Goal: Task Accomplishment & Management: Manage account settings

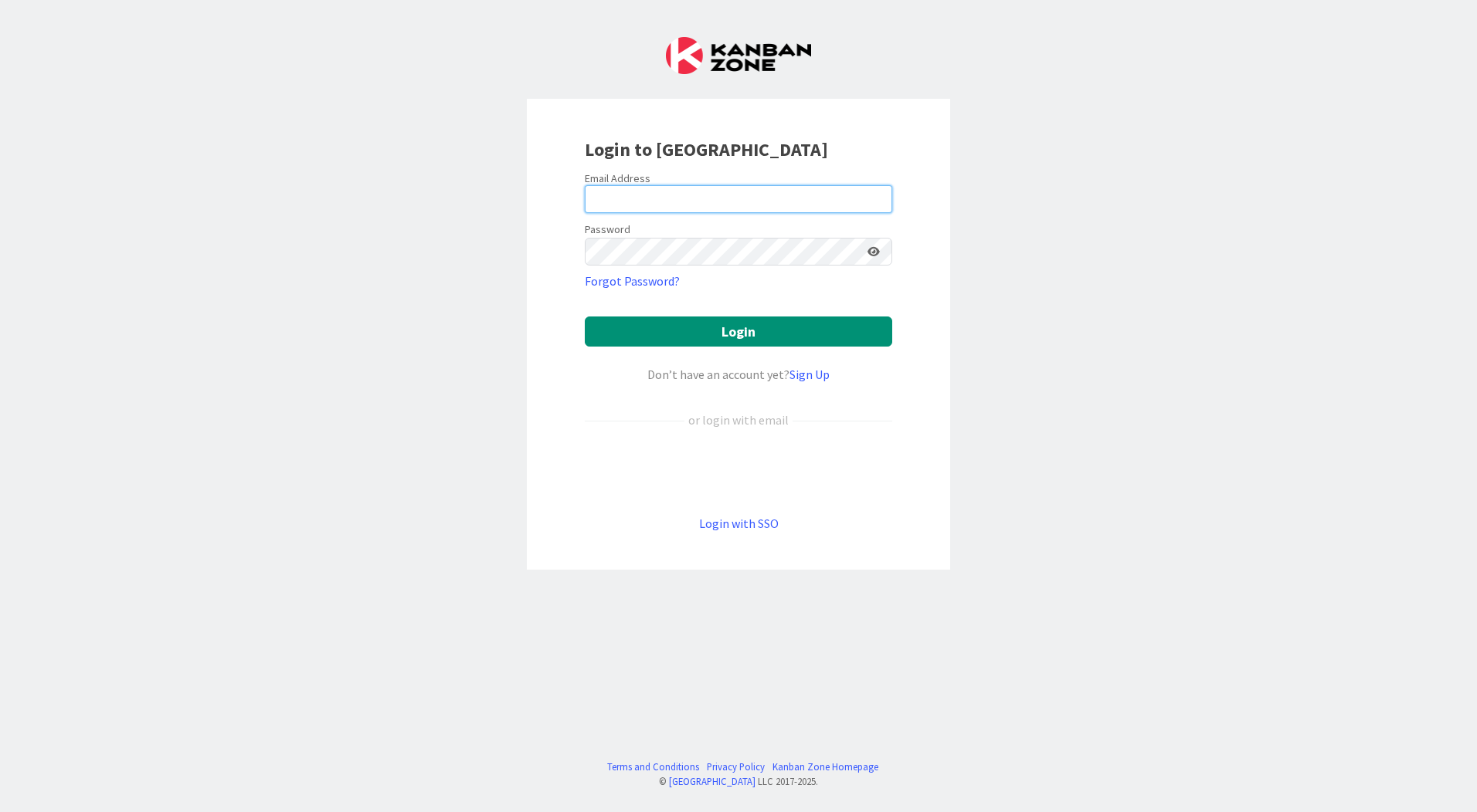
click at [727, 194] on input "email" at bounding box center [738, 199] width 308 height 27
type input "[EMAIL_ADDRESS][PERSON_NAME][DOMAIN_NAME]"
click at [585, 316] on button "Login" at bounding box center [738, 331] width 308 height 30
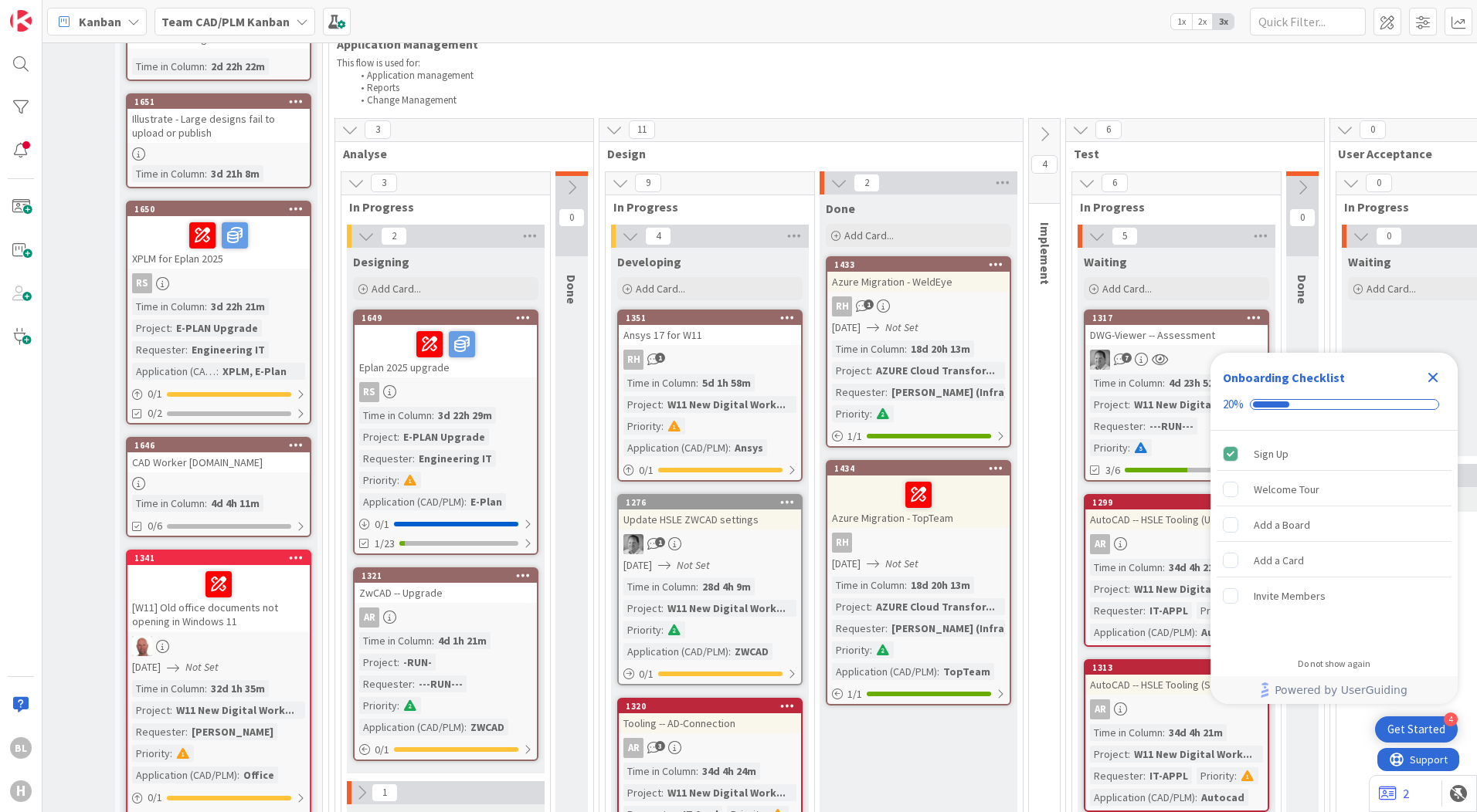
scroll to position [772, 131]
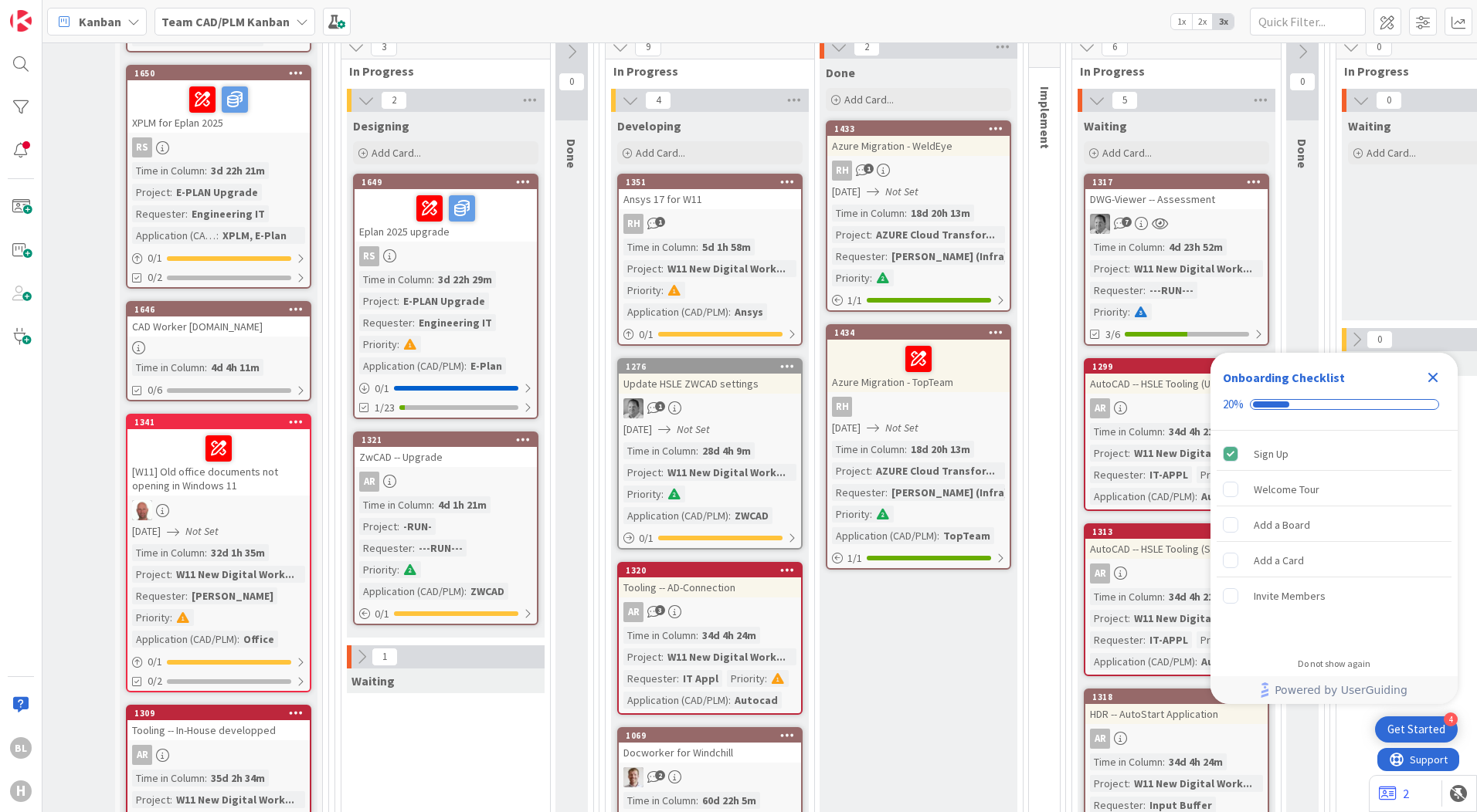
click at [1439, 372] on icon "Close Checklist" at bounding box center [1432, 377] width 19 height 19
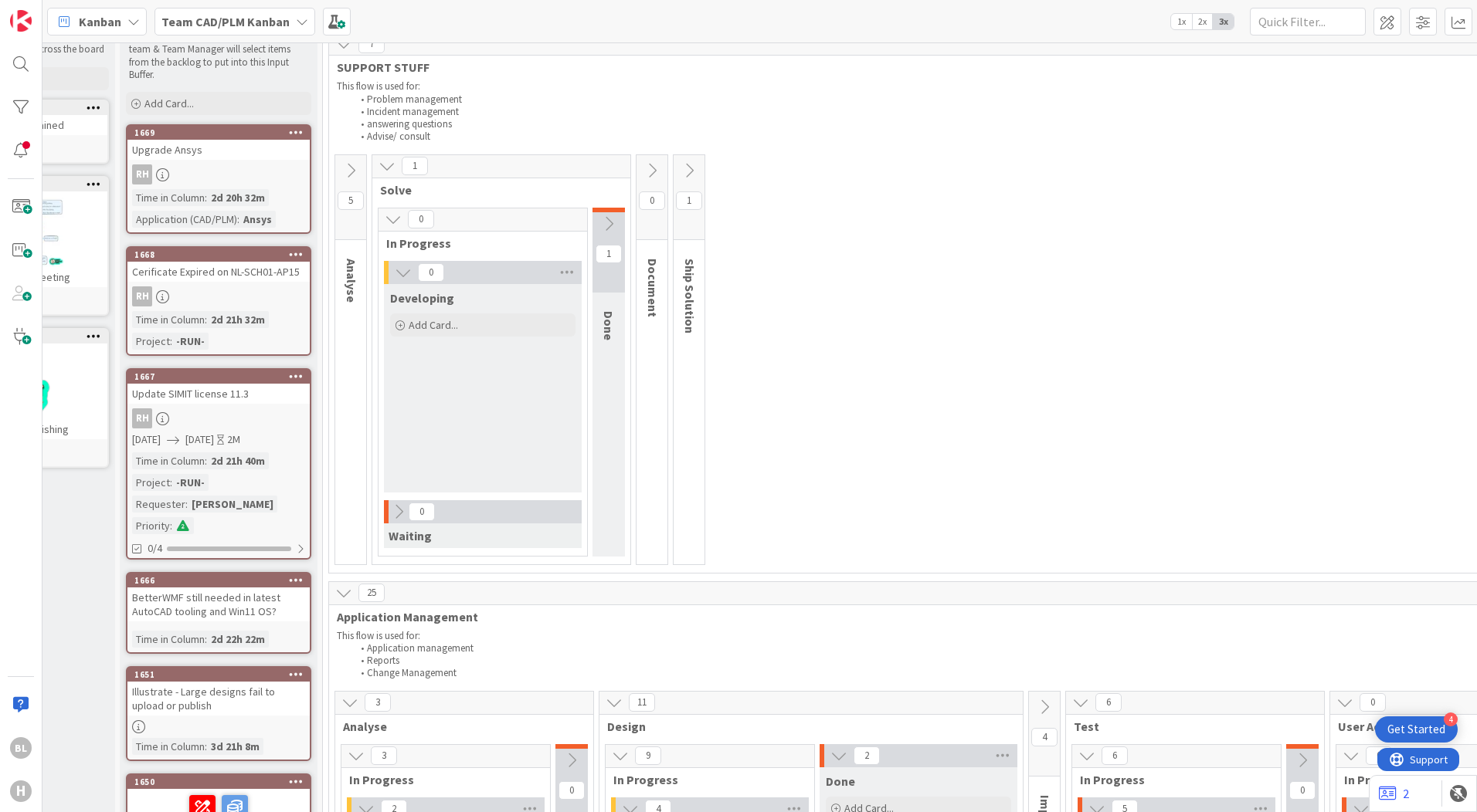
scroll to position [0, 131]
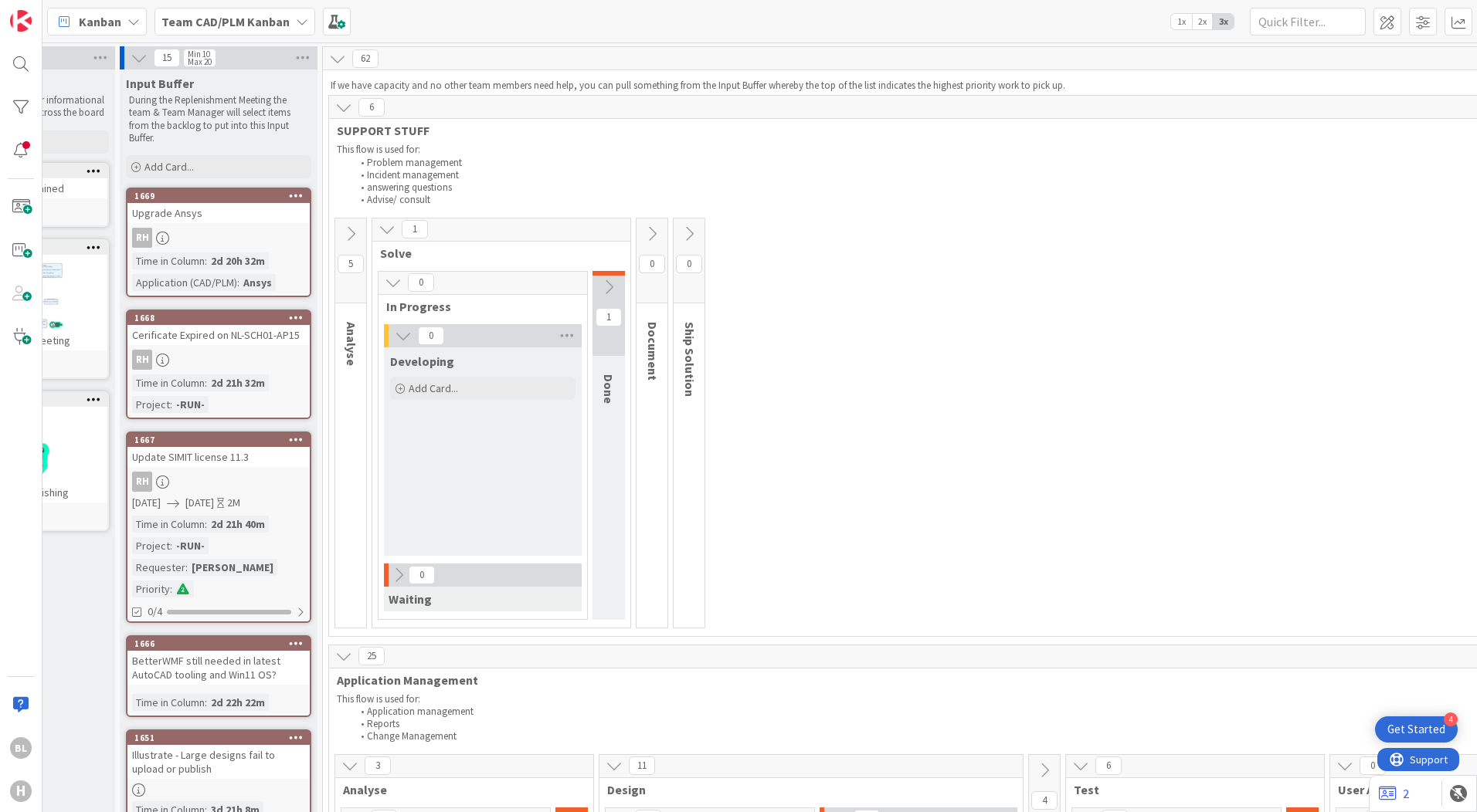
click at [610, 388] on span "Done" at bounding box center [609, 389] width 16 height 29
click at [649, 378] on span "Document" at bounding box center [653, 351] width 16 height 59
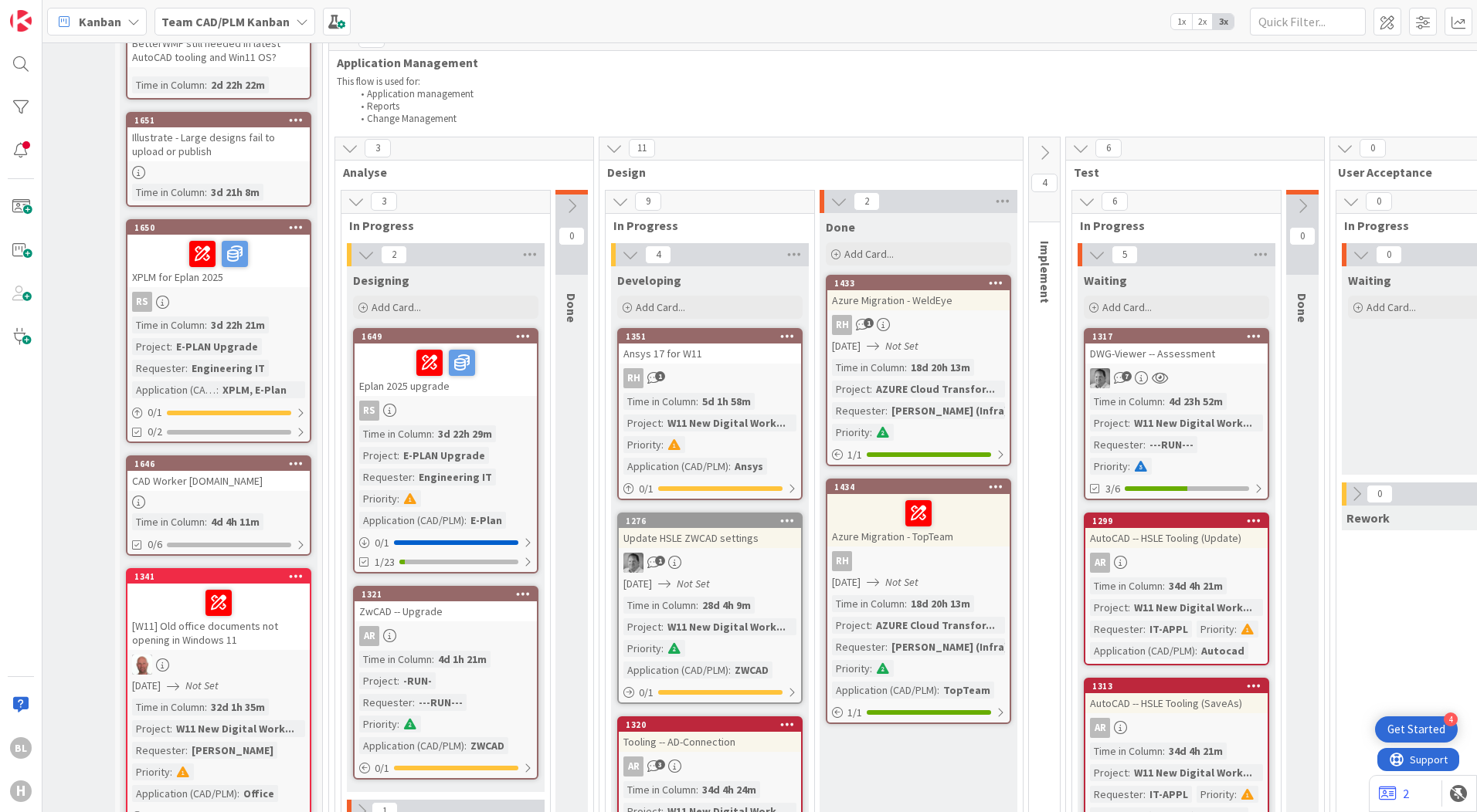
scroll to position [154, 131]
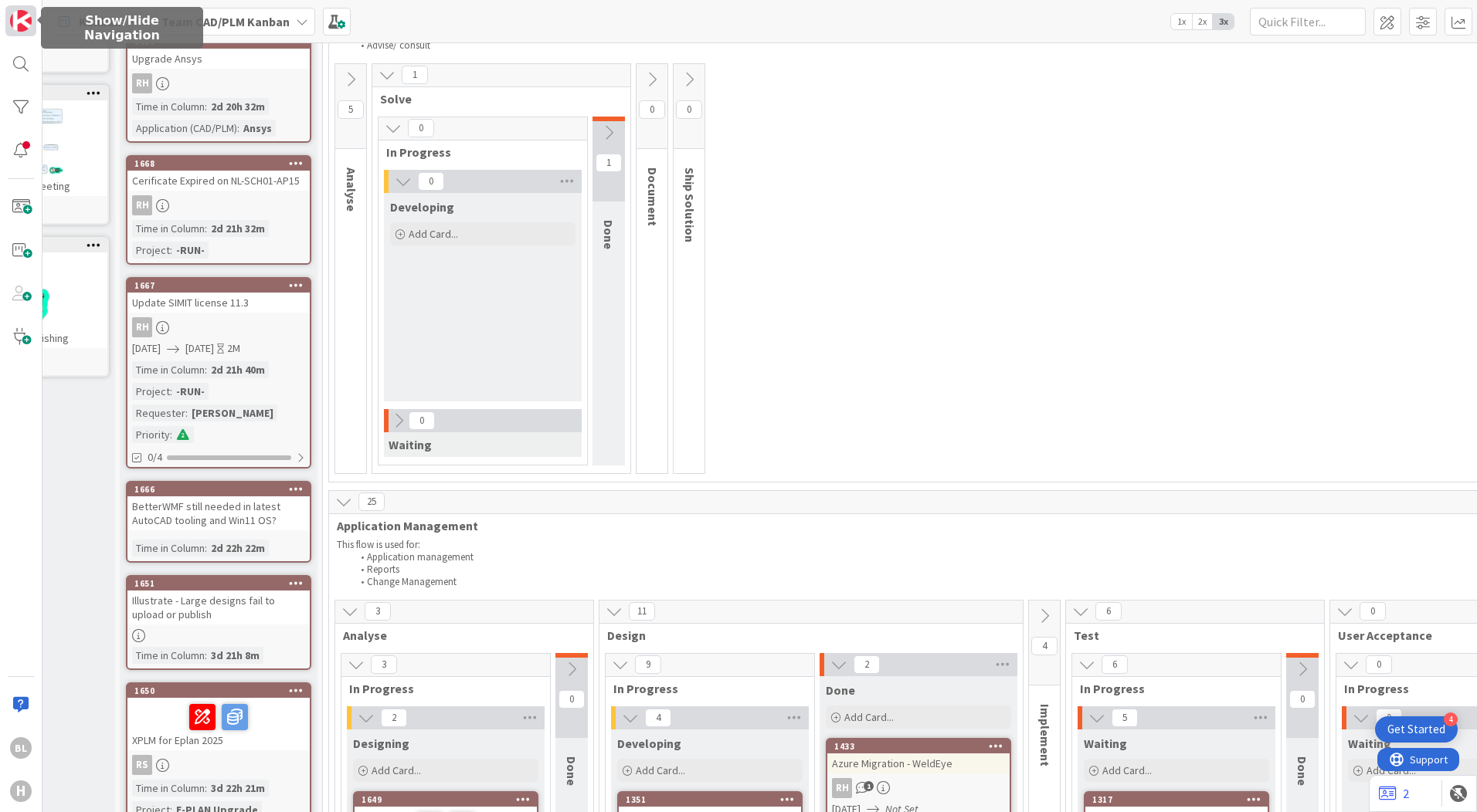
click at [21, 20] on img at bounding box center [21, 20] width 21 height 21
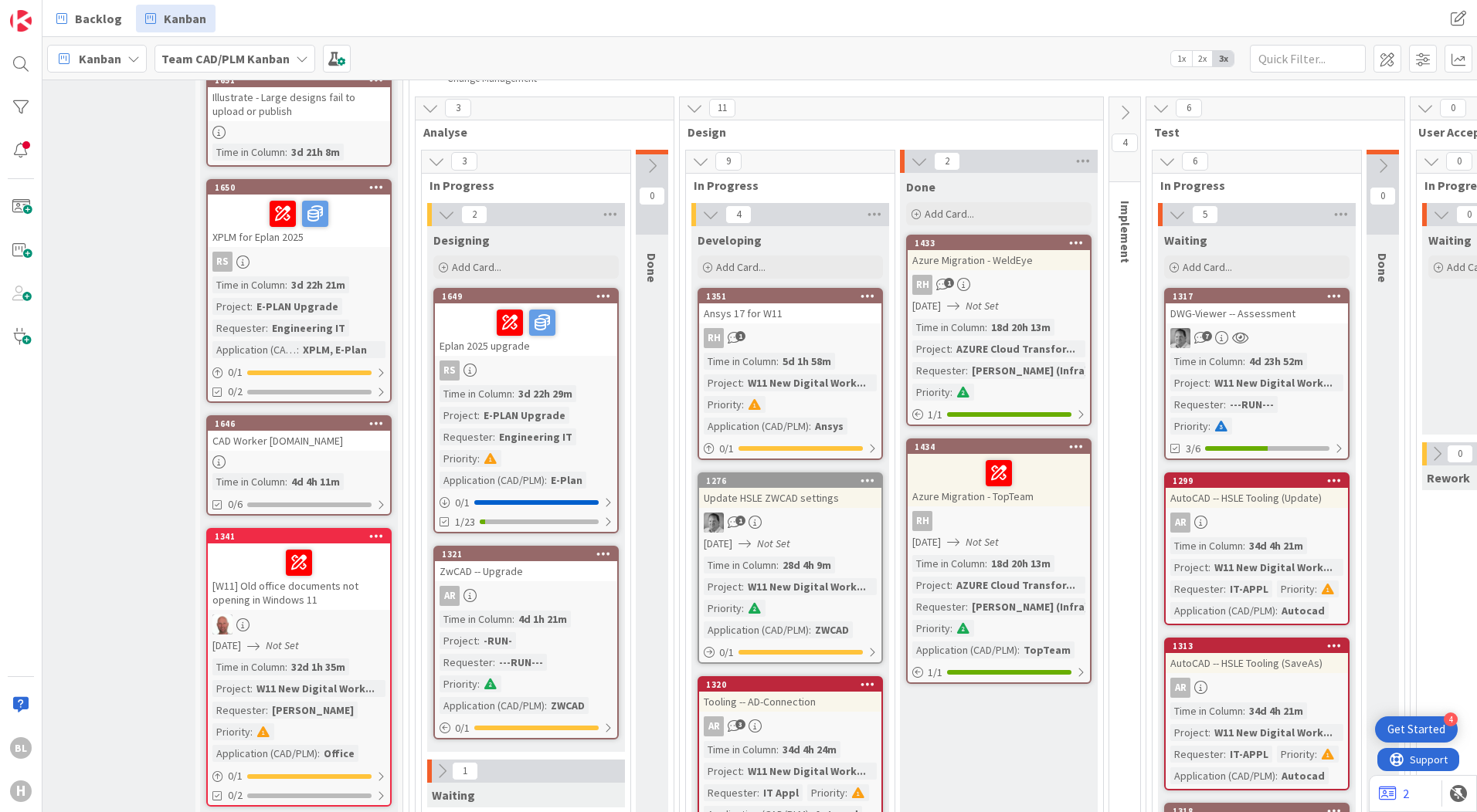
scroll to position [695, 39]
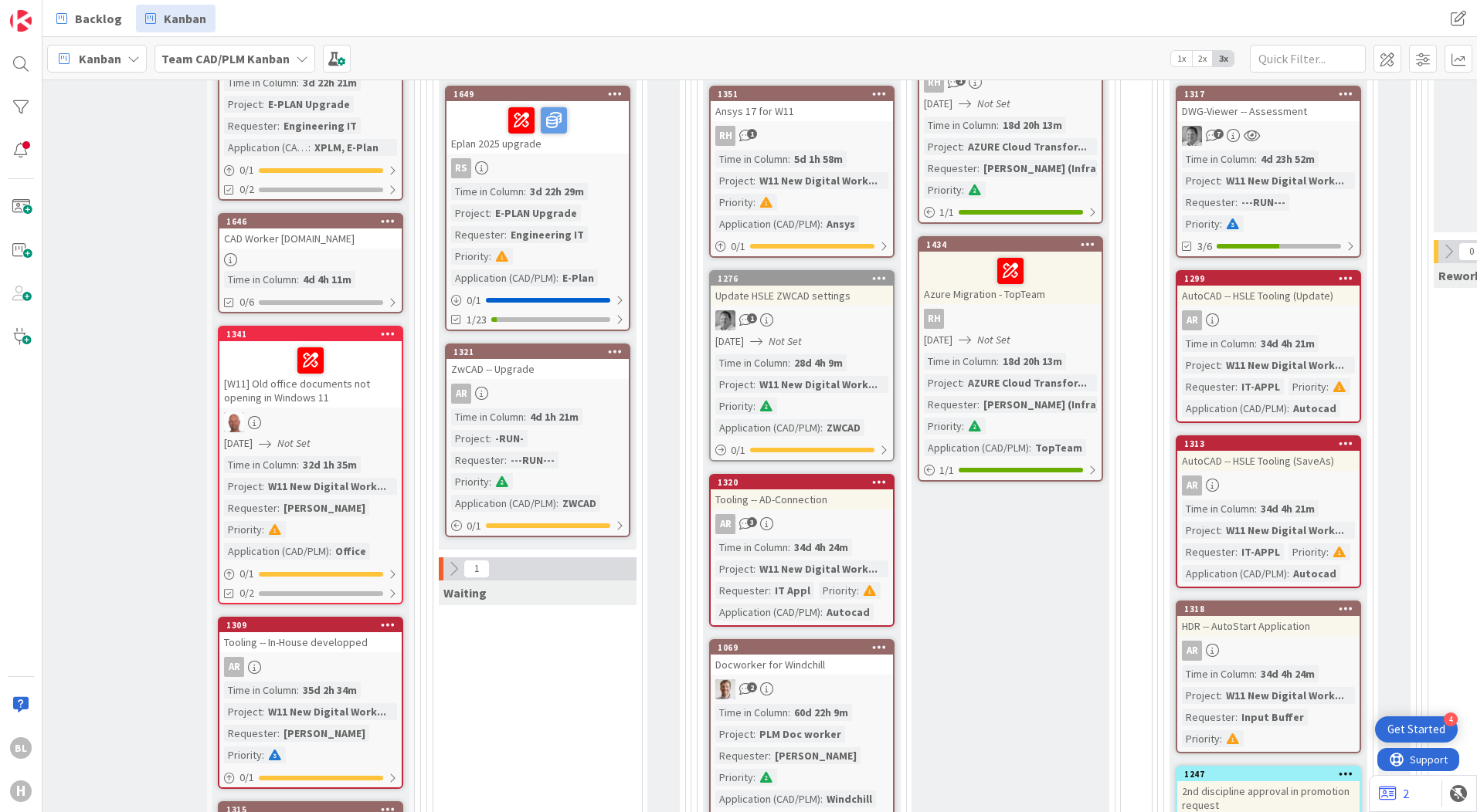
scroll to position [926, 39]
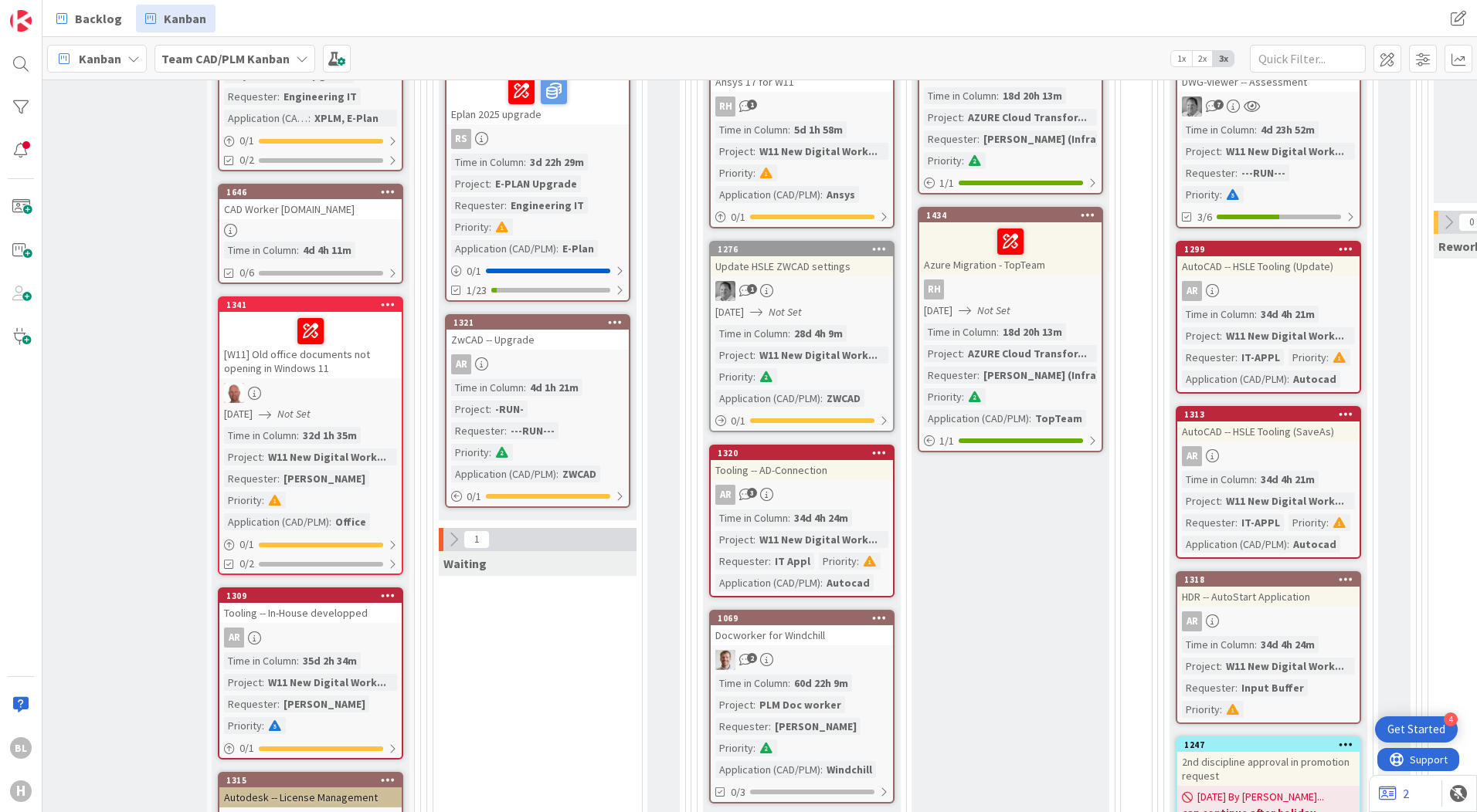
click at [450, 528] on div "1" at bounding box center [537, 540] width 198 height 23
click at [453, 531] on icon at bounding box center [453, 539] width 17 height 17
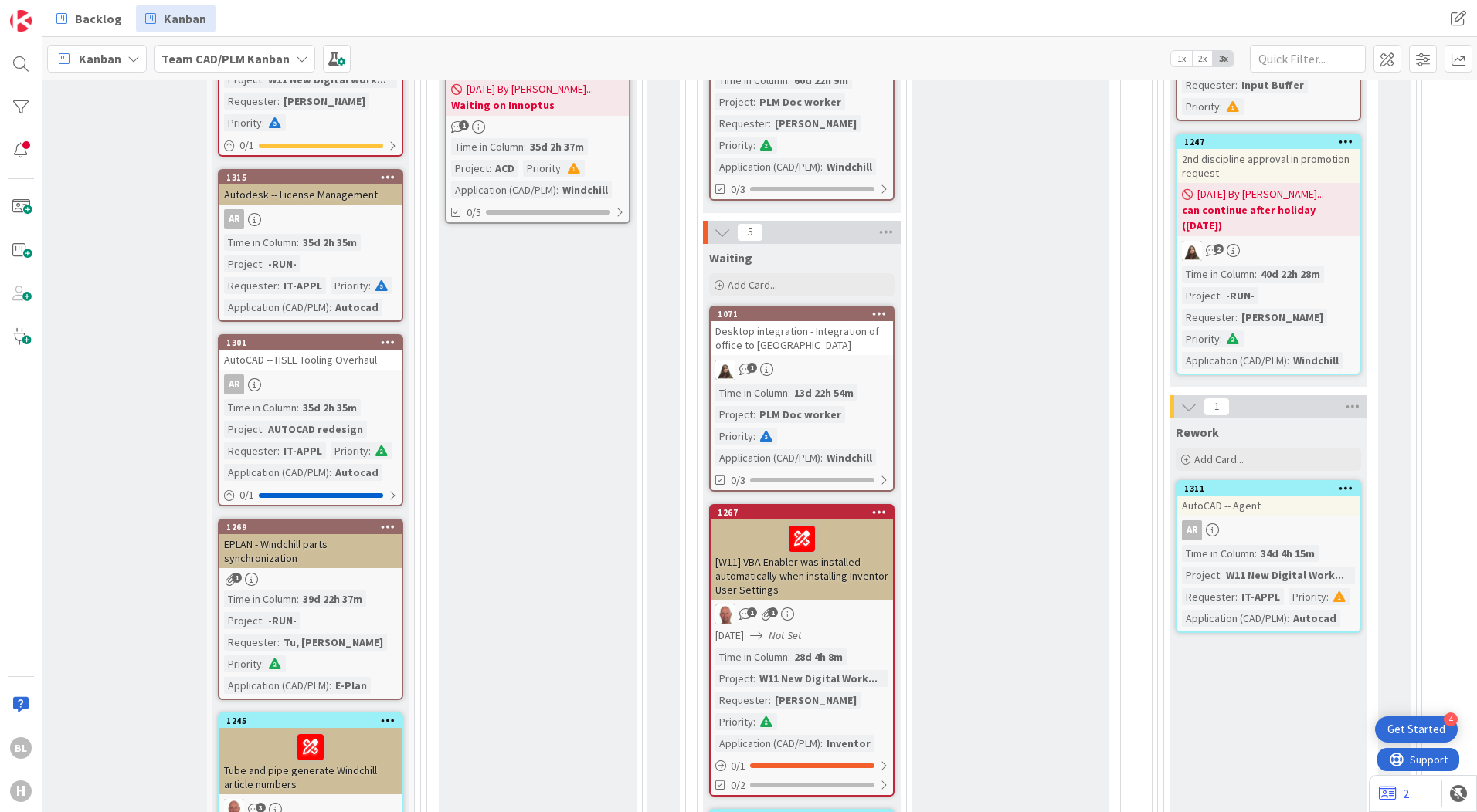
scroll to position [1467, 39]
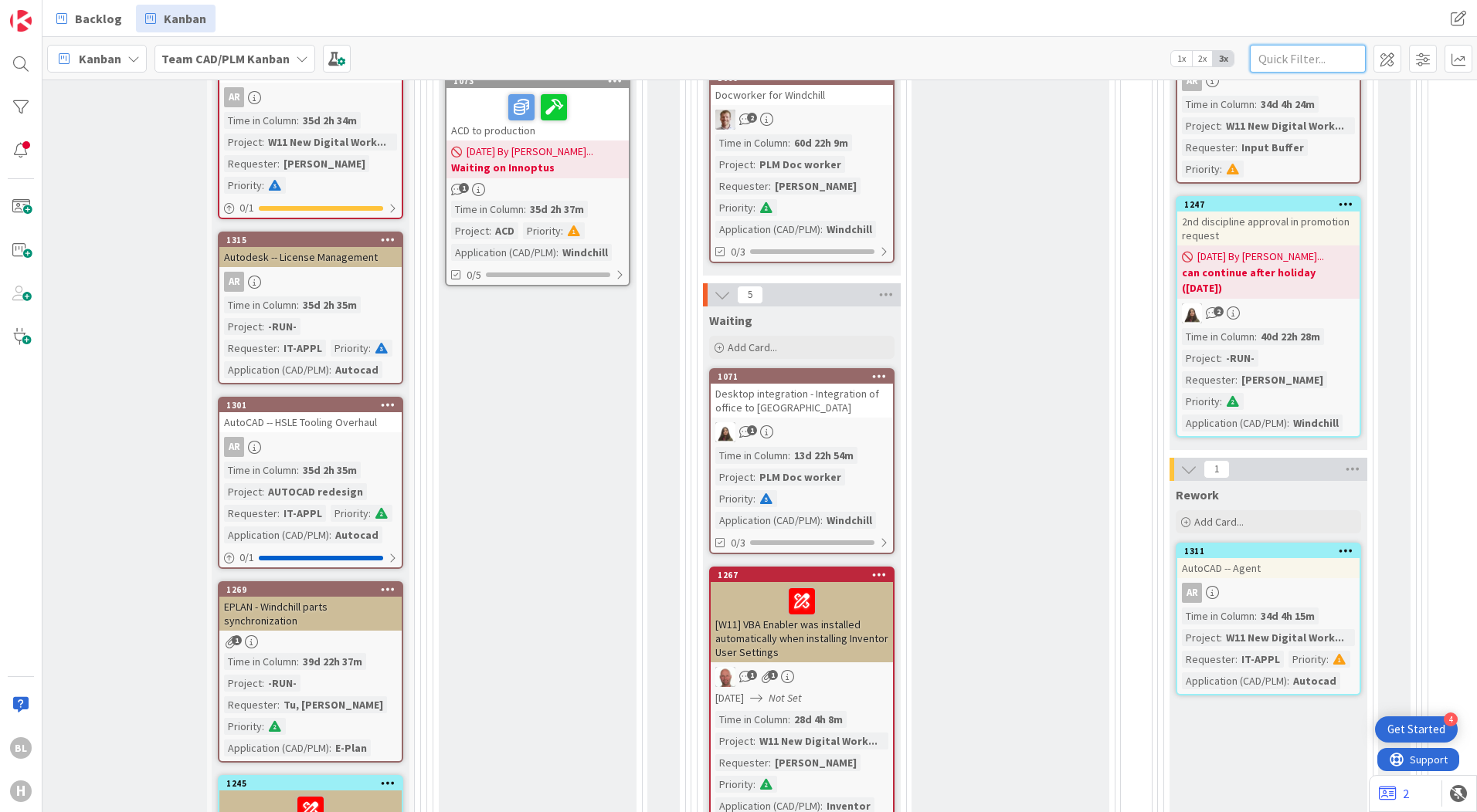
click at [1298, 56] on input "text" at bounding box center [1307, 59] width 116 height 27
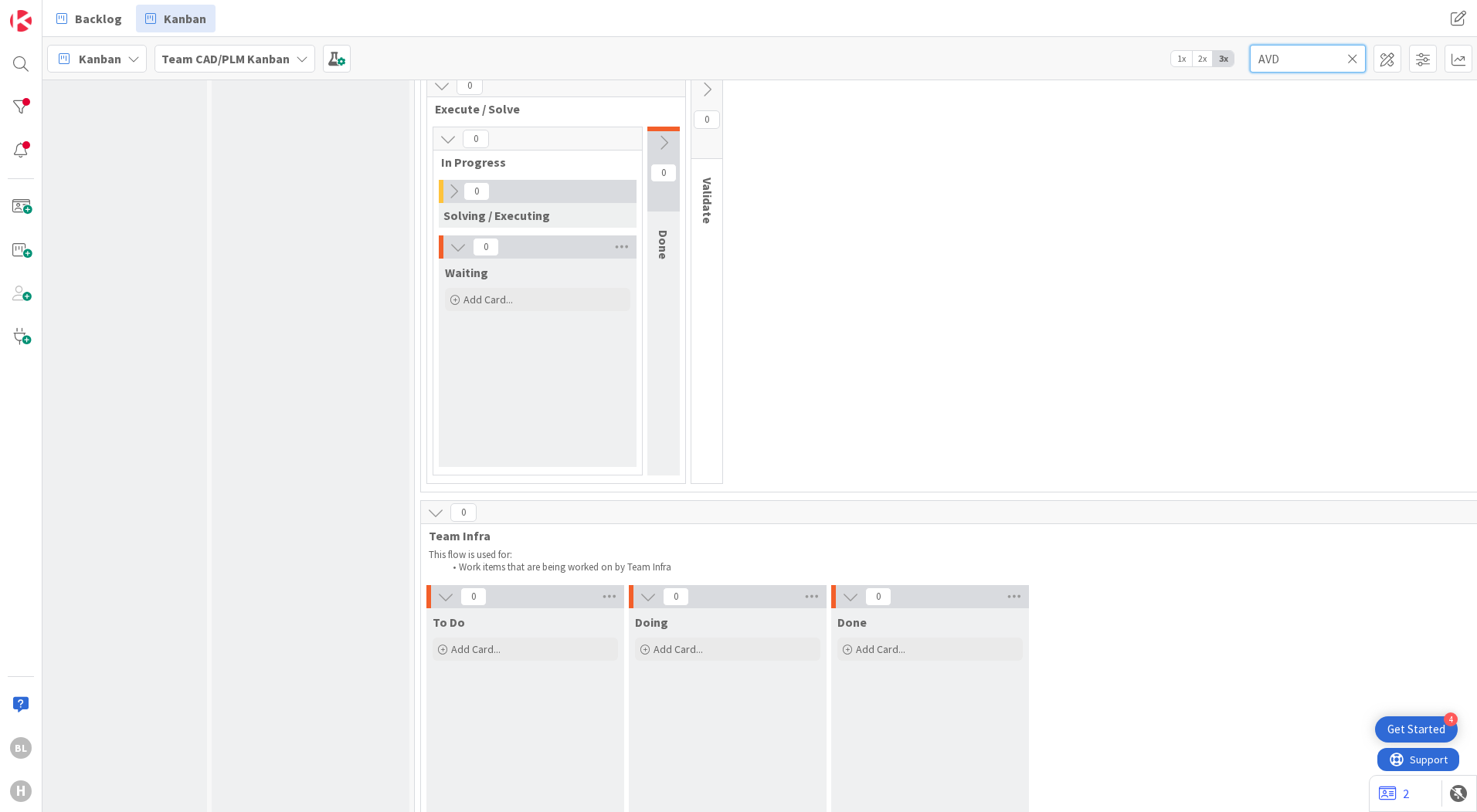
type input "AVD"
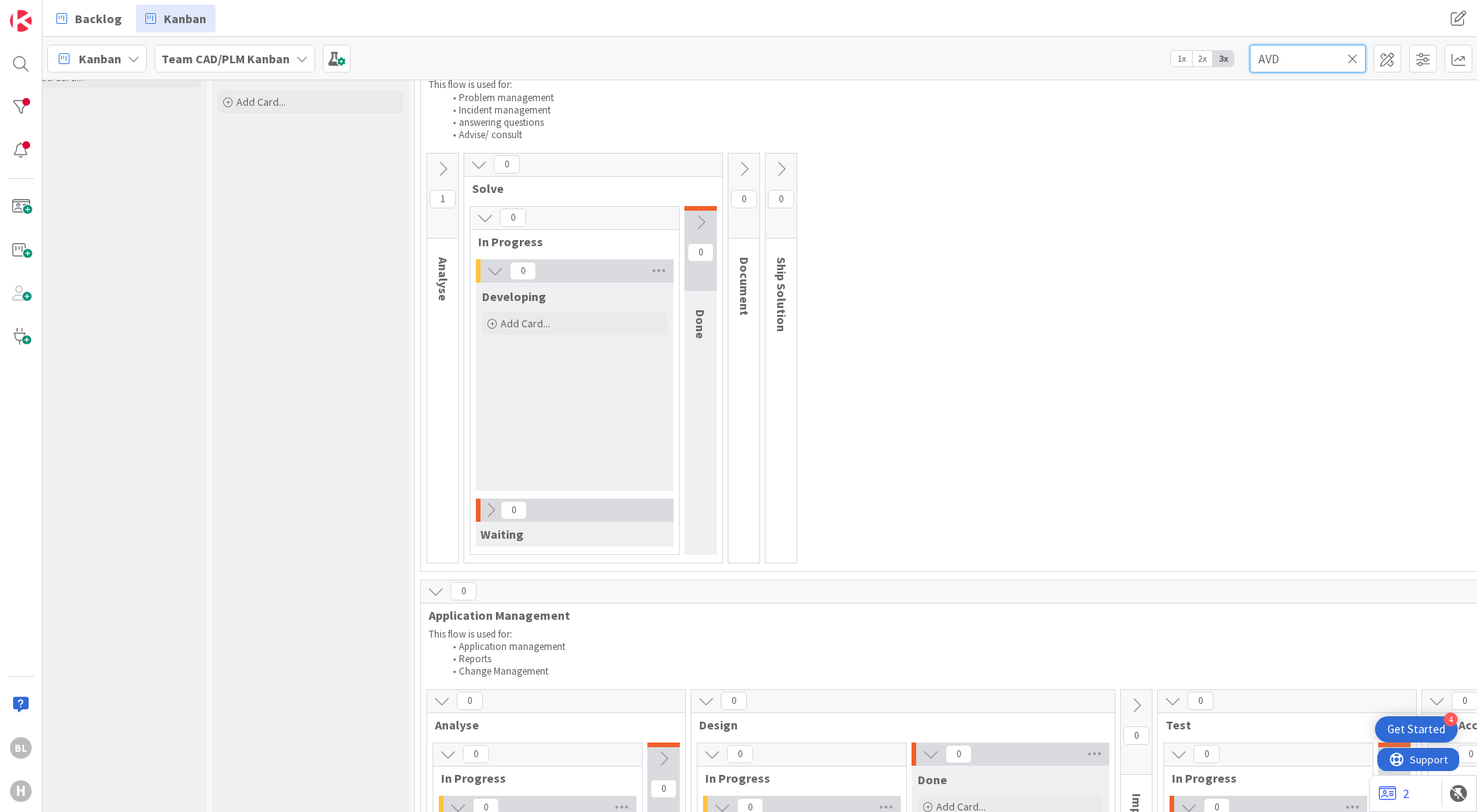
scroll to position [0, 39]
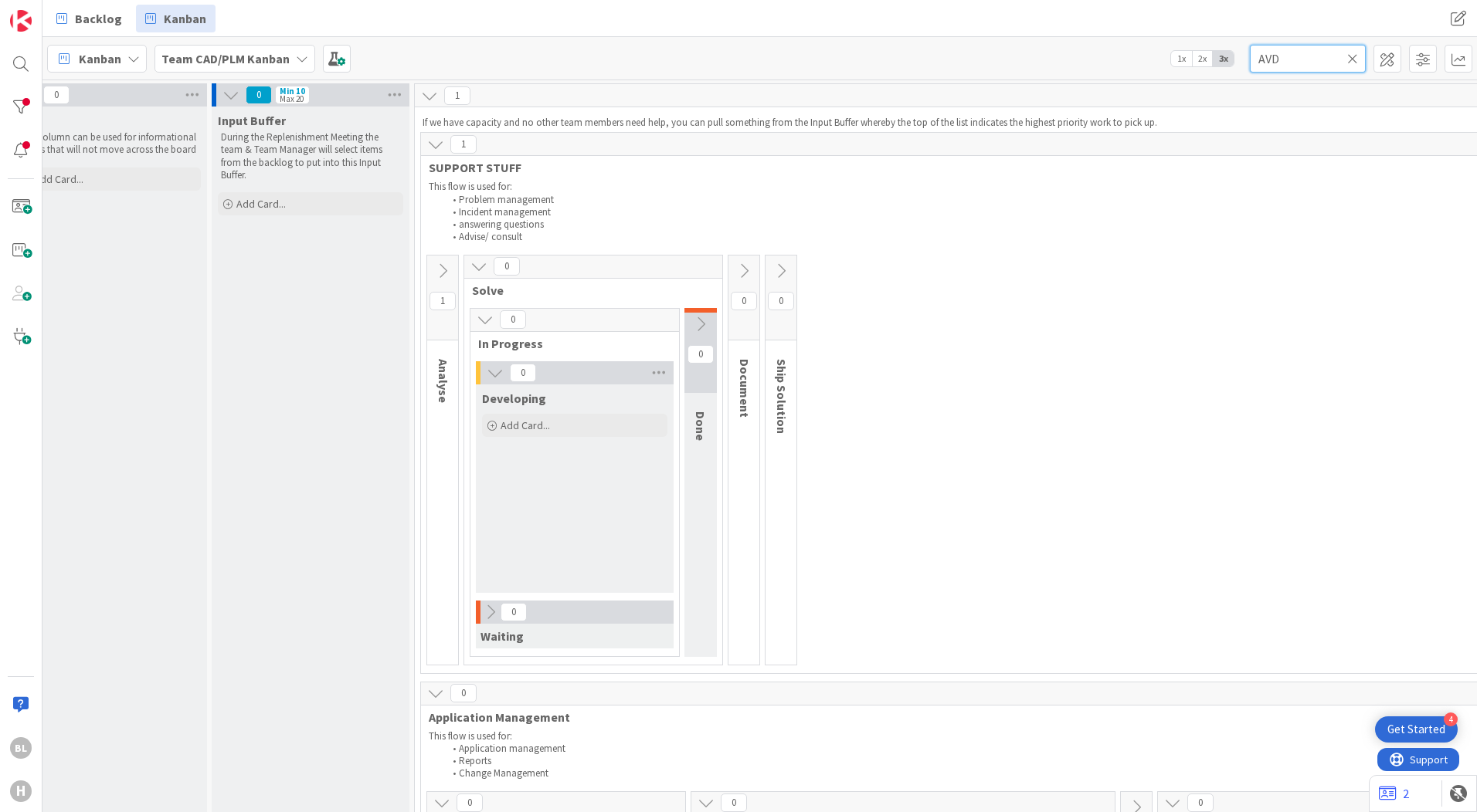
click at [1345, 59] on input "AVD" at bounding box center [1307, 59] width 116 height 27
click at [272, 58] on b "Team CAD/PLM Kanban" at bounding box center [225, 59] width 128 height 16
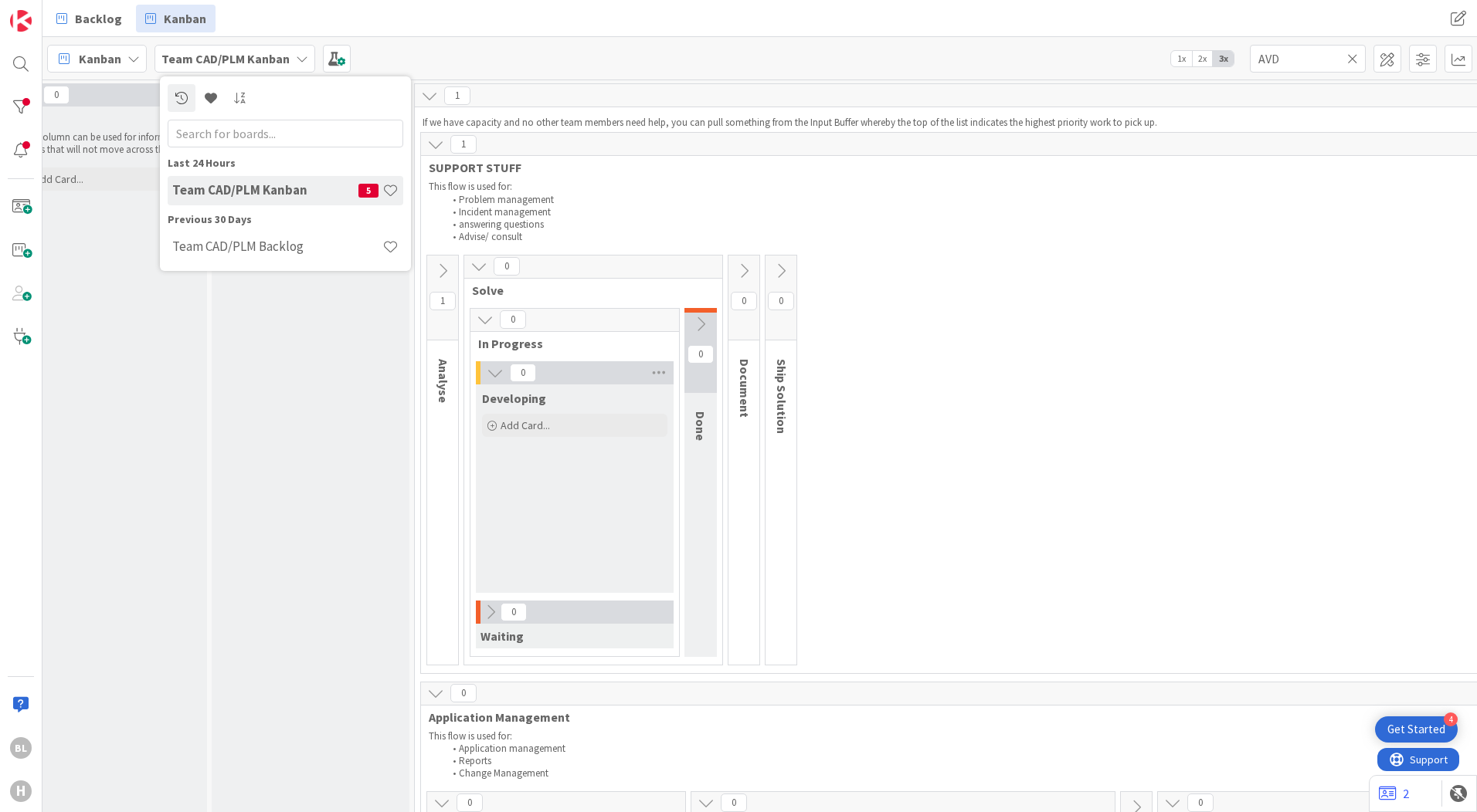
click at [246, 191] on h4 "Team CAD/PLM Kanban" at bounding box center [265, 190] width 186 height 16
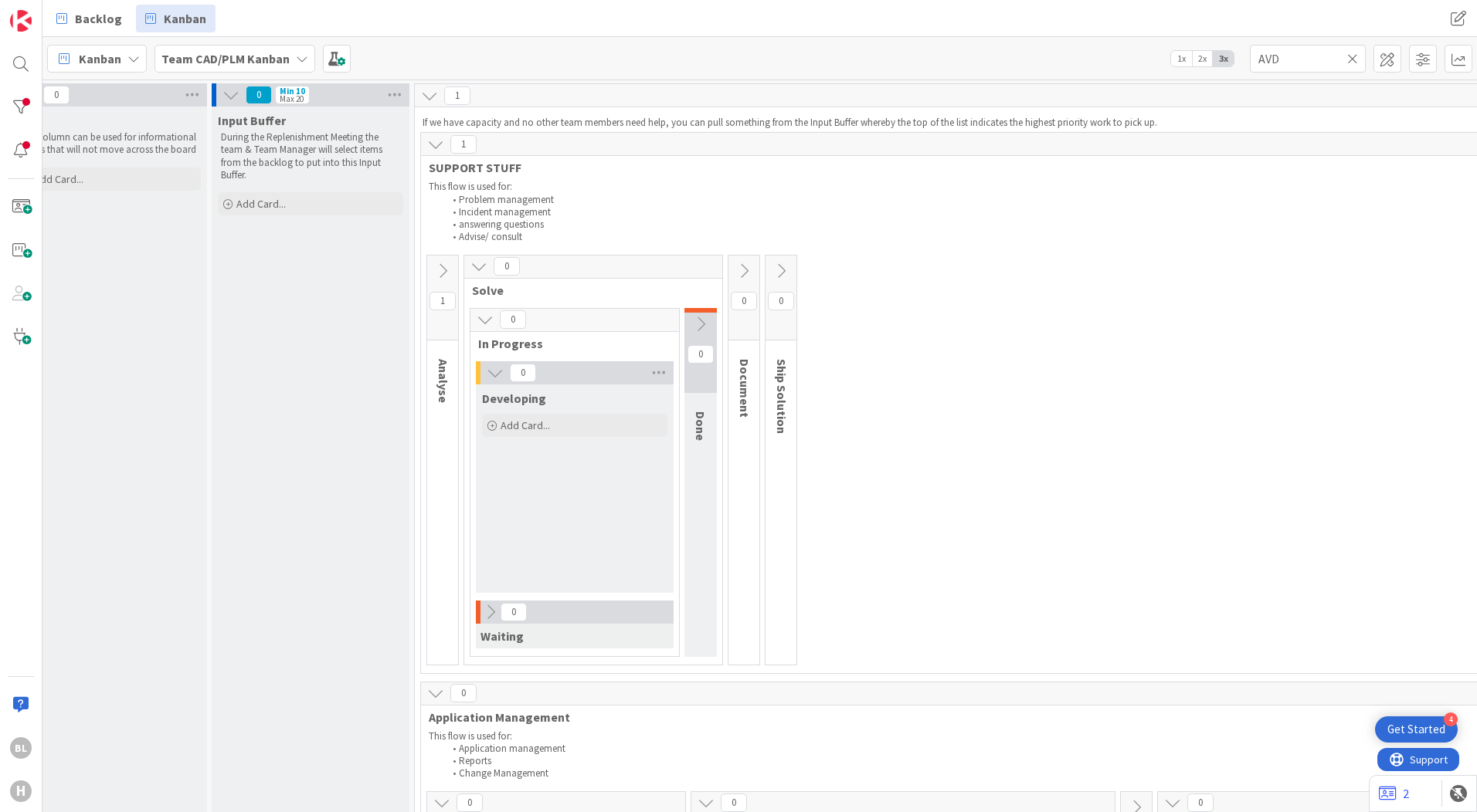
click at [1351, 58] on icon at bounding box center [1352, 59] width 11 height 14
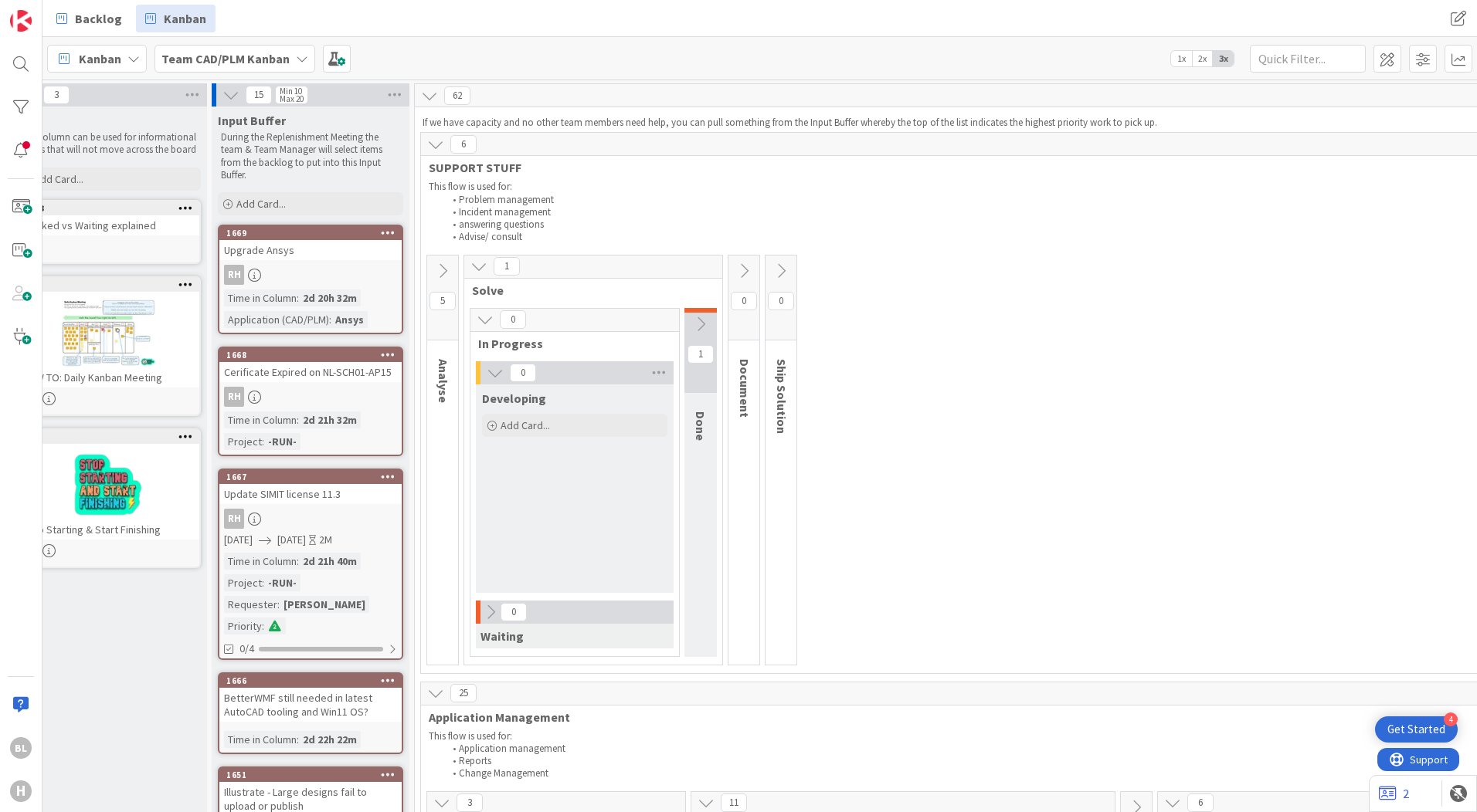
click at [205, 54] on b "Team CAD/PLM Kanban" at bounding box center [225, 59] width 128 height 16
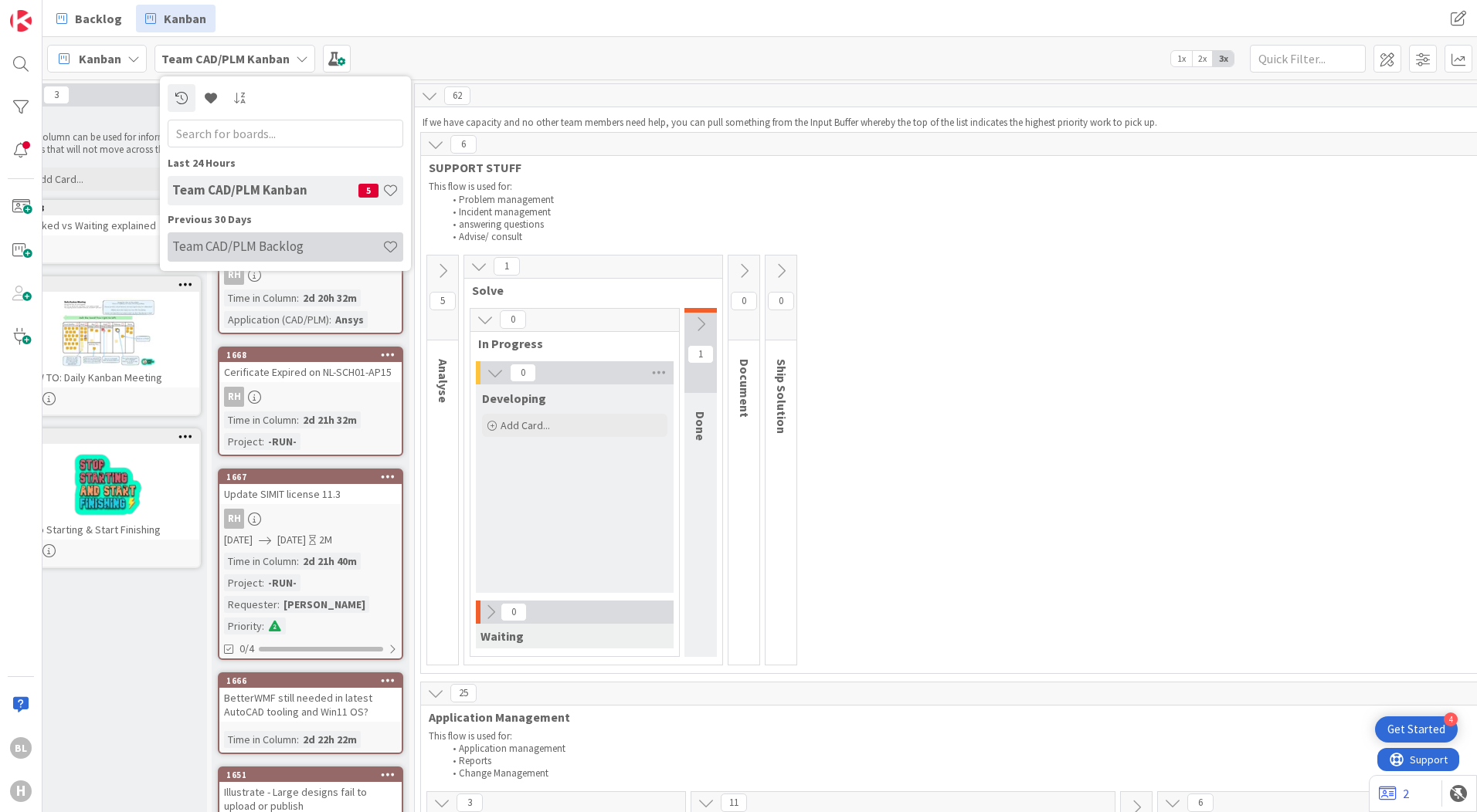
click at [243, 245] on h4 "Team CAD/PLM Backlog" at bounding box center [276, 246] width 210 height 16
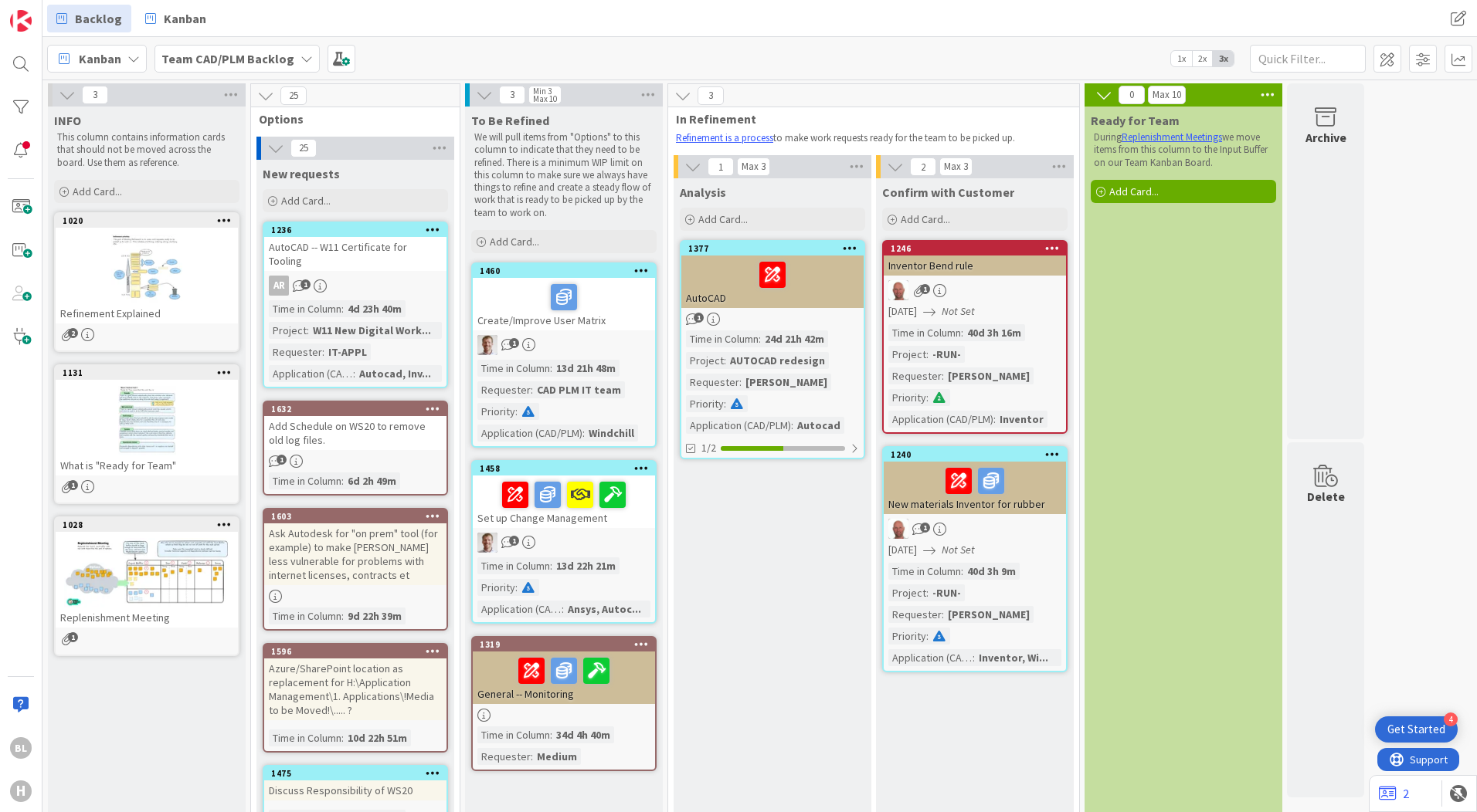
click at [227, 51] on b "Team CAD/PLM Backlog" at bounding box center [227, 59] width 133 height 16
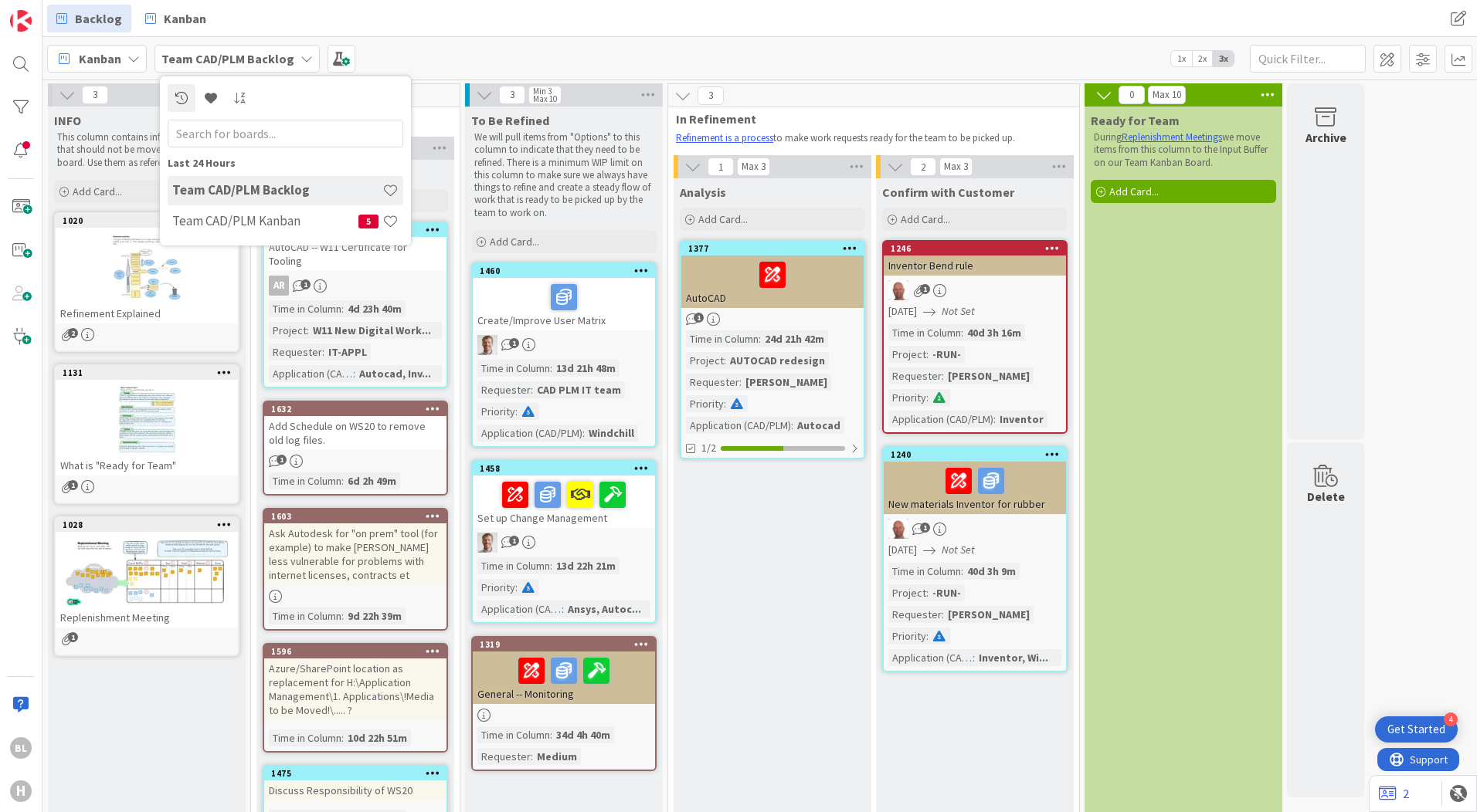
click at [225, 191] on h4 "Team CAD/PLM Backlog" at bounding box center [276, 190] width 210 height 16
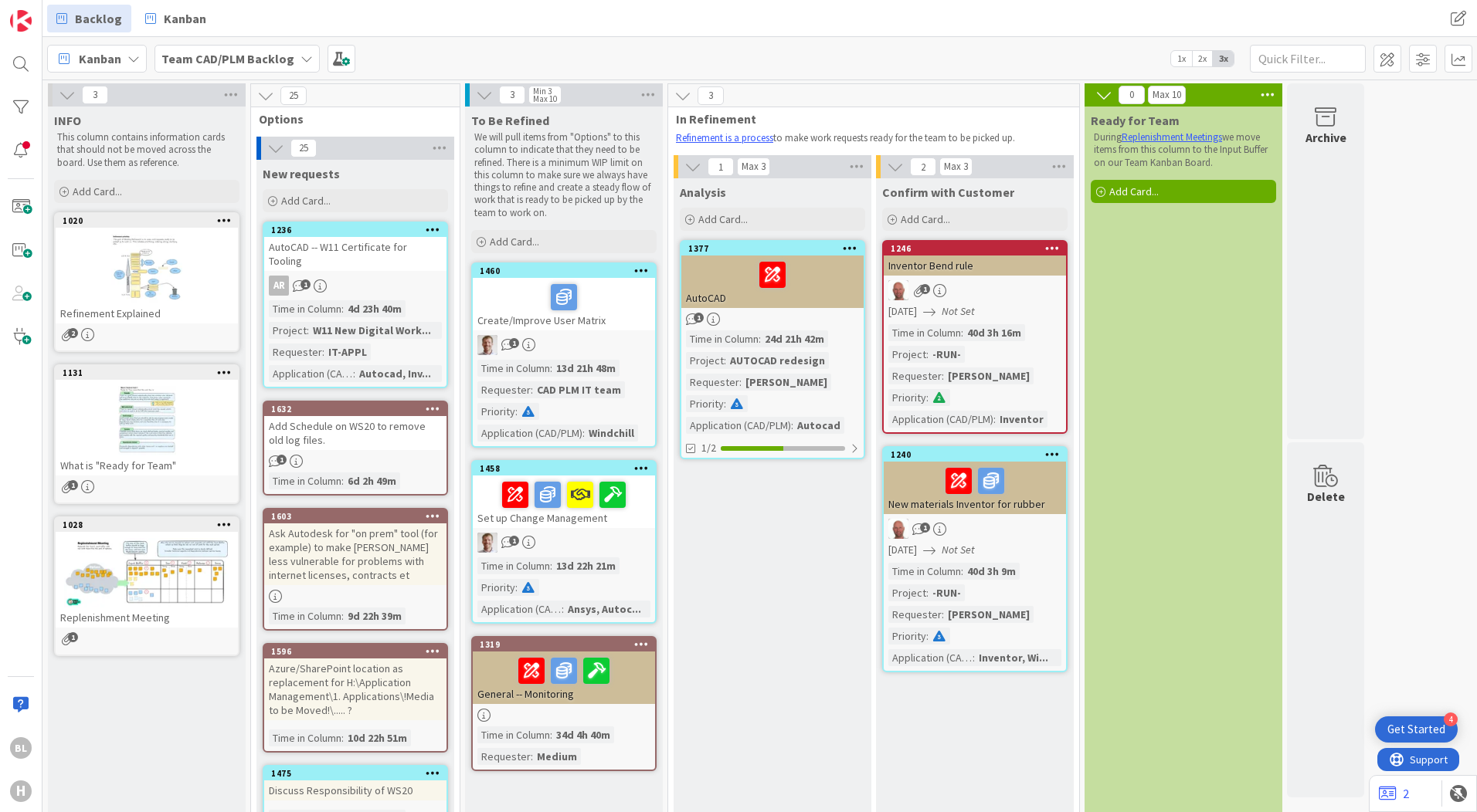
click at [118, 61] on span "Kanban" at bounding box center [101, 59] width 43 height 19
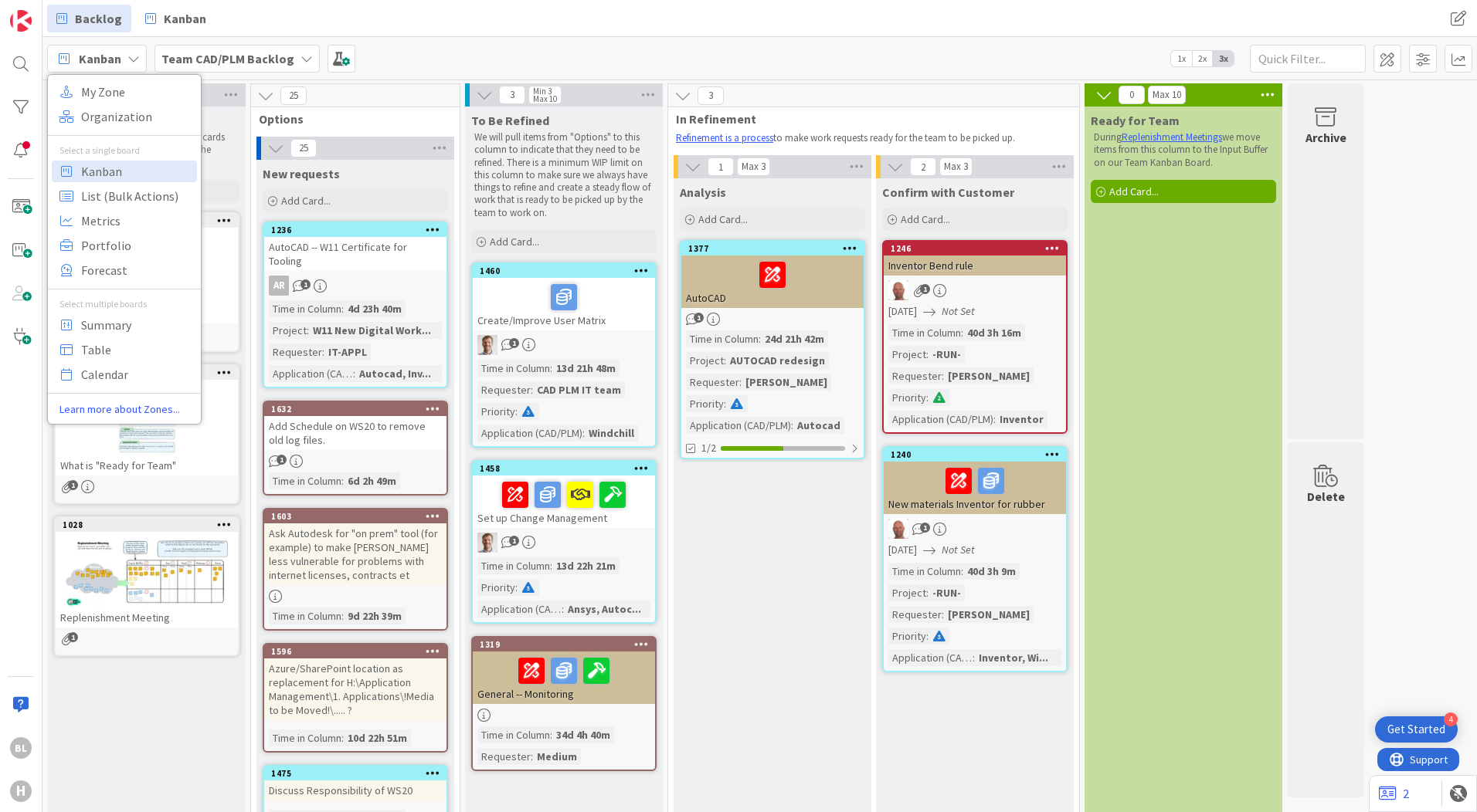
click at [527, 44] on div "Kanban My Zone Organization Select a single board Kanban List (Bulk Actions) Me…" at bounding box center [759, 59] width 1434 height 43
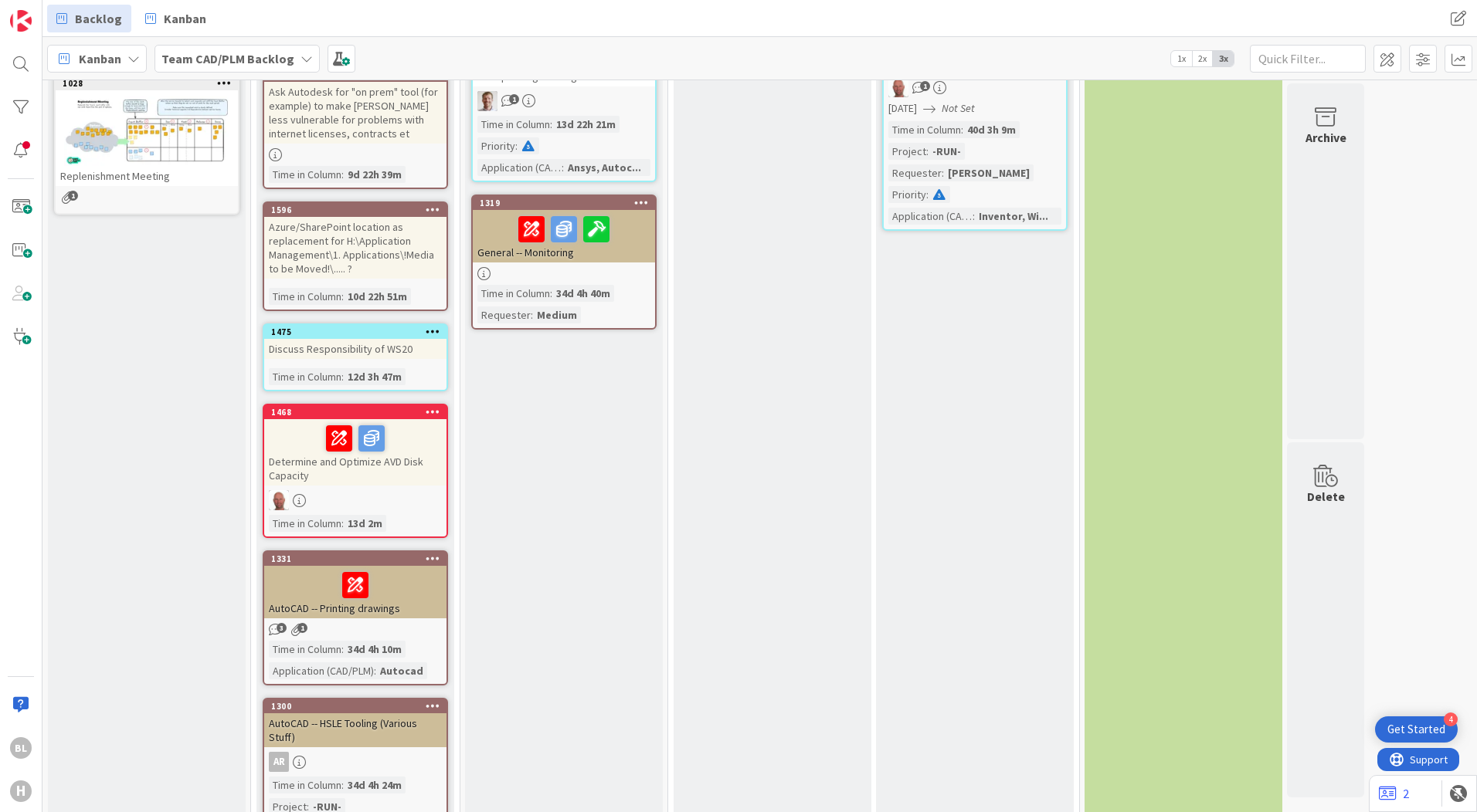
scroll to position [464, 0]
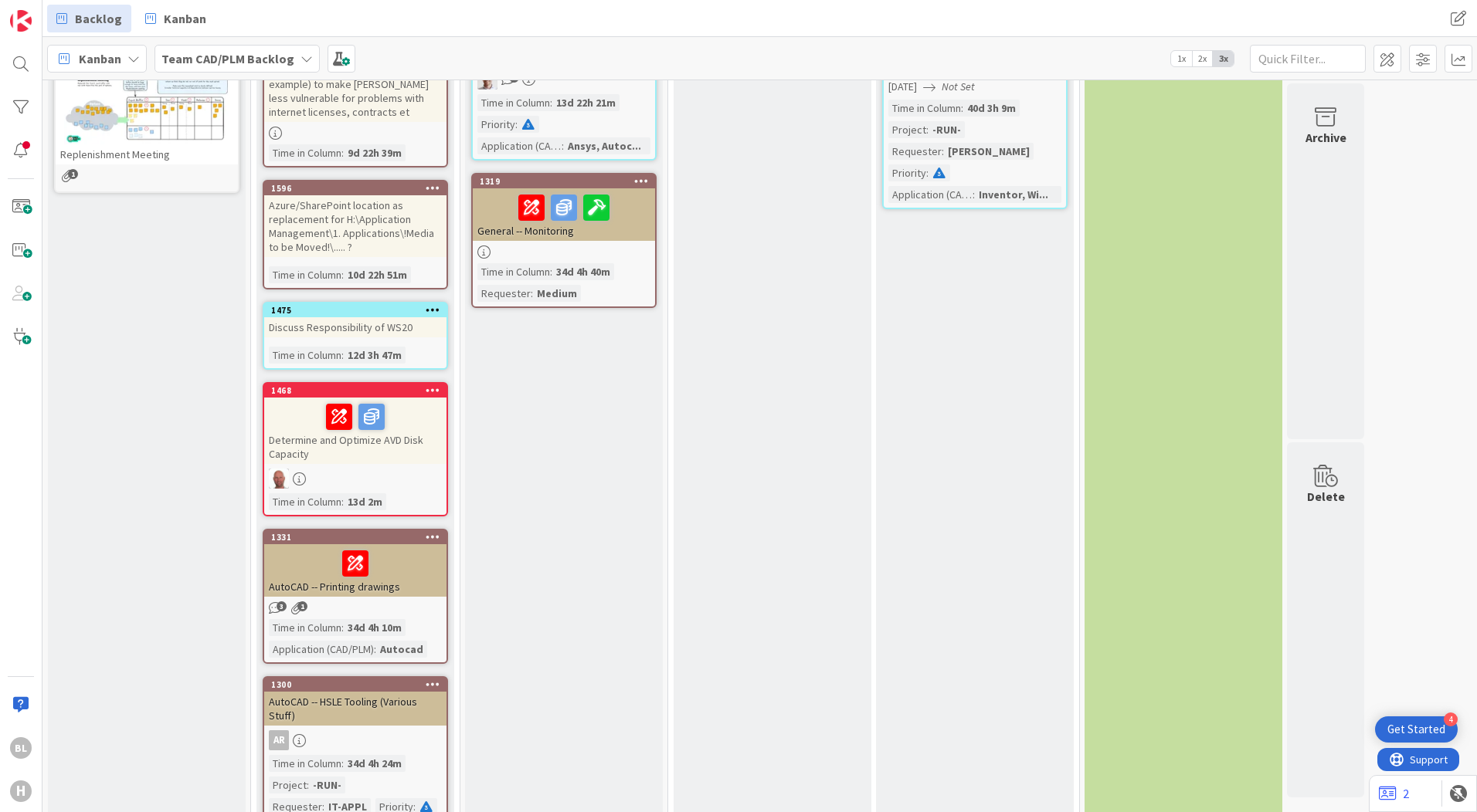
click at [347, 430] on div "Determine and Optimize AVD Disk Capacity" at bounding box center [355, 430] width 183 height 66
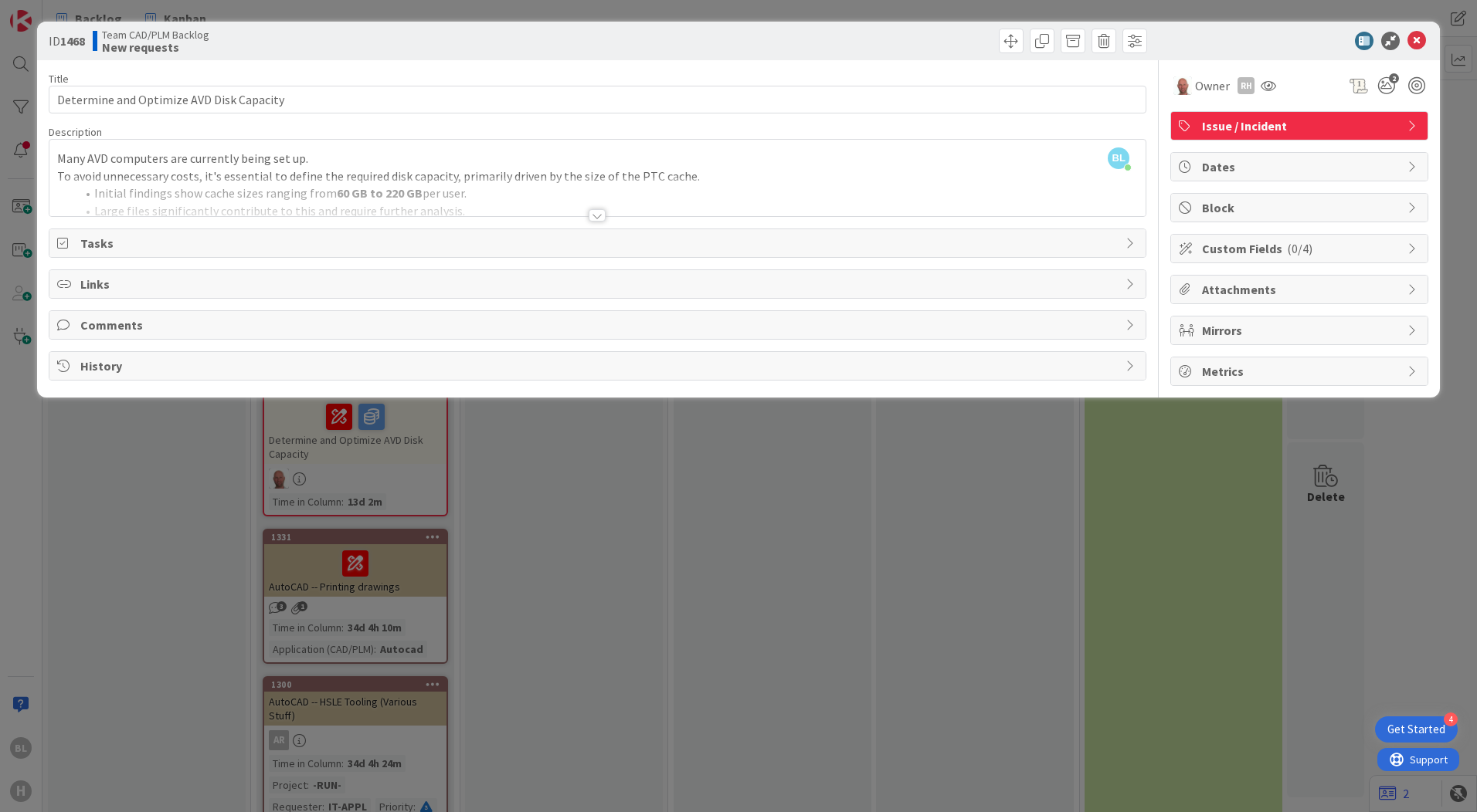
click at [1414, 124] on icon at bounding box center [1414, 126] width 13 height 13
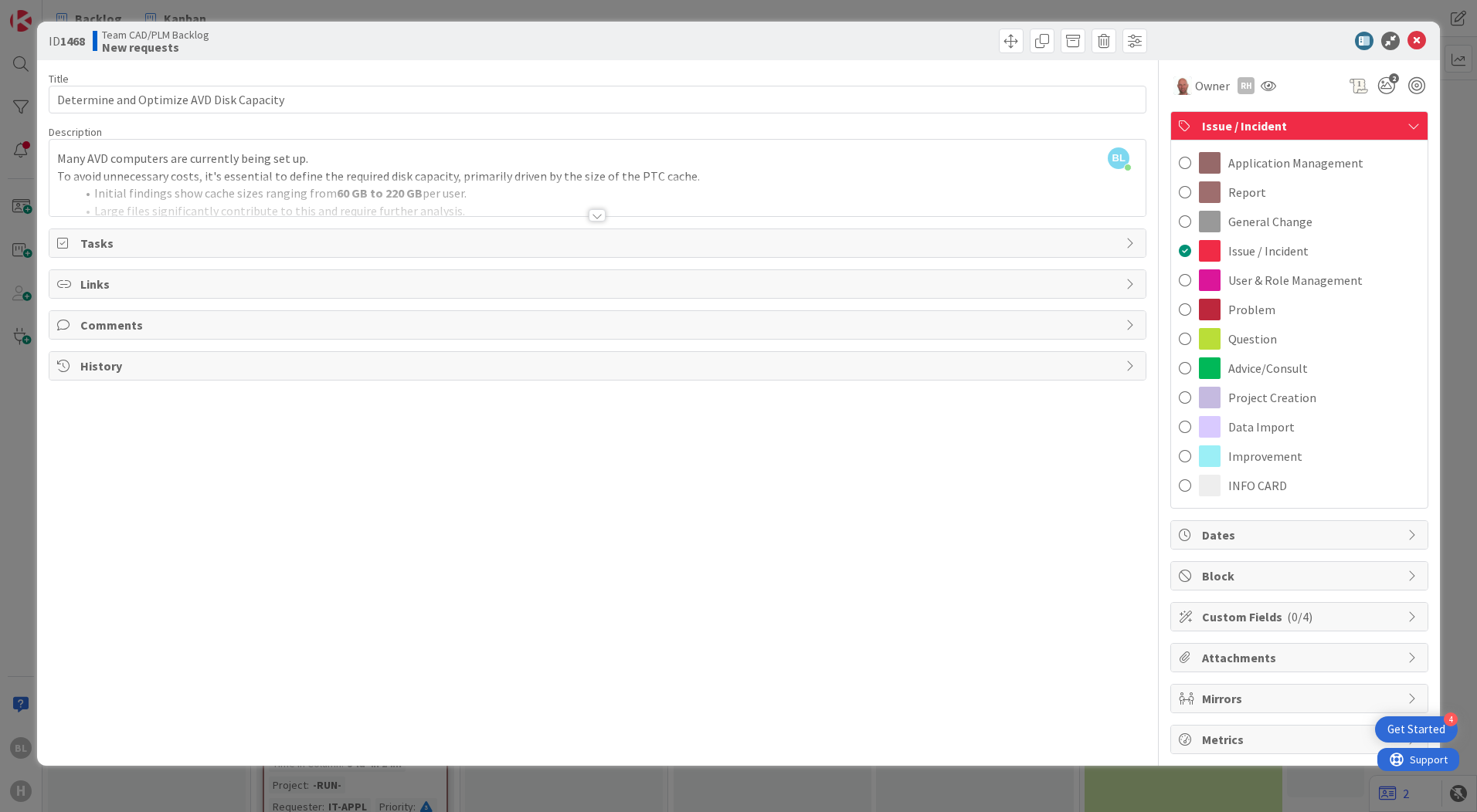
click at [1413, 124] on icon at bounding box center [1414, 126] width 13 height 13
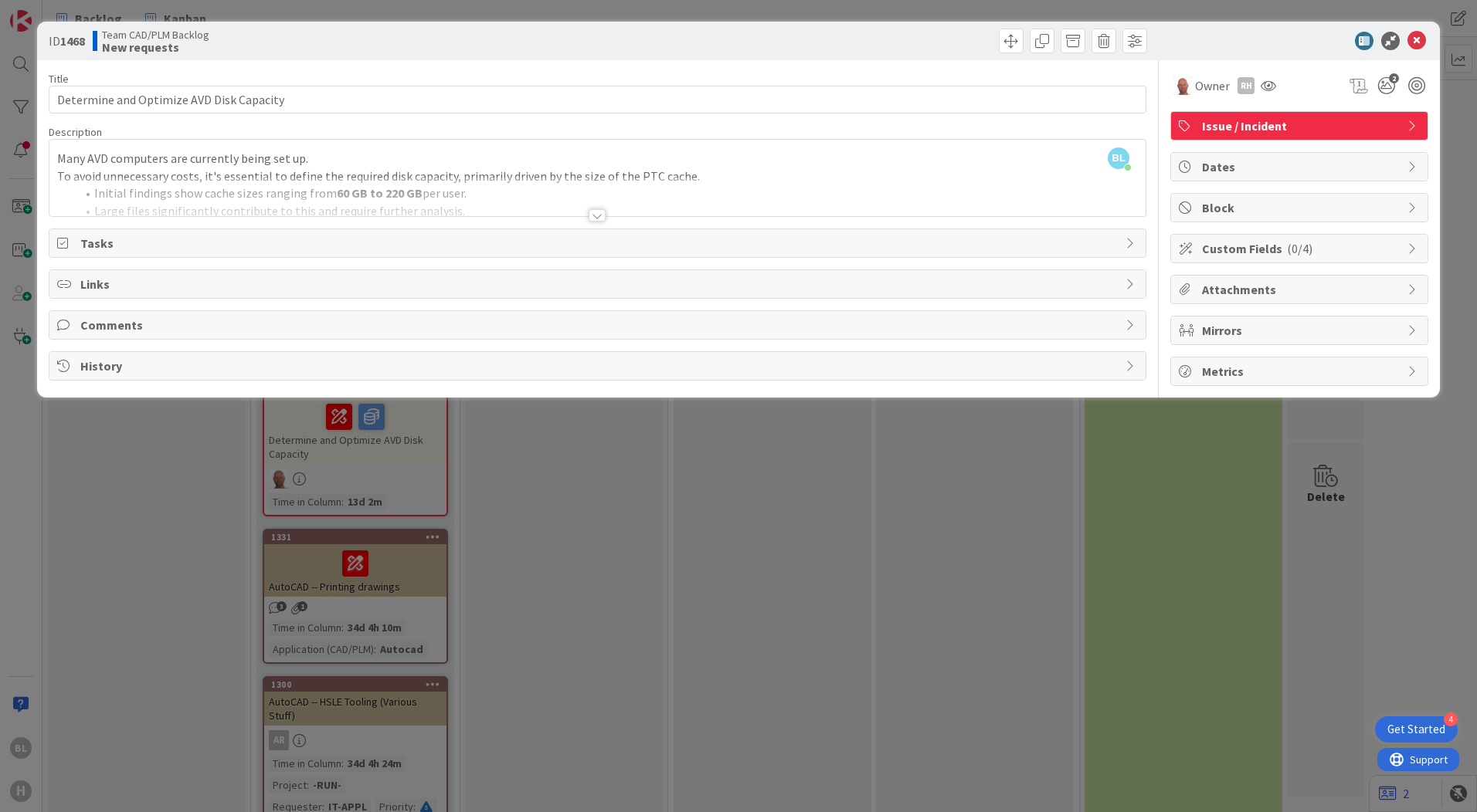
click at [188, 196] on div at bounding box center [597, 196] width 1096 height 39
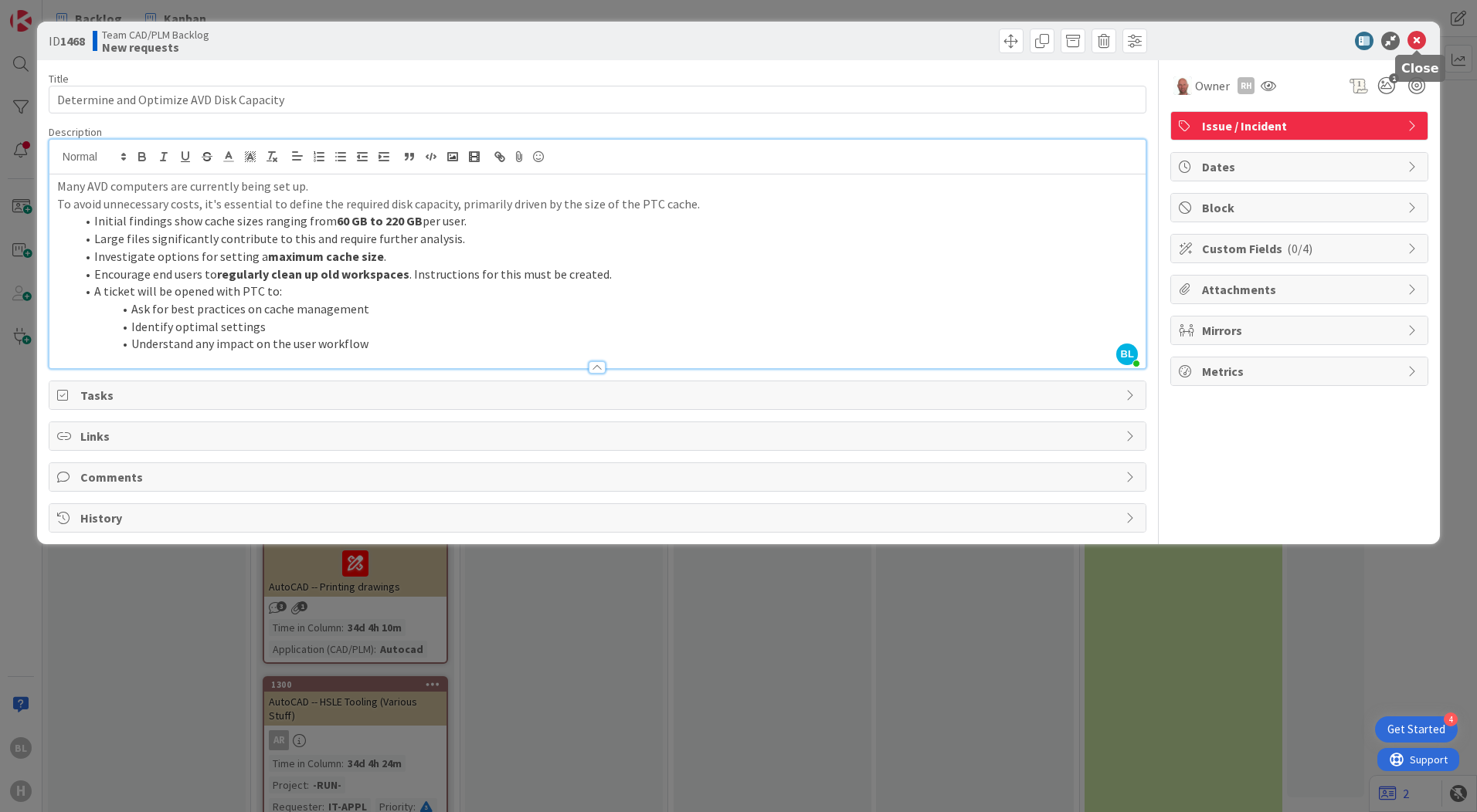
click at [1418, 35] on icon at bounding box center [1416, 40] width 19 height 19
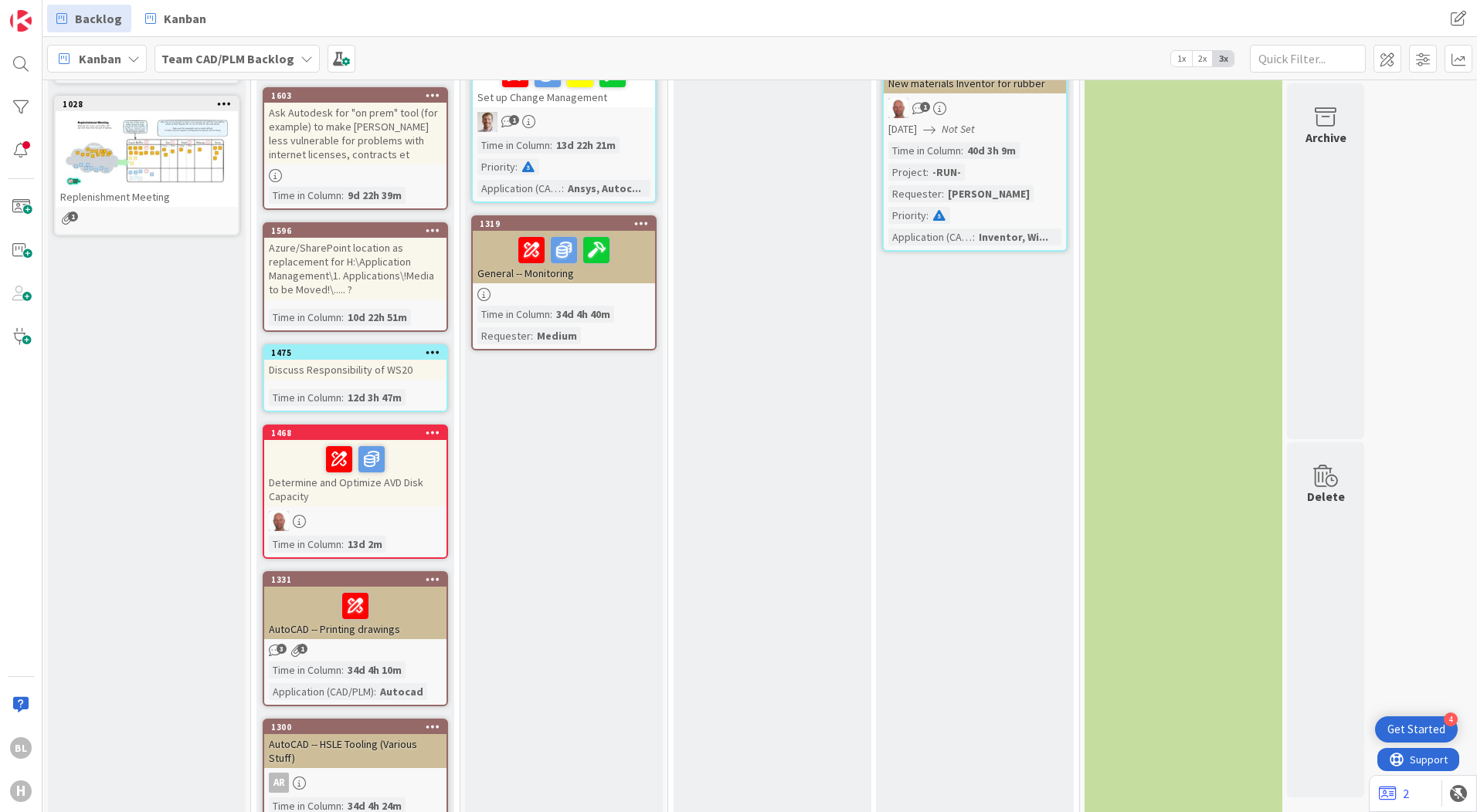
scroll to position [386, 0]
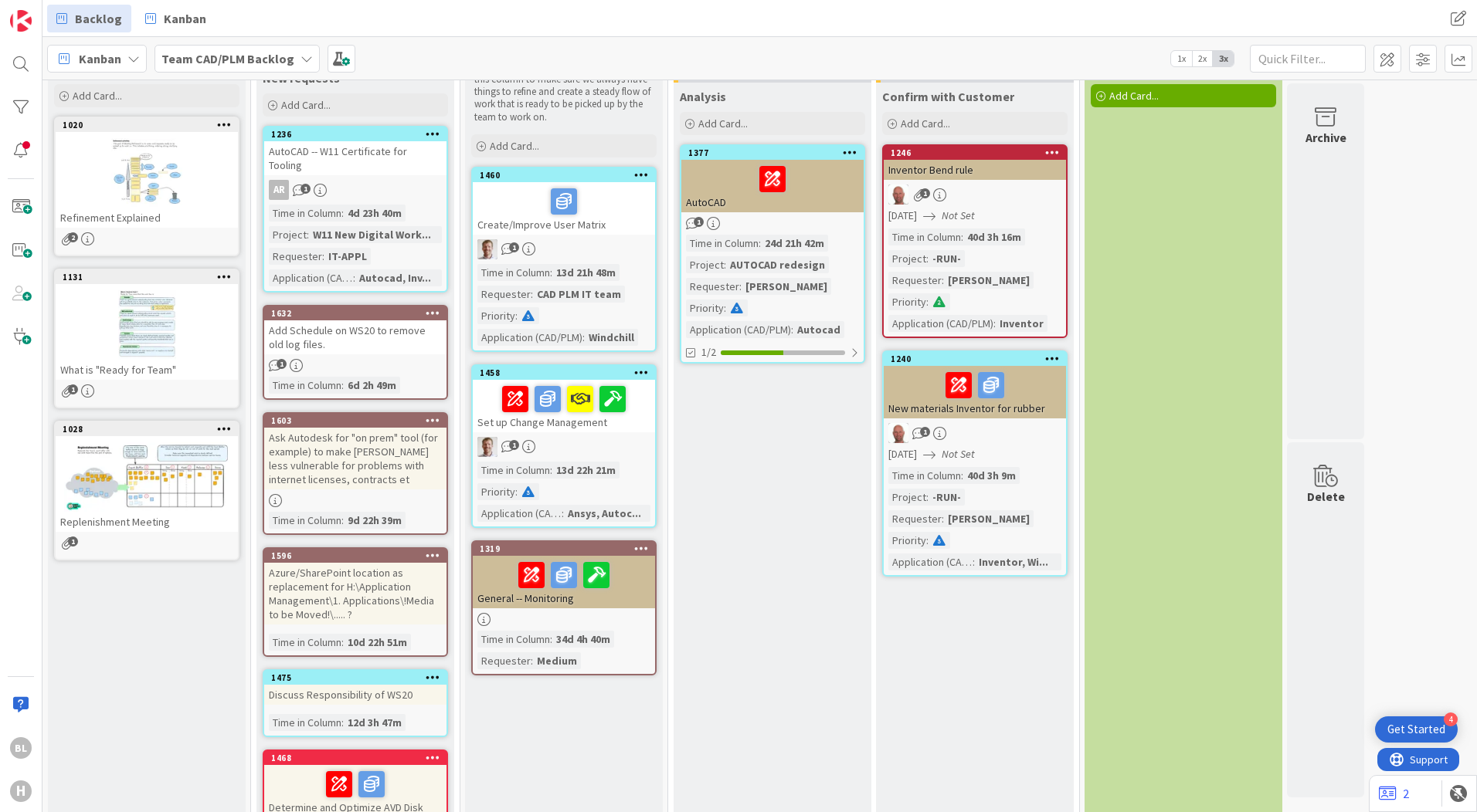
scroll to position [0, 0]
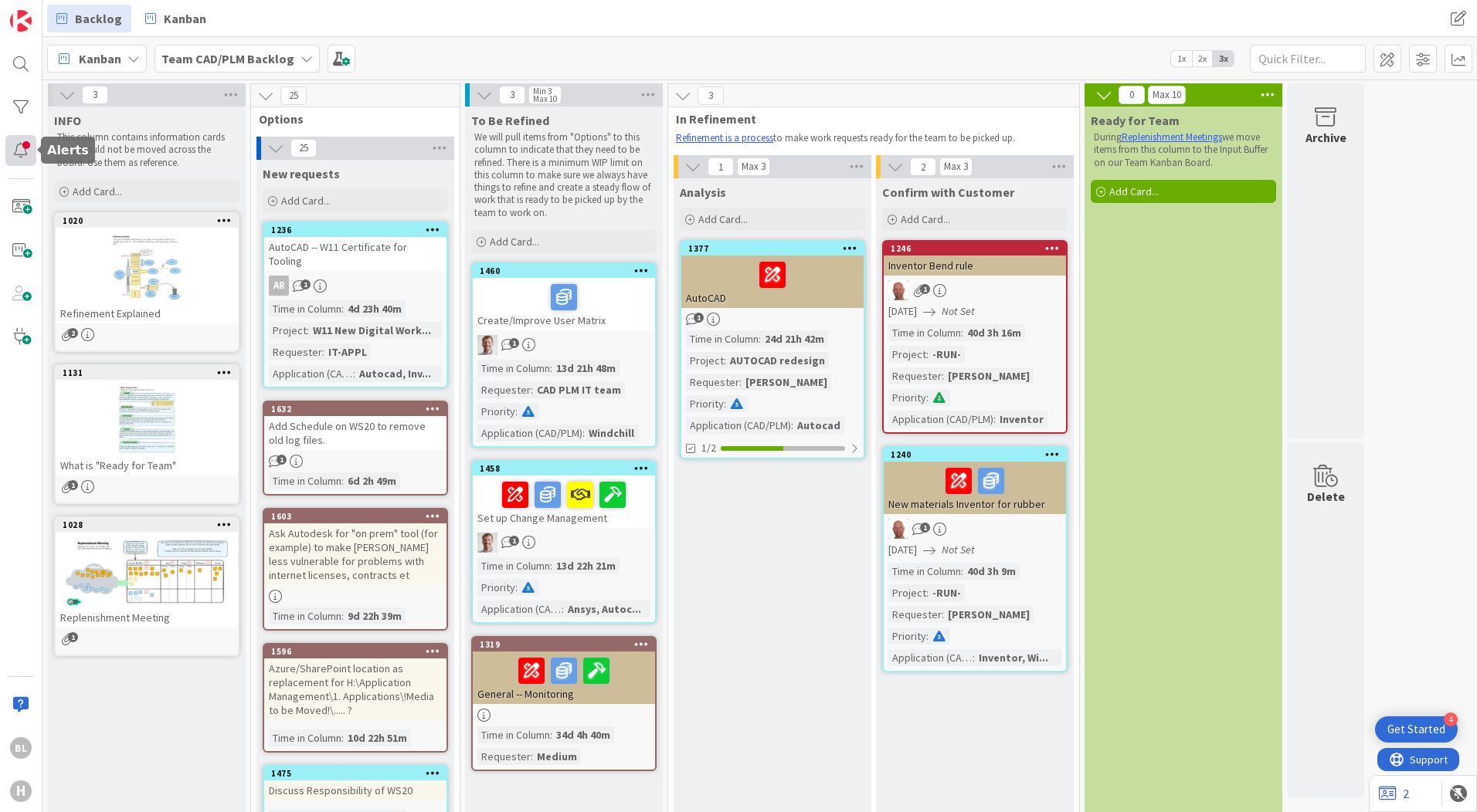
click at [27, 150] on div at bounding box center [21, 150] width 31 height 31
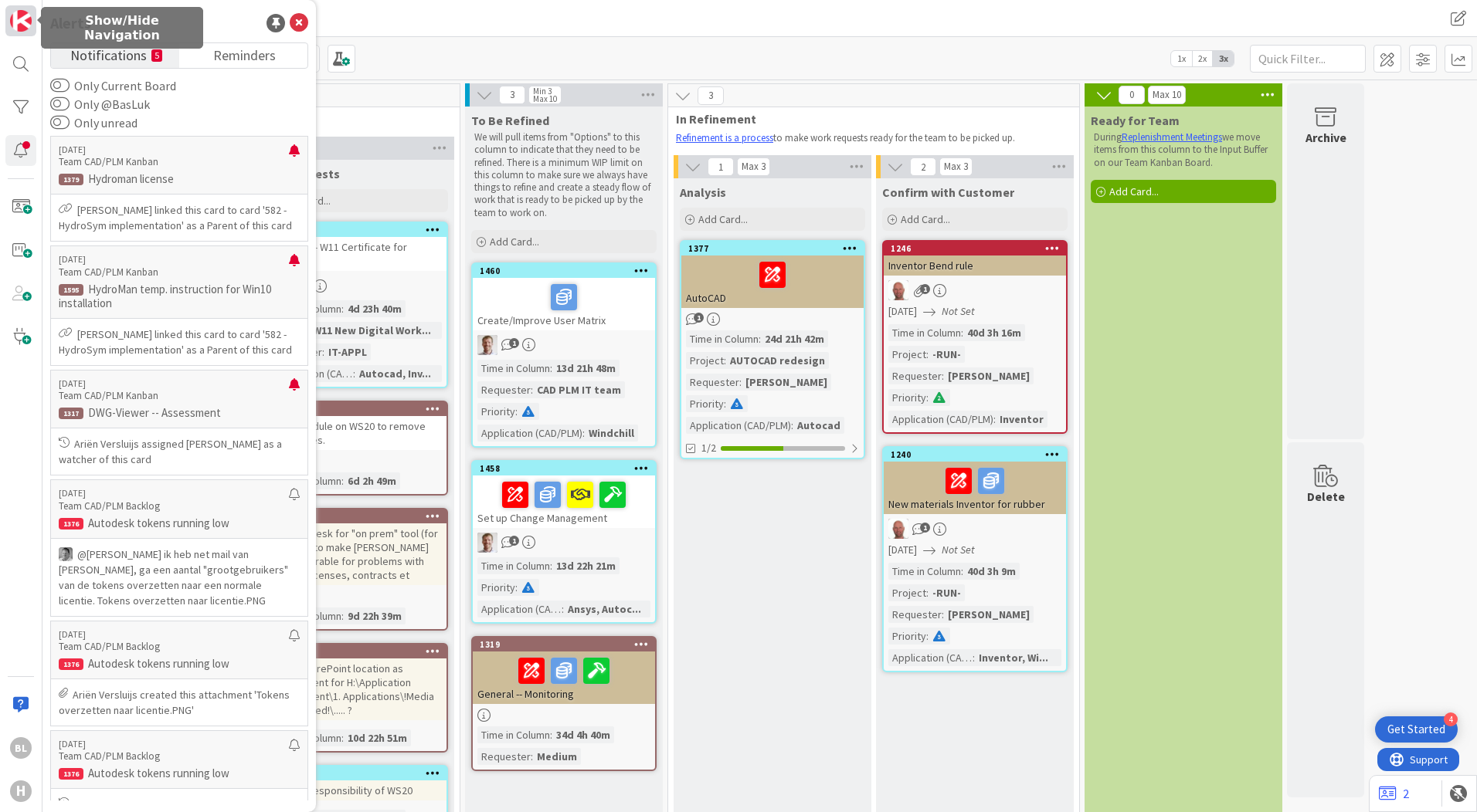
click at [21, 25] on img at bounding box center [21, 20] width 21 height 21
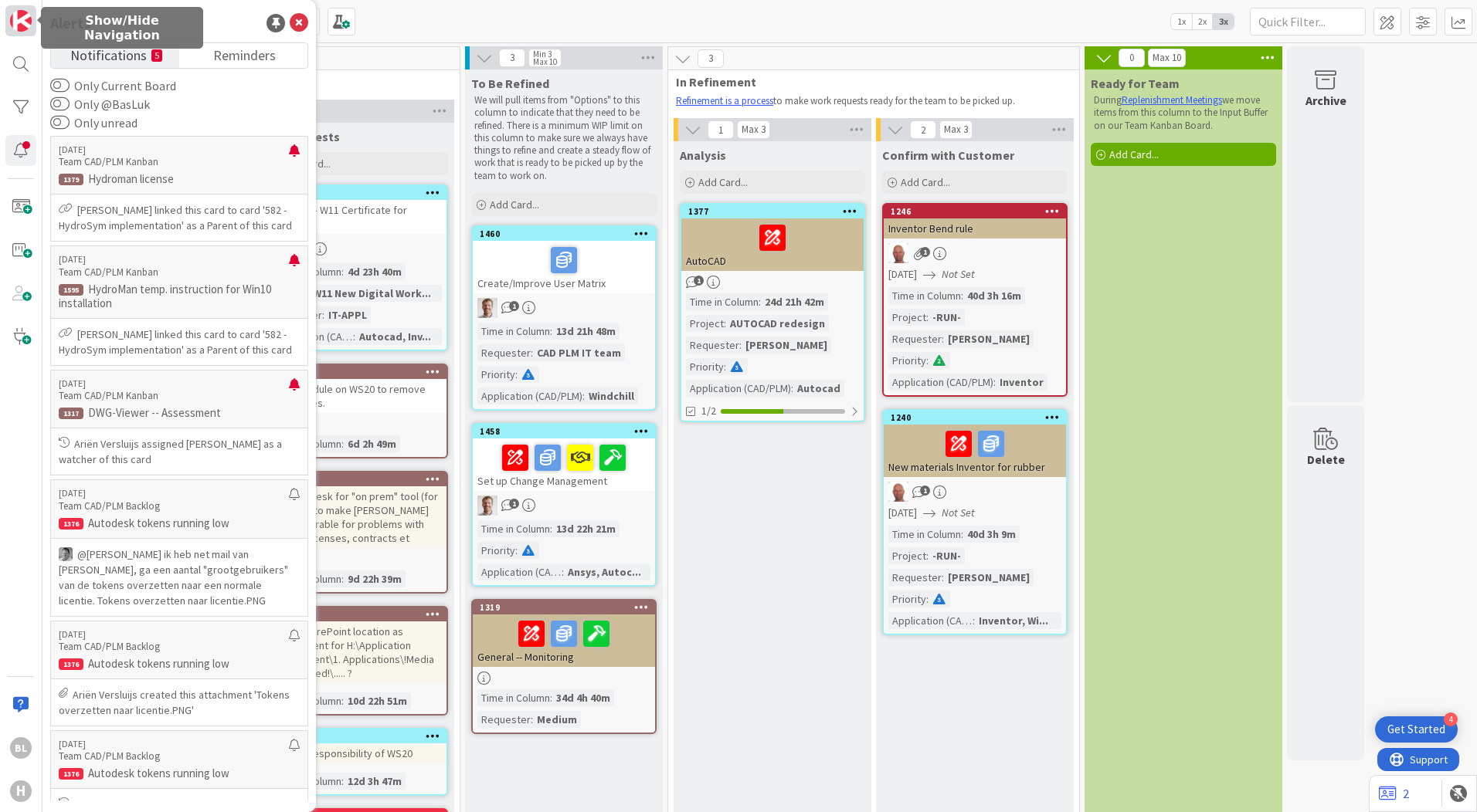
click at [21, 25] on img at bounding box center [21, 20] width 21 height 21
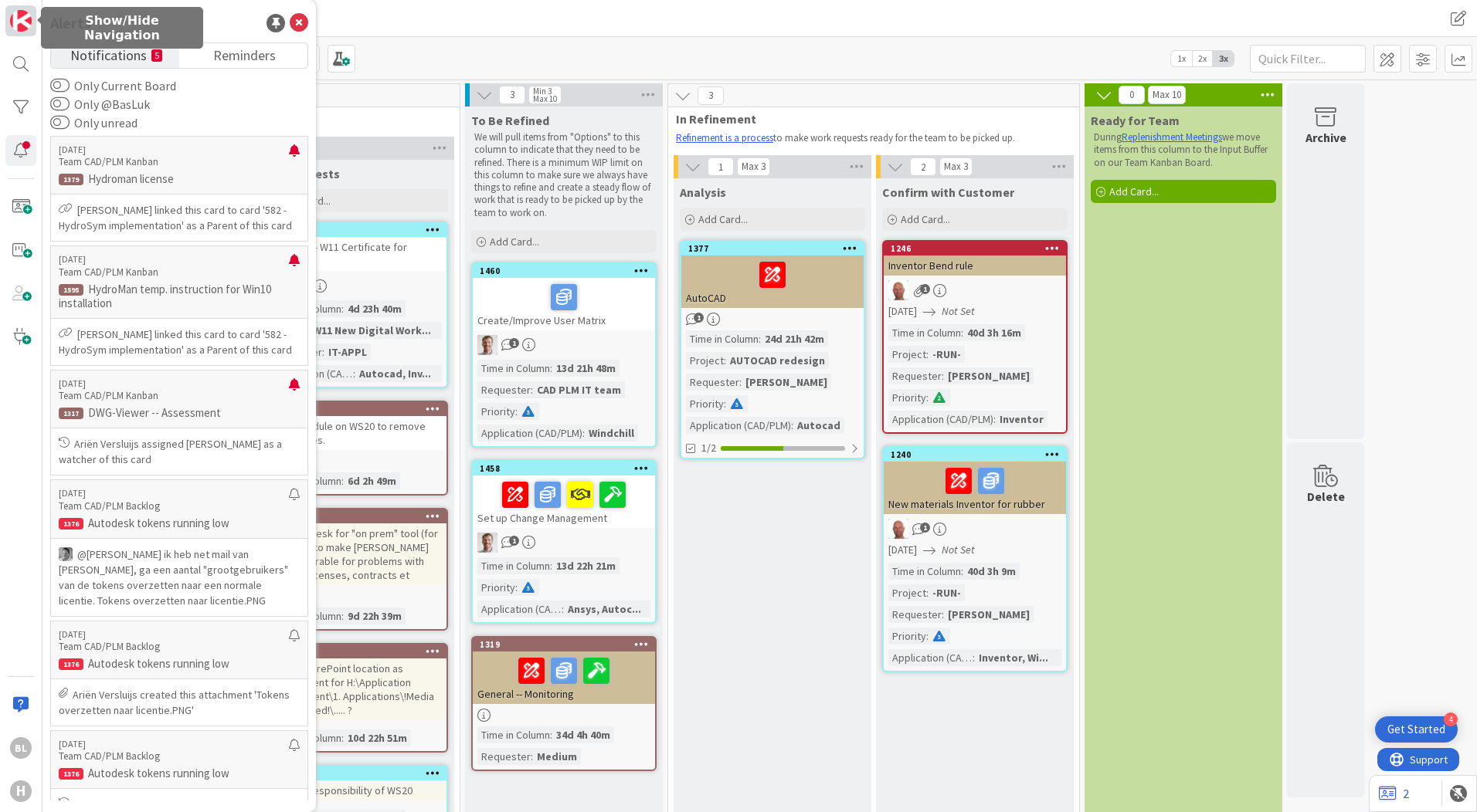
click at [20, 25] on img at bounding box center [21, 20] width 21 height 21
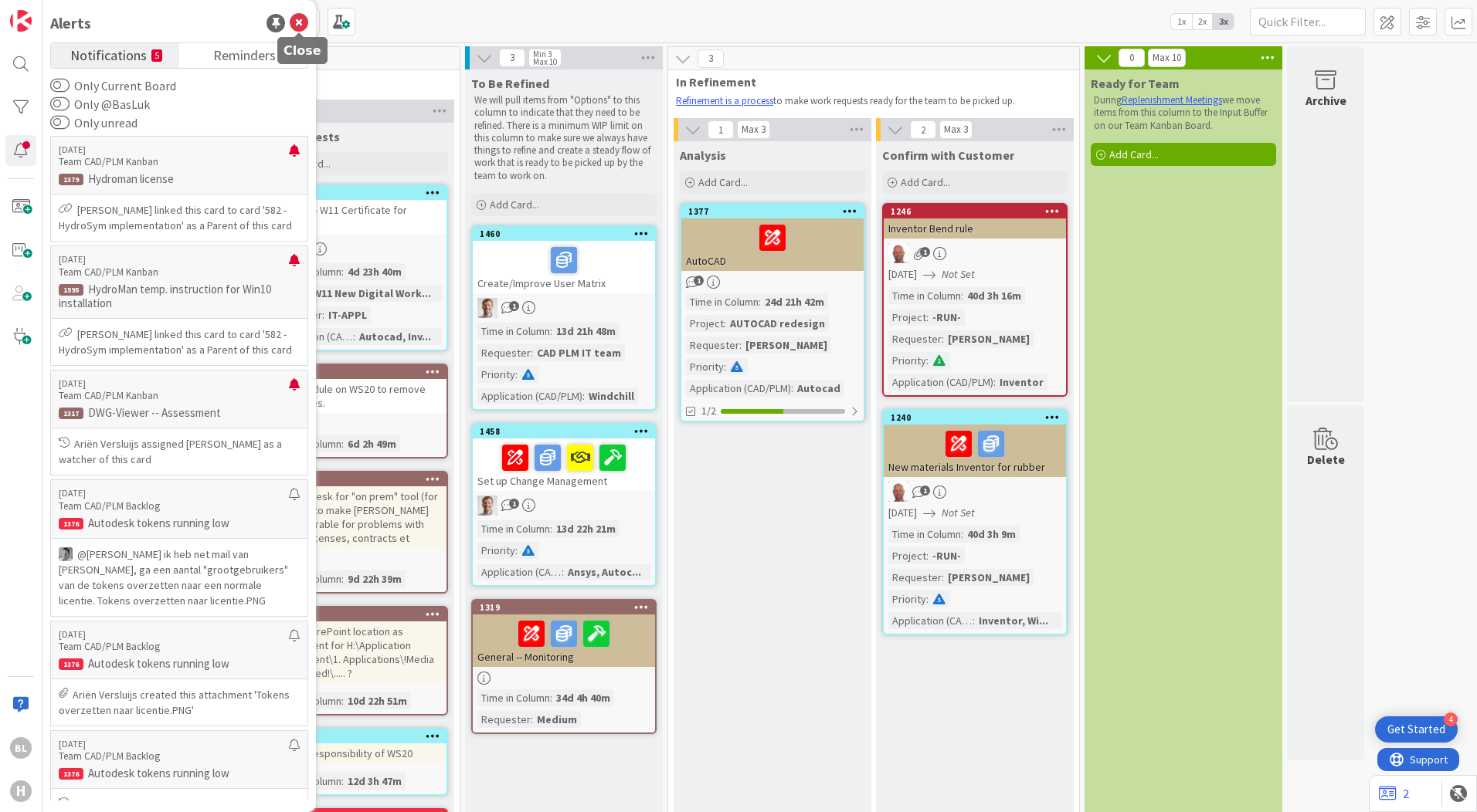
click at [304, 25] on icon at bounding box center [299, 22] width 19 height 19
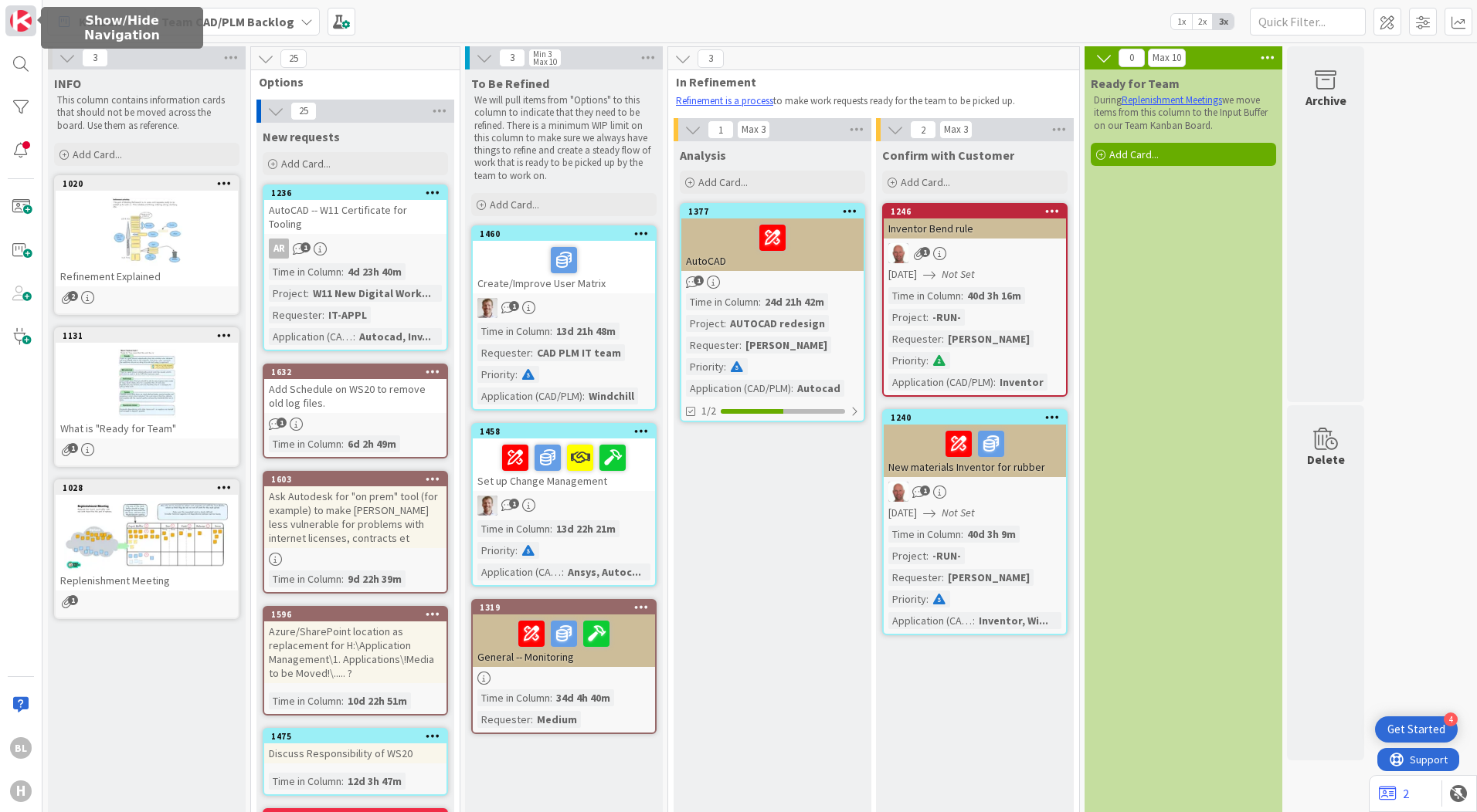
click at [27, 24] on img at bounding box center [21, 20] width 21 height 21
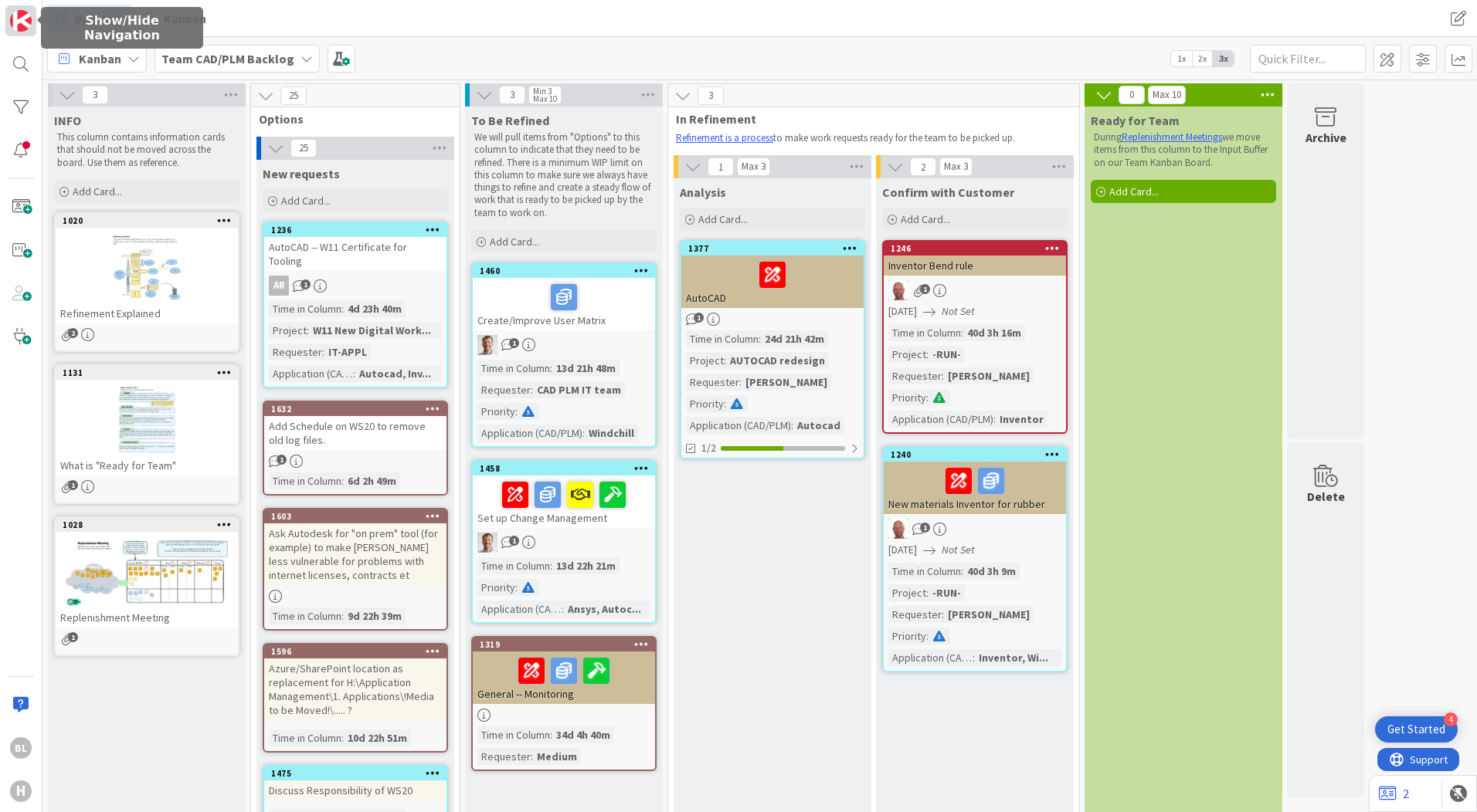
click at [27, 24] on img at bounding box center [21, 20] width 21 height 21
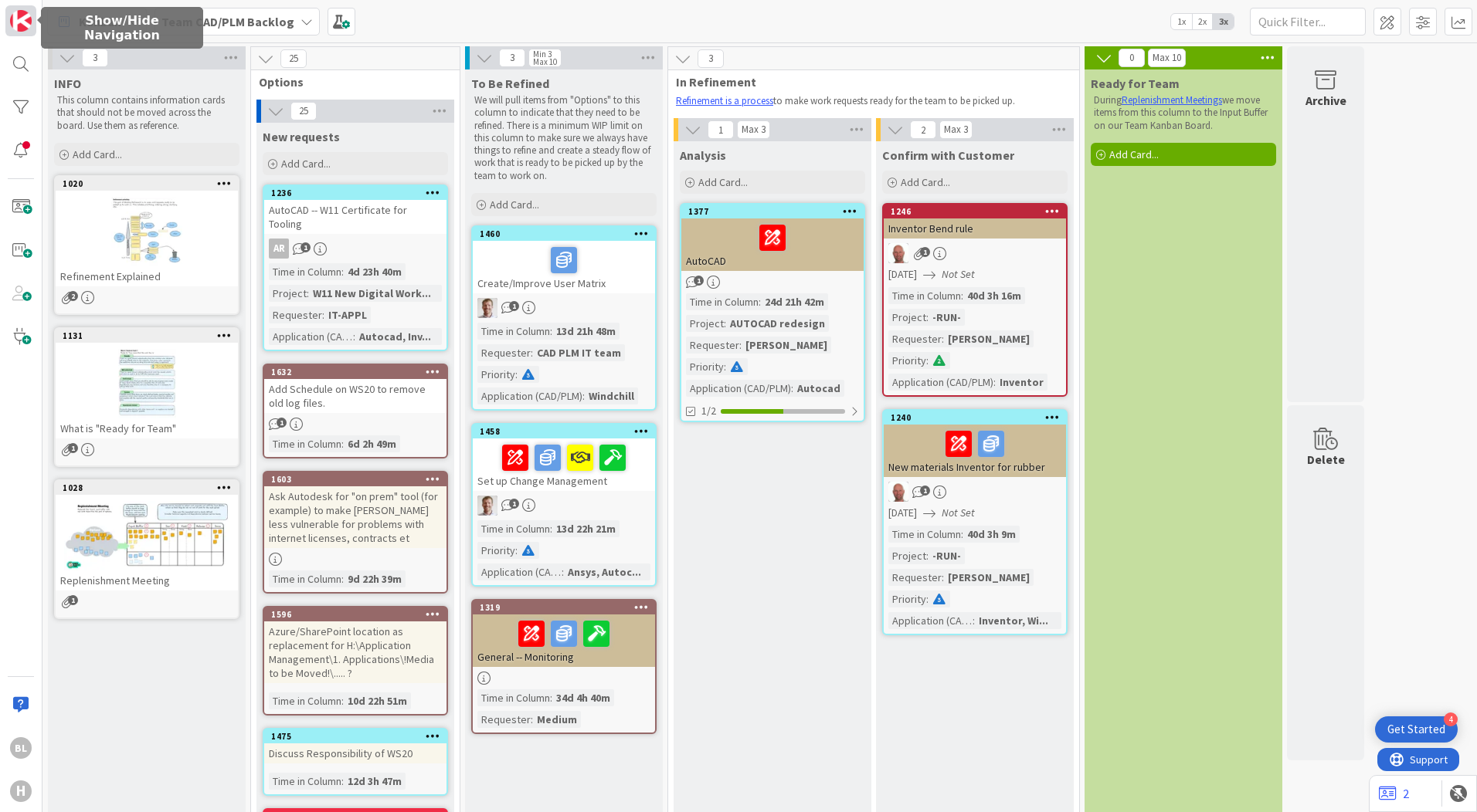
click at [27, 24] on img at bounding box center [21, 20] width 21 height 21
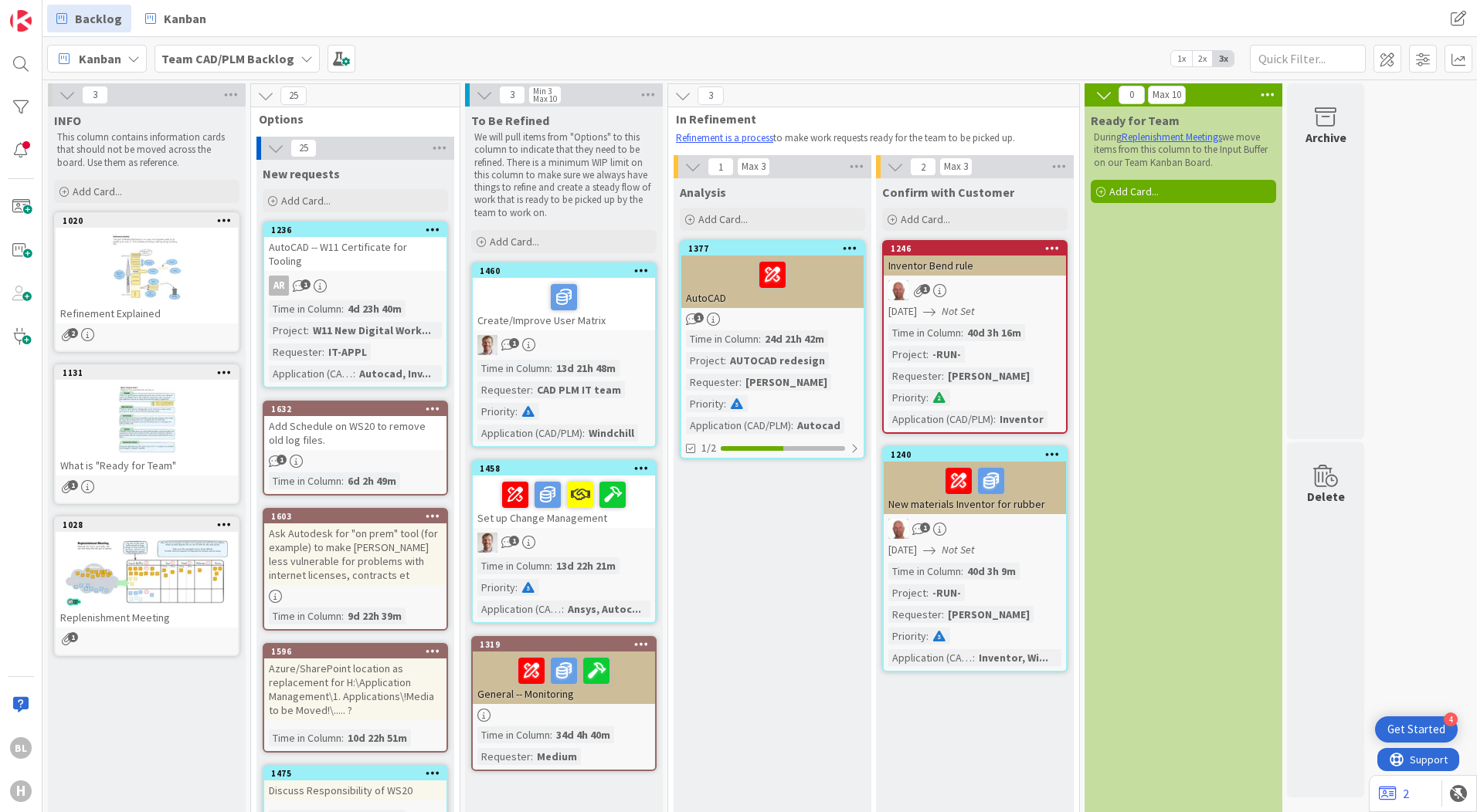
click at [277, 54] on b "Team CAD/PLM Backlog" at bounding box center [227, 59] width 133 height 16
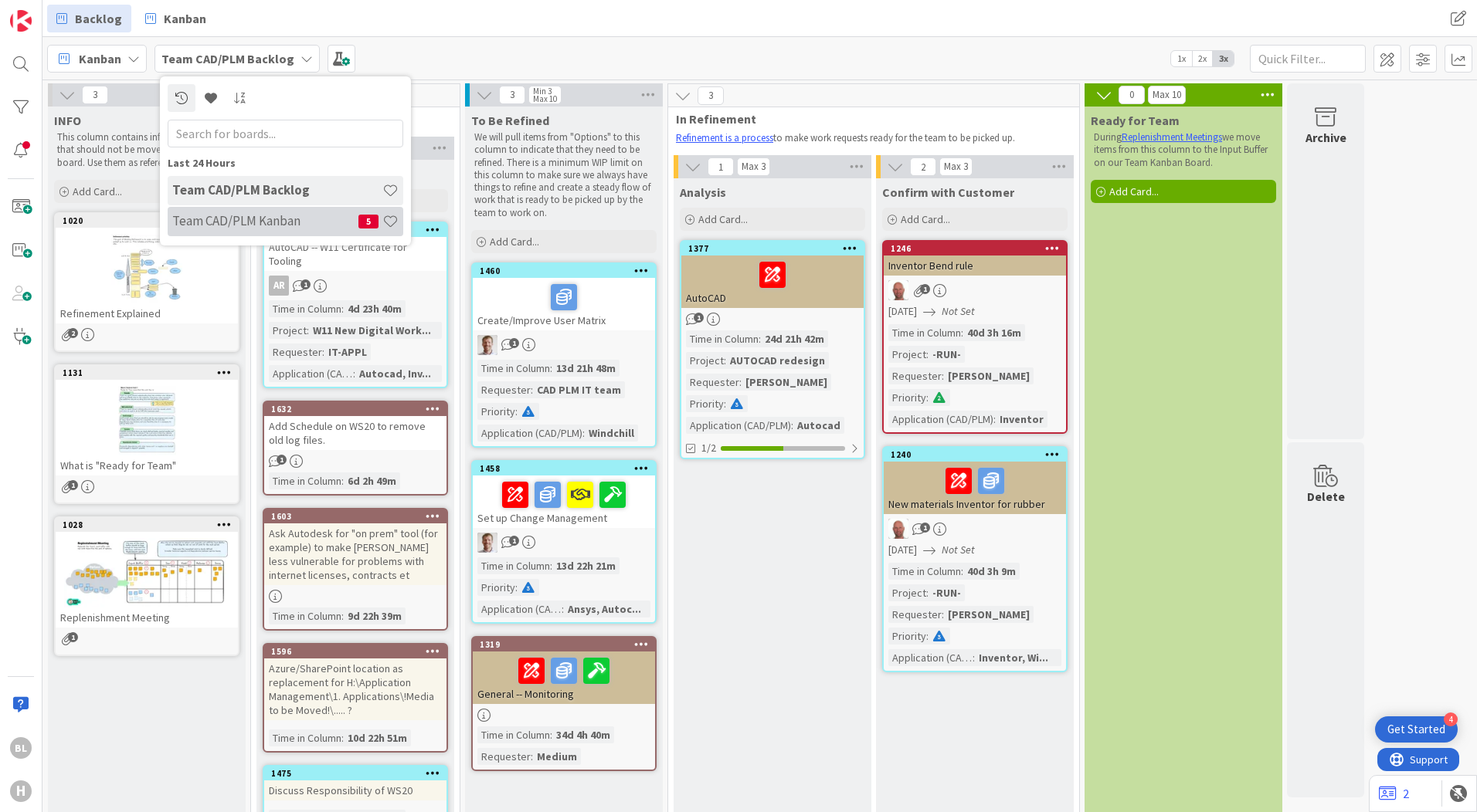
click at [301, 217] on h4 "Team CAD/PLM Kanban" at bounding box center [265, 221] width 186 height 16
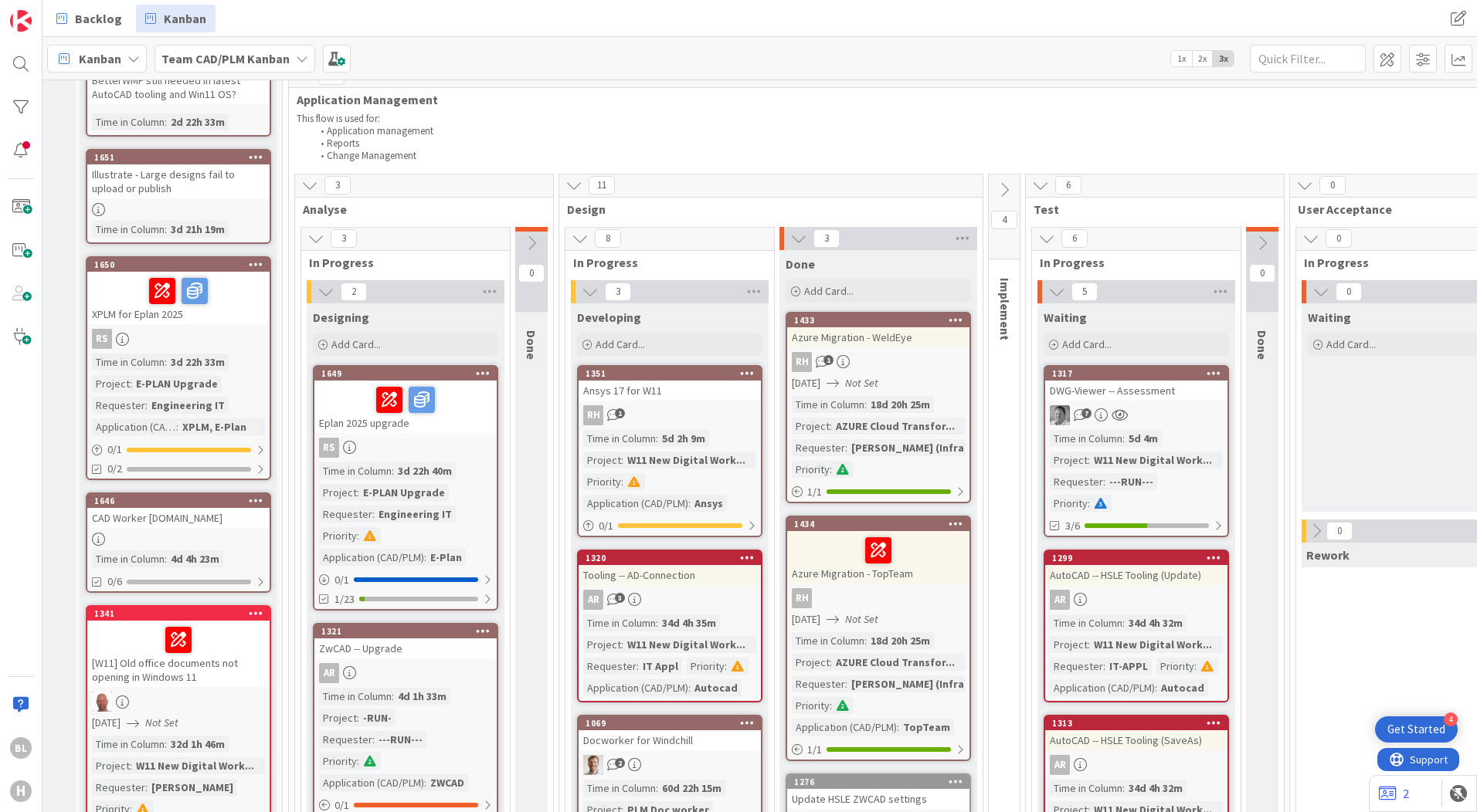
scroll to position [618, 162]
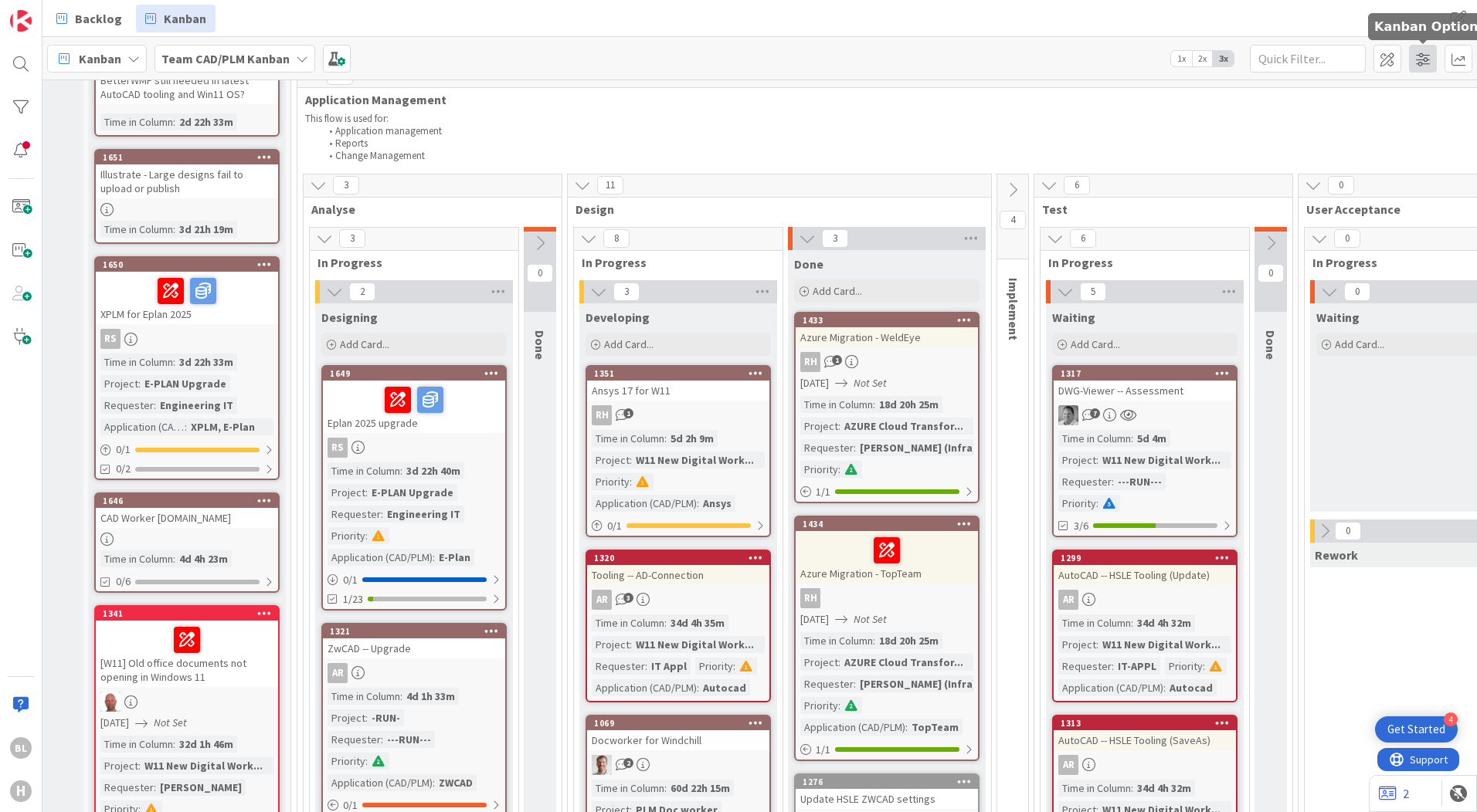
click at [1418, 63] on span at bounding box center [1422, 59] width 27 height 27
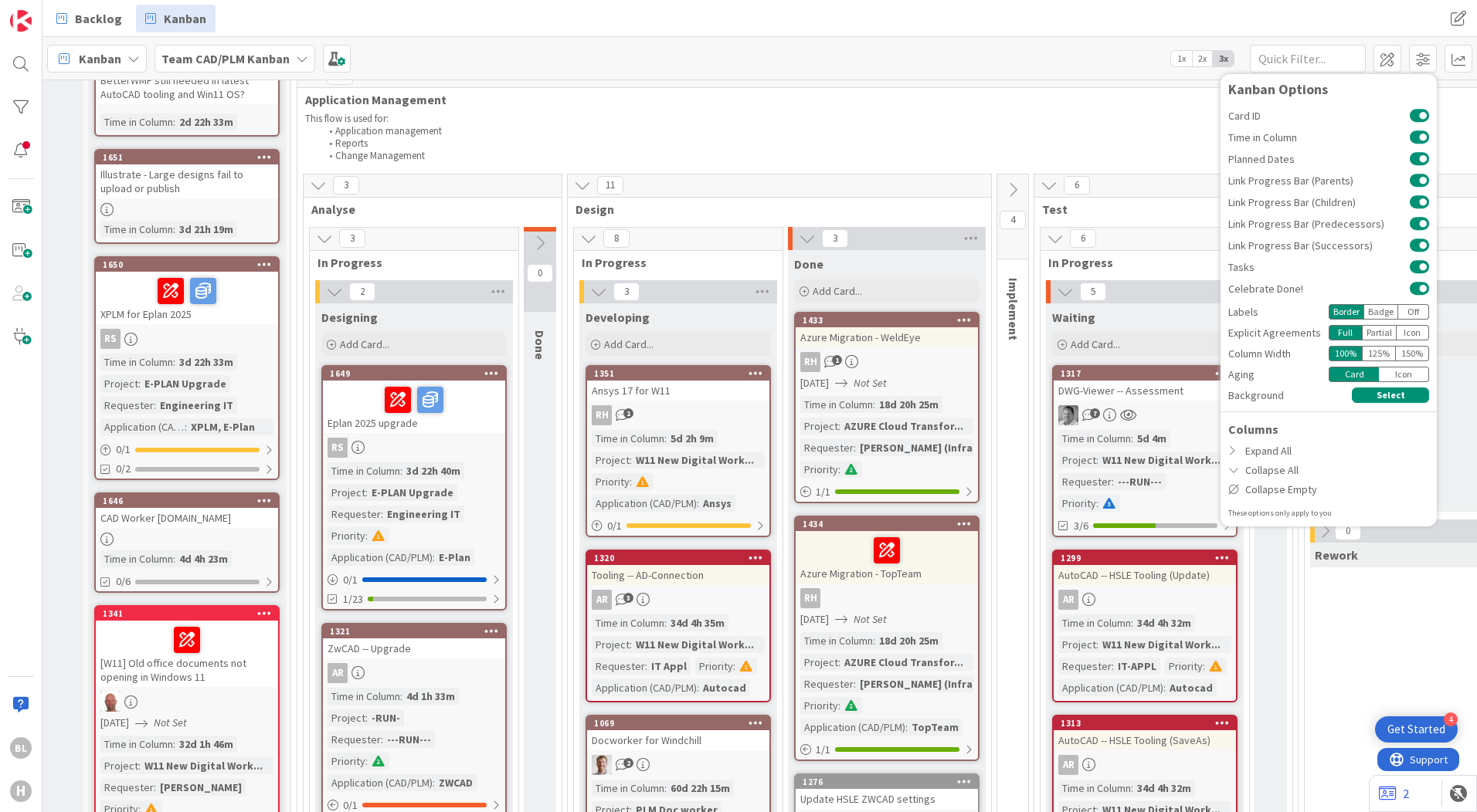
click at [1007, 69] on div "Kanban My Zone Organization Select a single board Kanban List (Bulk Actions) Me…" at bounding box center [759, 59] width 1434 height 43
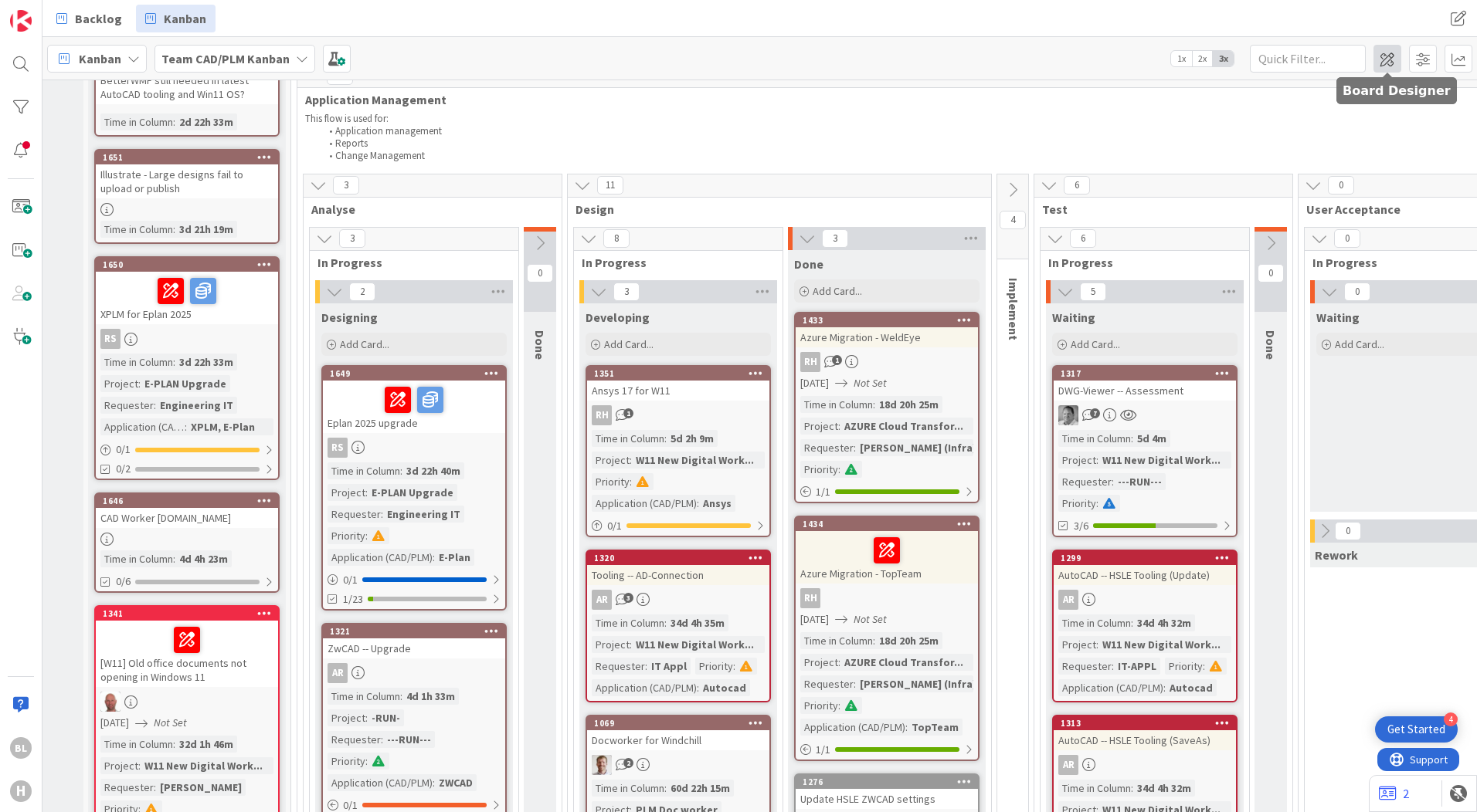
click at [1385, 59] on span at bounding box center [1387, 59] width 27 height 27
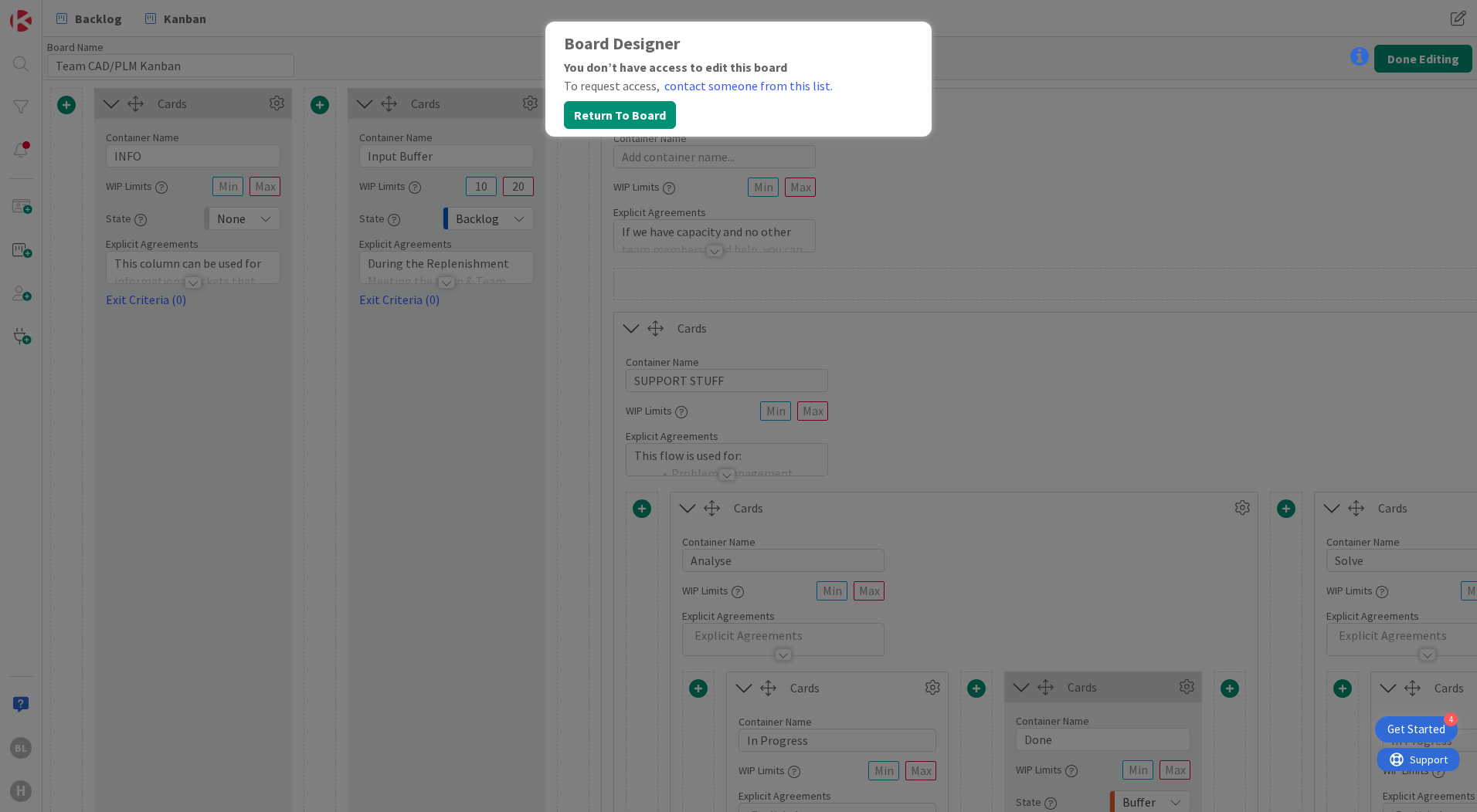
type input "Team CAD/PLM Kanban"
click at [658, 120] on button "Return To Board" at bounding box center [620, 115] width 112 height 27
click at [636, 115] on button "Return To Board" at bounding box center [620, 115] width 112 height 27
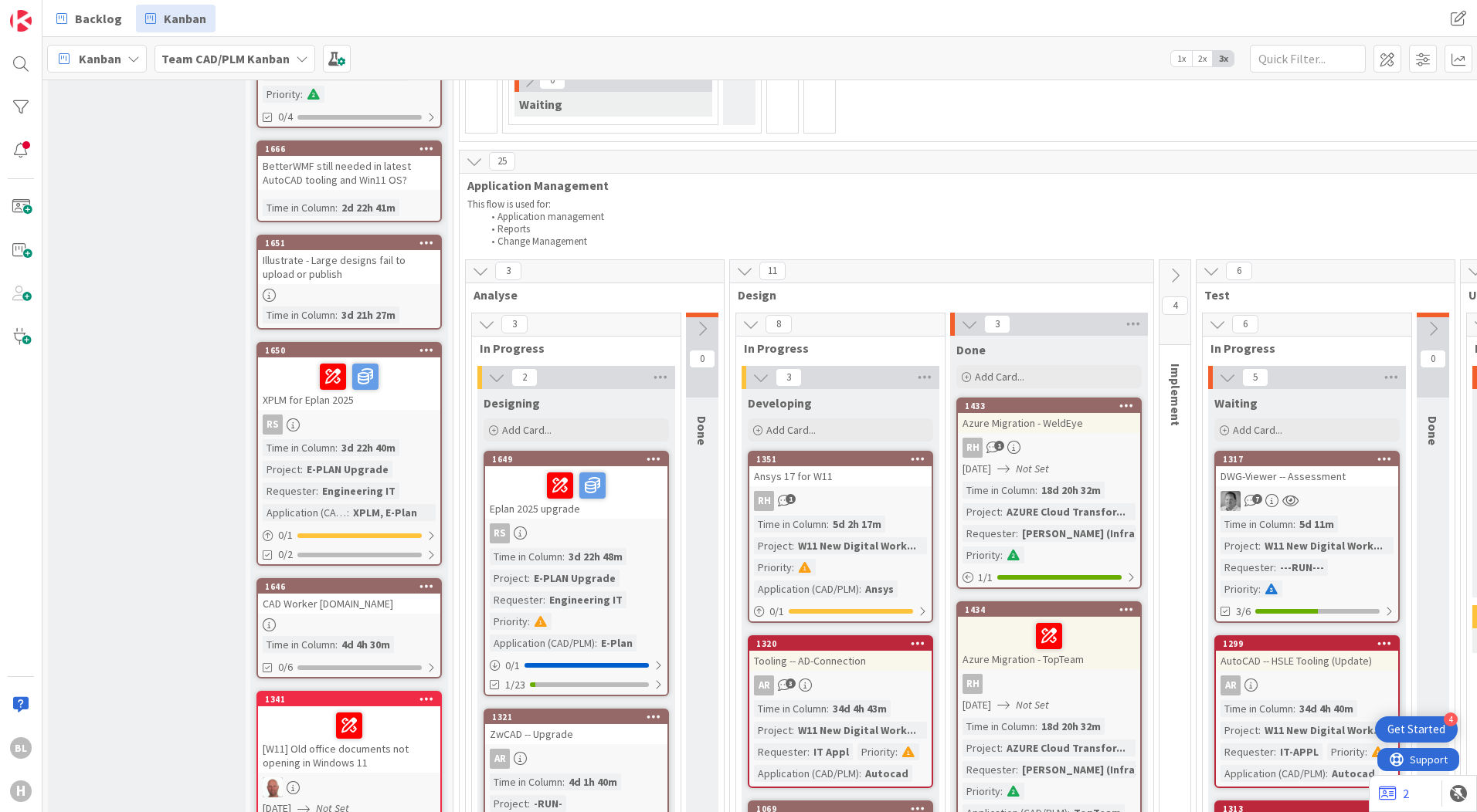
scroll to position [541, 0]
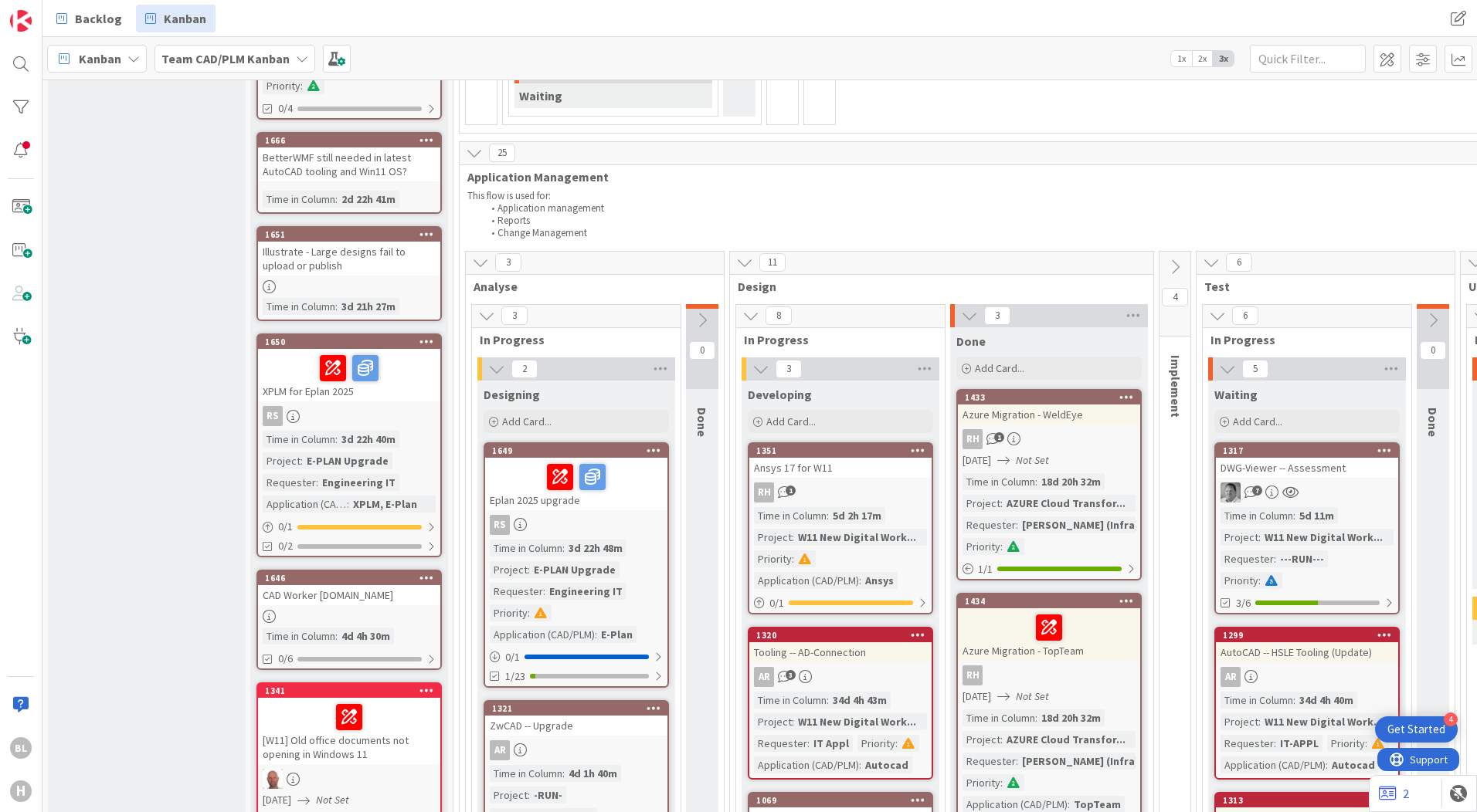
drag, startPoint x: 824, startPoint y: 285, endPoint x: 920, endPoint y: 198, distance: 129.6
click at [920, 198] on p "This flow is used for:" at bounding box center [1194, 196] width 1453 height 13
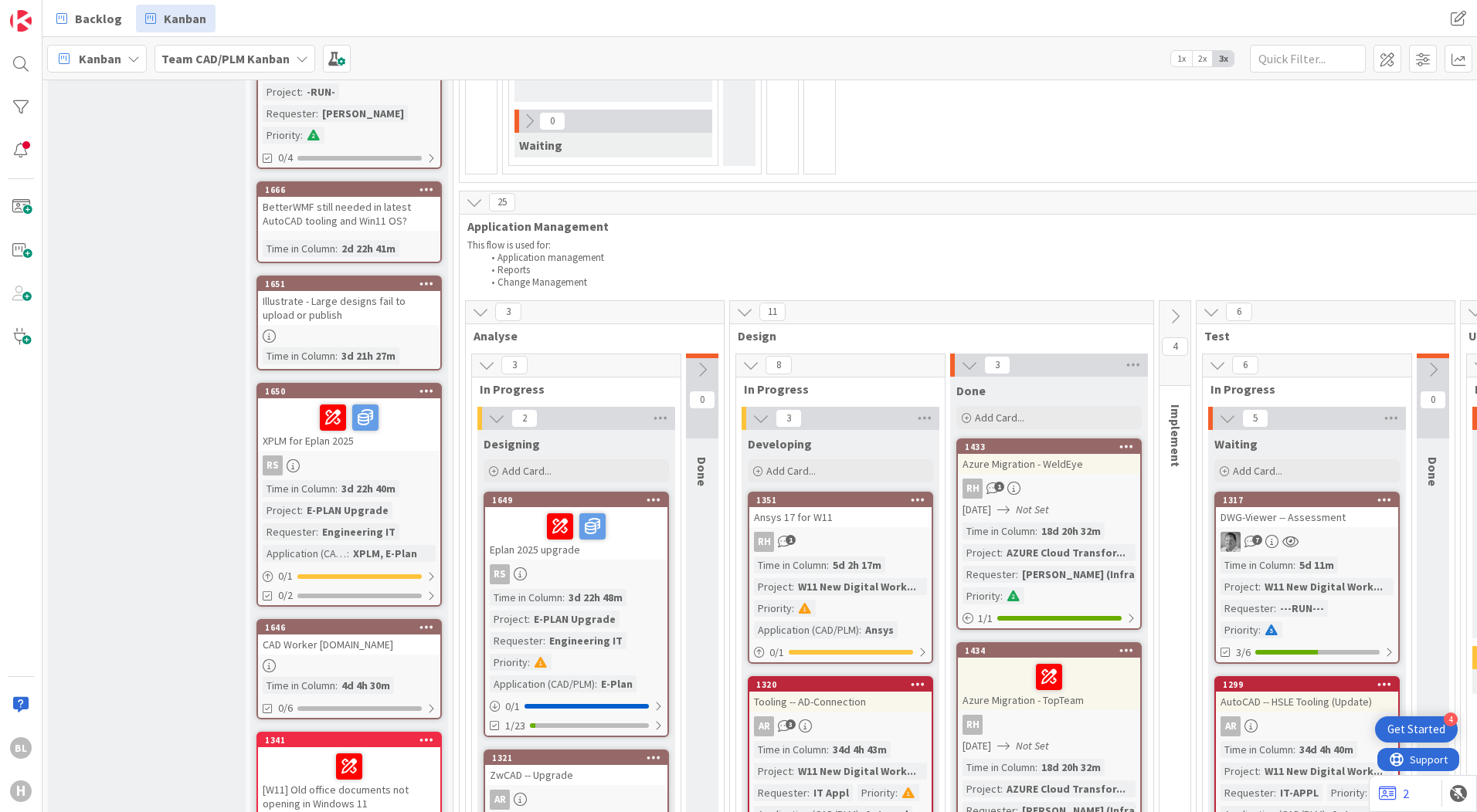
scroll to position [464, 0]
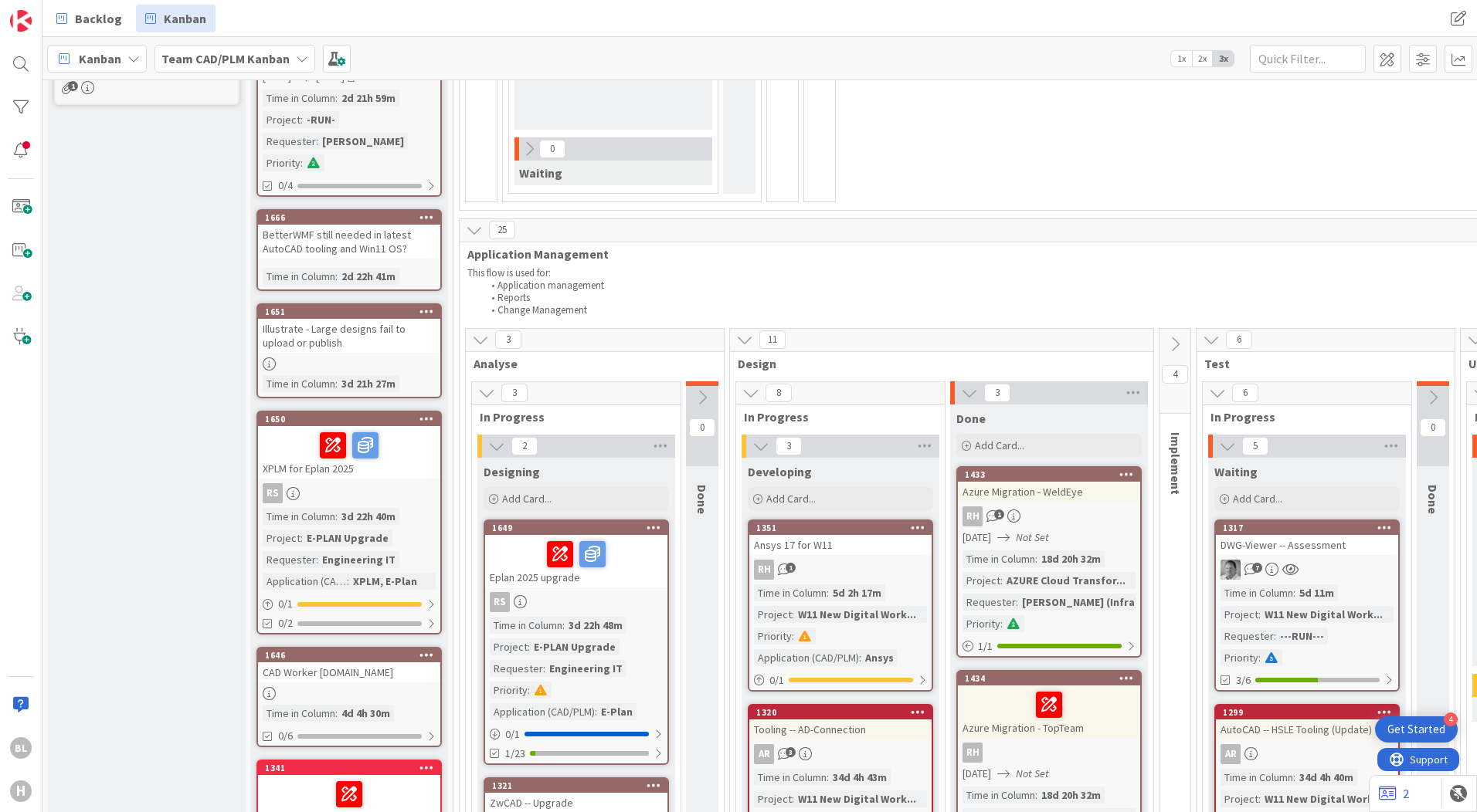
click at [479, 235] on icon at bounding box center [473, 229] width 17 height 17
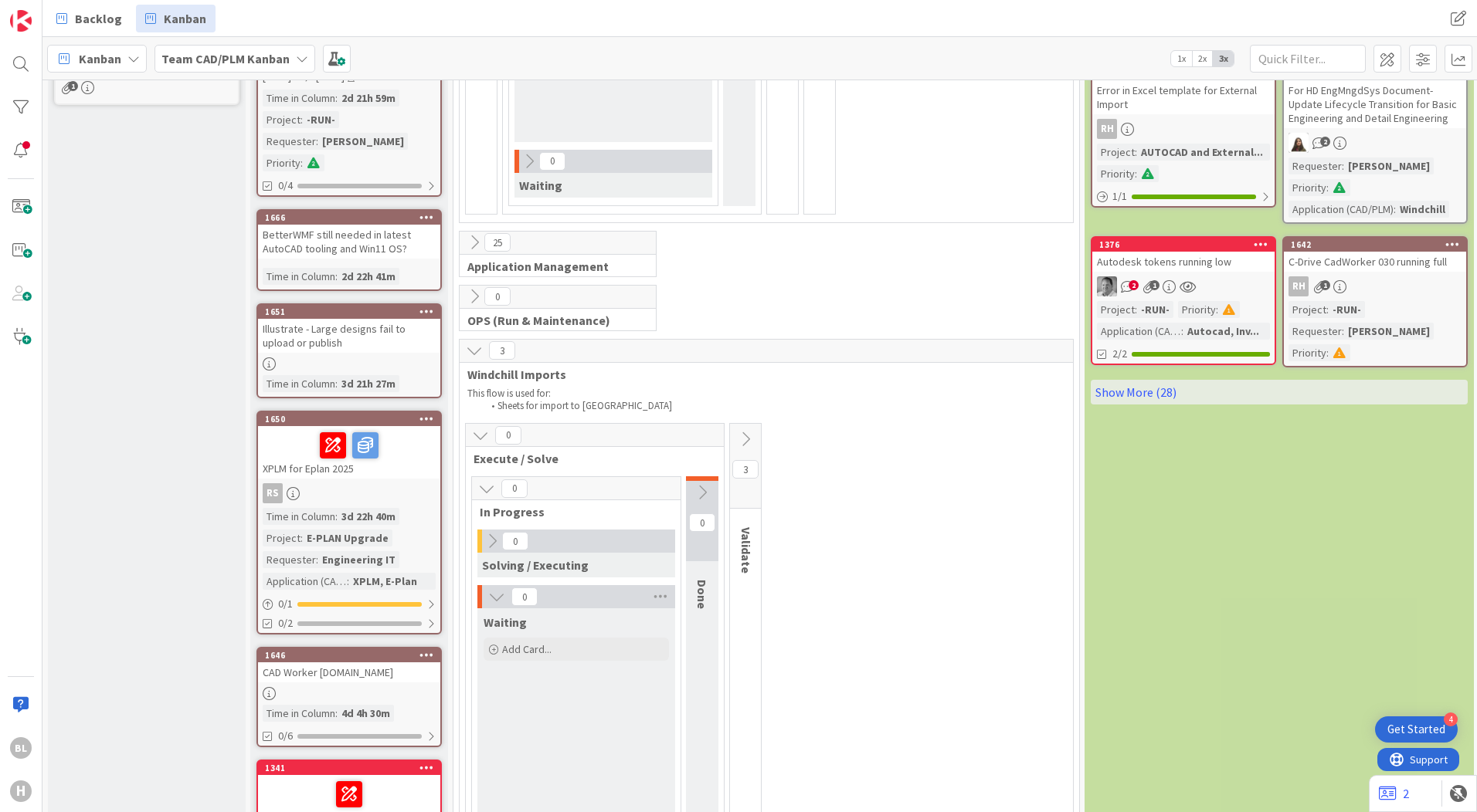
click at [479, 235] on icon at bounding box center [473, 242] width 17 height 17
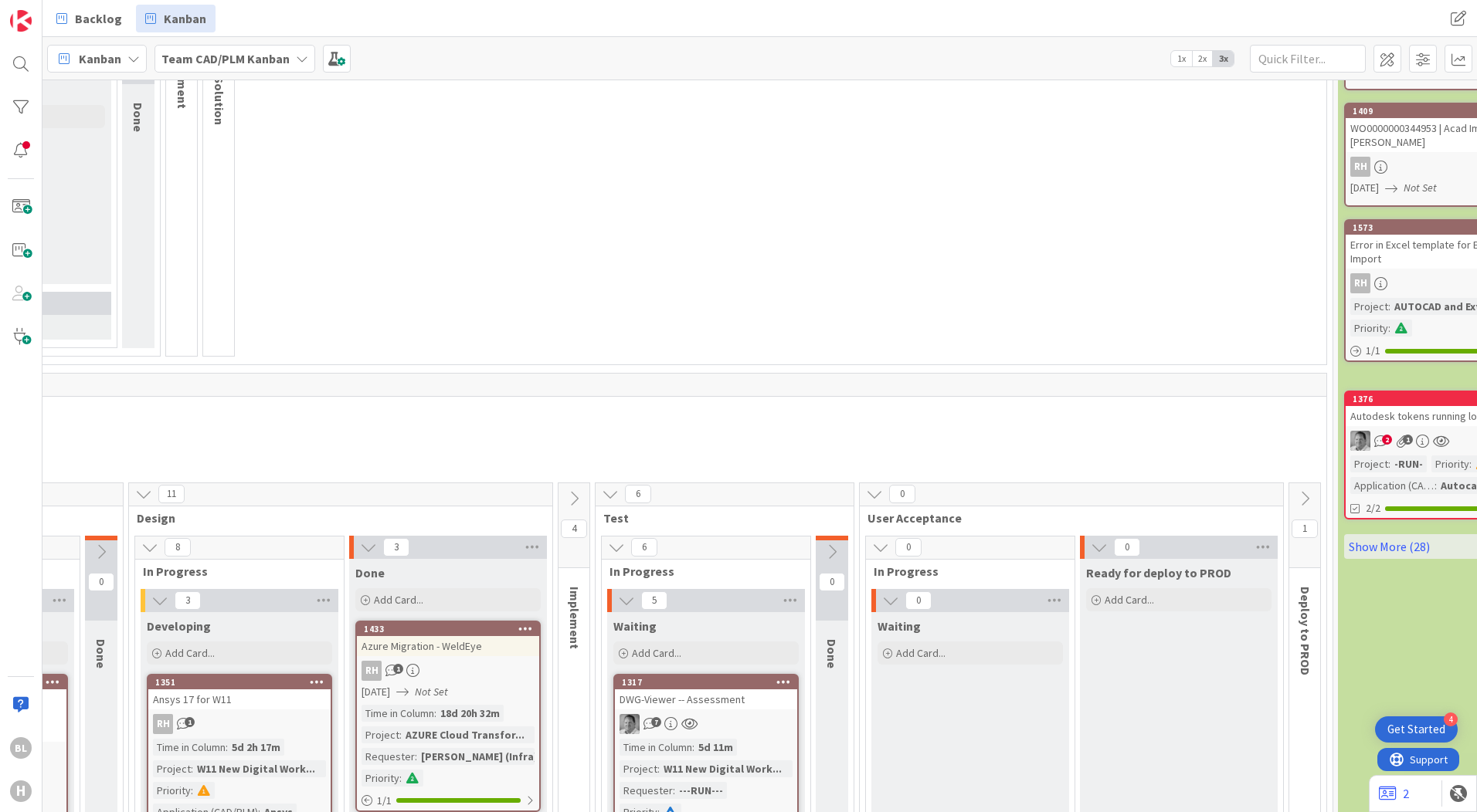
scroll to position [308, 612]
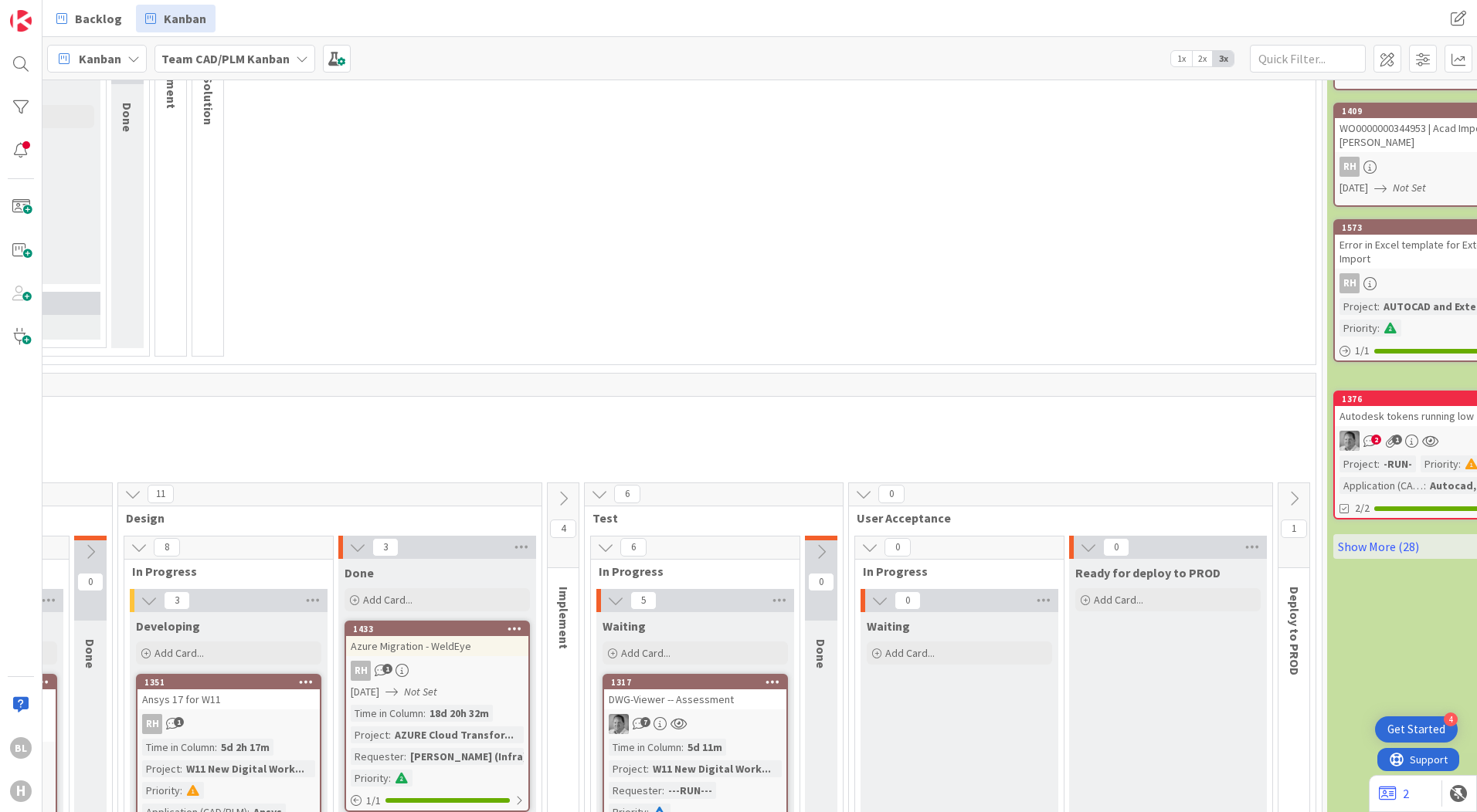
click at [1290, 496] on icon at bounding box center [1293, 498] width 17 height 17
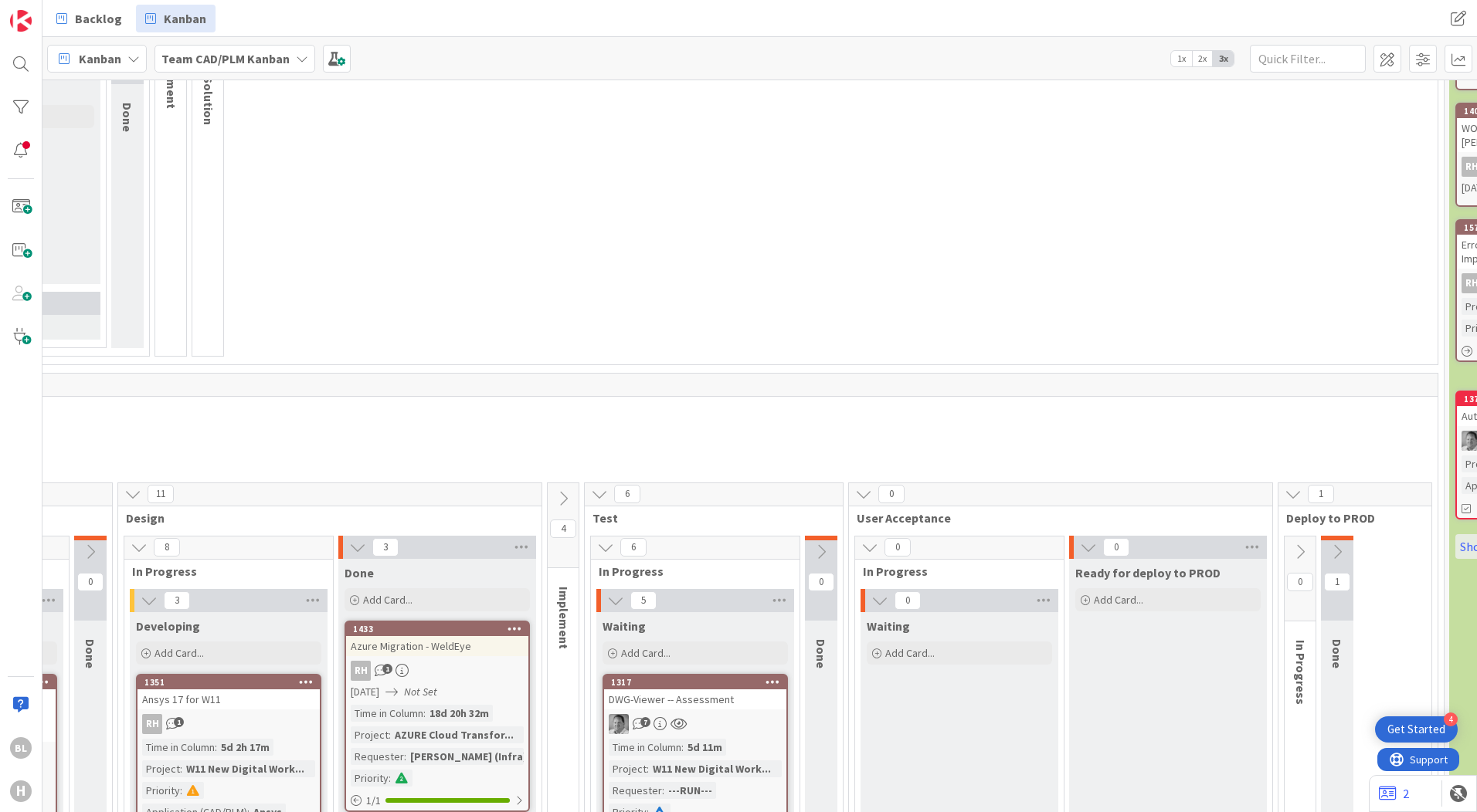
click at [1290, 495] on icon at bounding box center [1292, 494] width 17 height 17
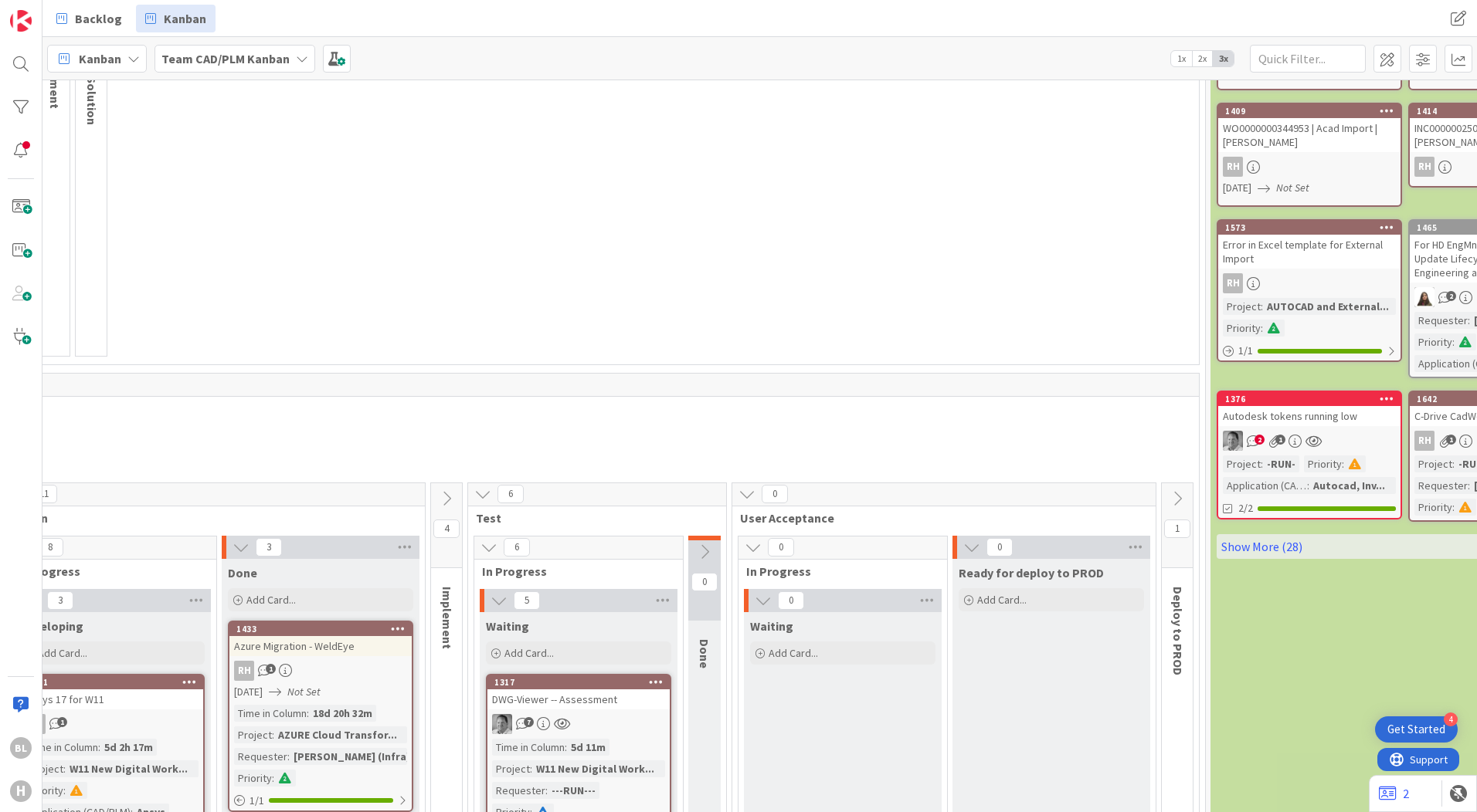
scroll to position [308, 824]
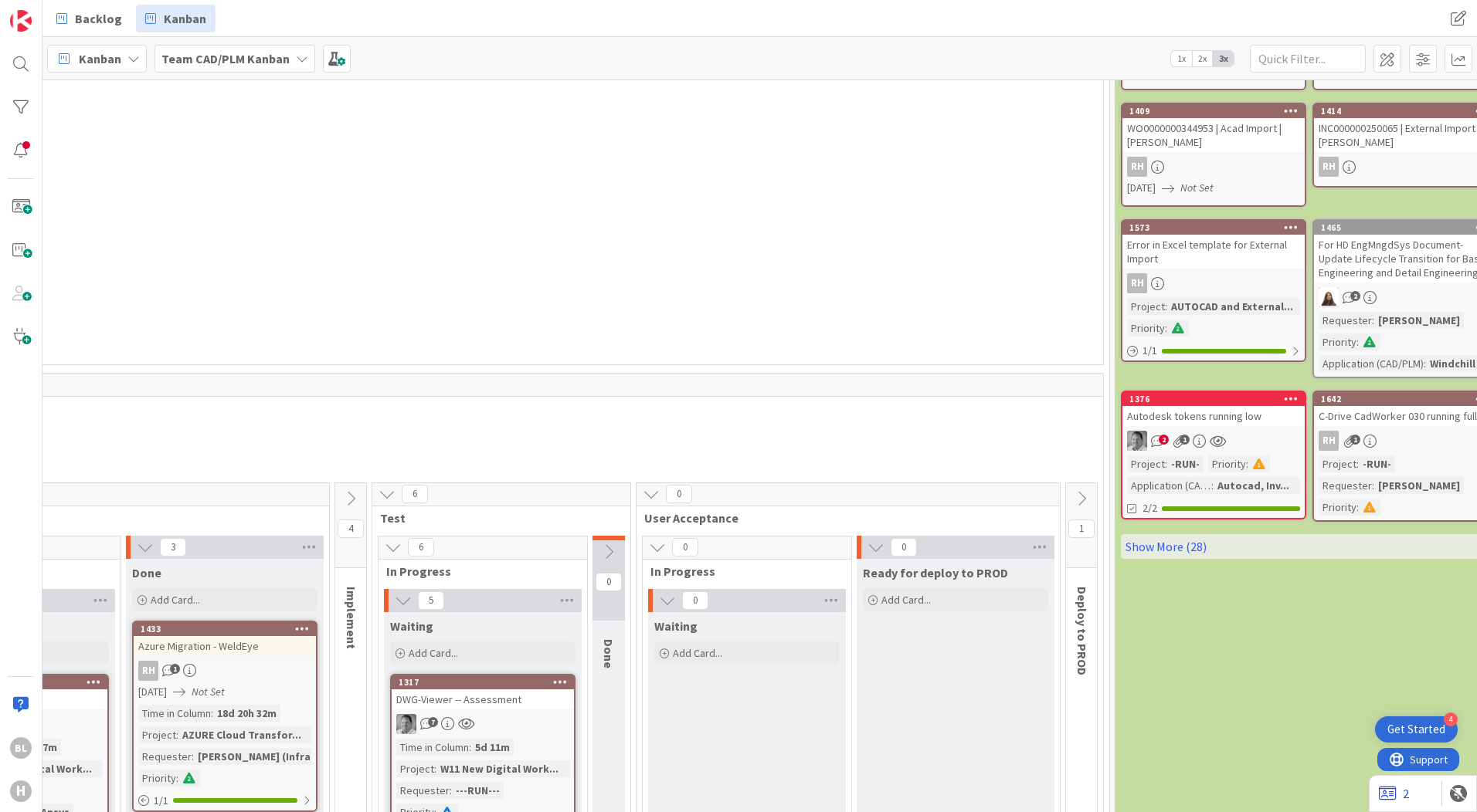
click at [1404, 792] on link "2" at bounding box center [1393, 793] width 30 height 19
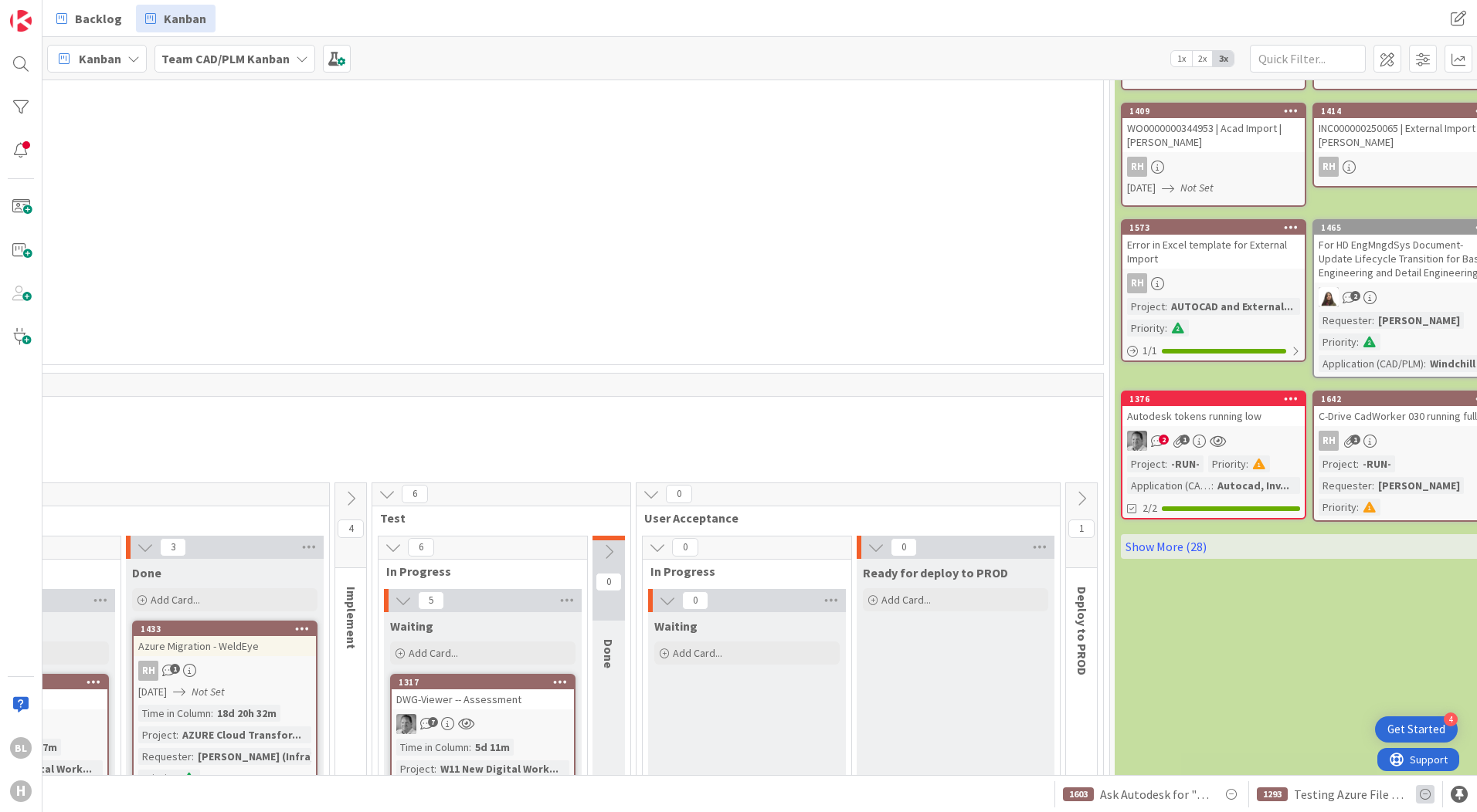
click at [1422, 793] on icon at bounding box center [1424, 794] width 19 height 19
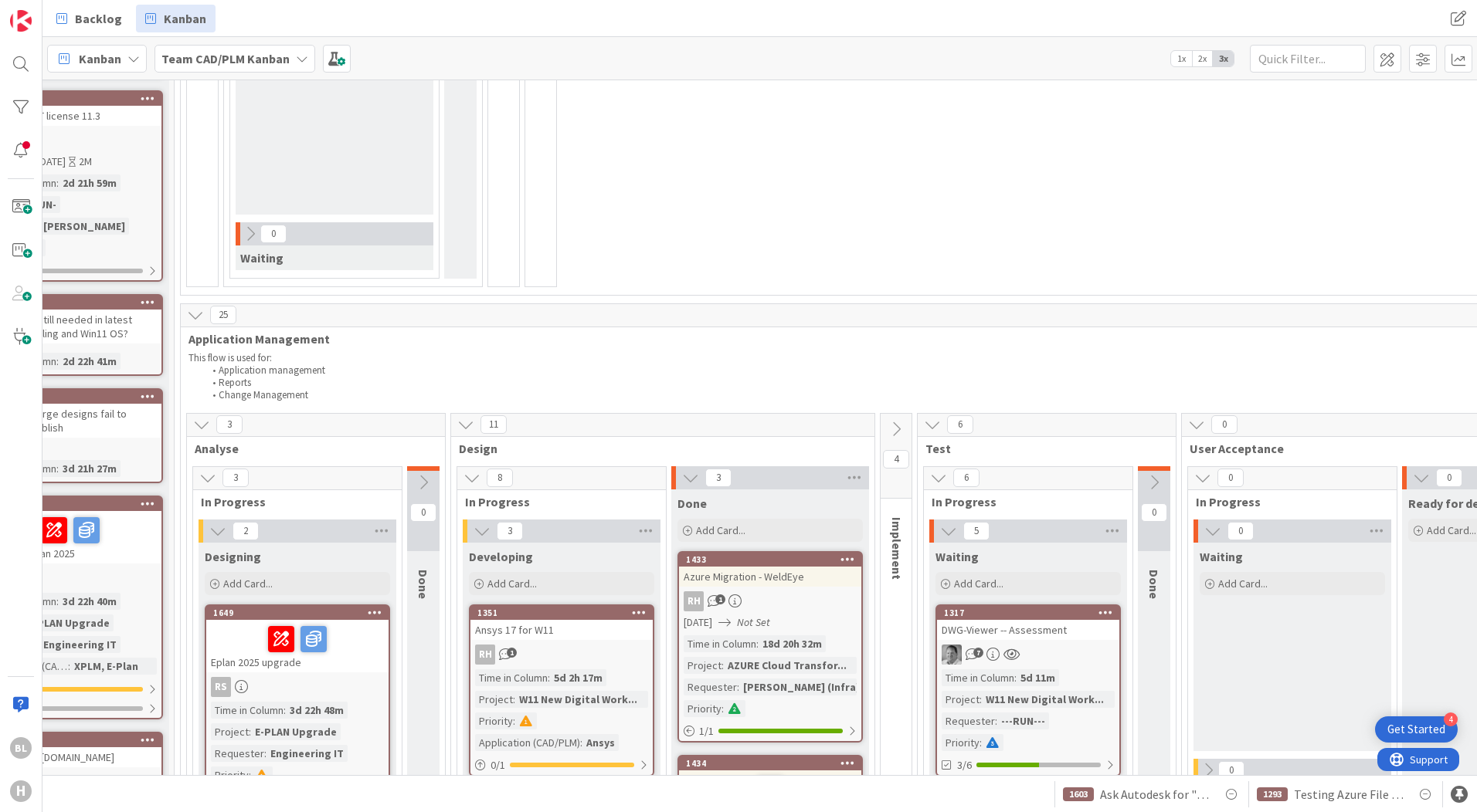
scroll to position [695, 279]
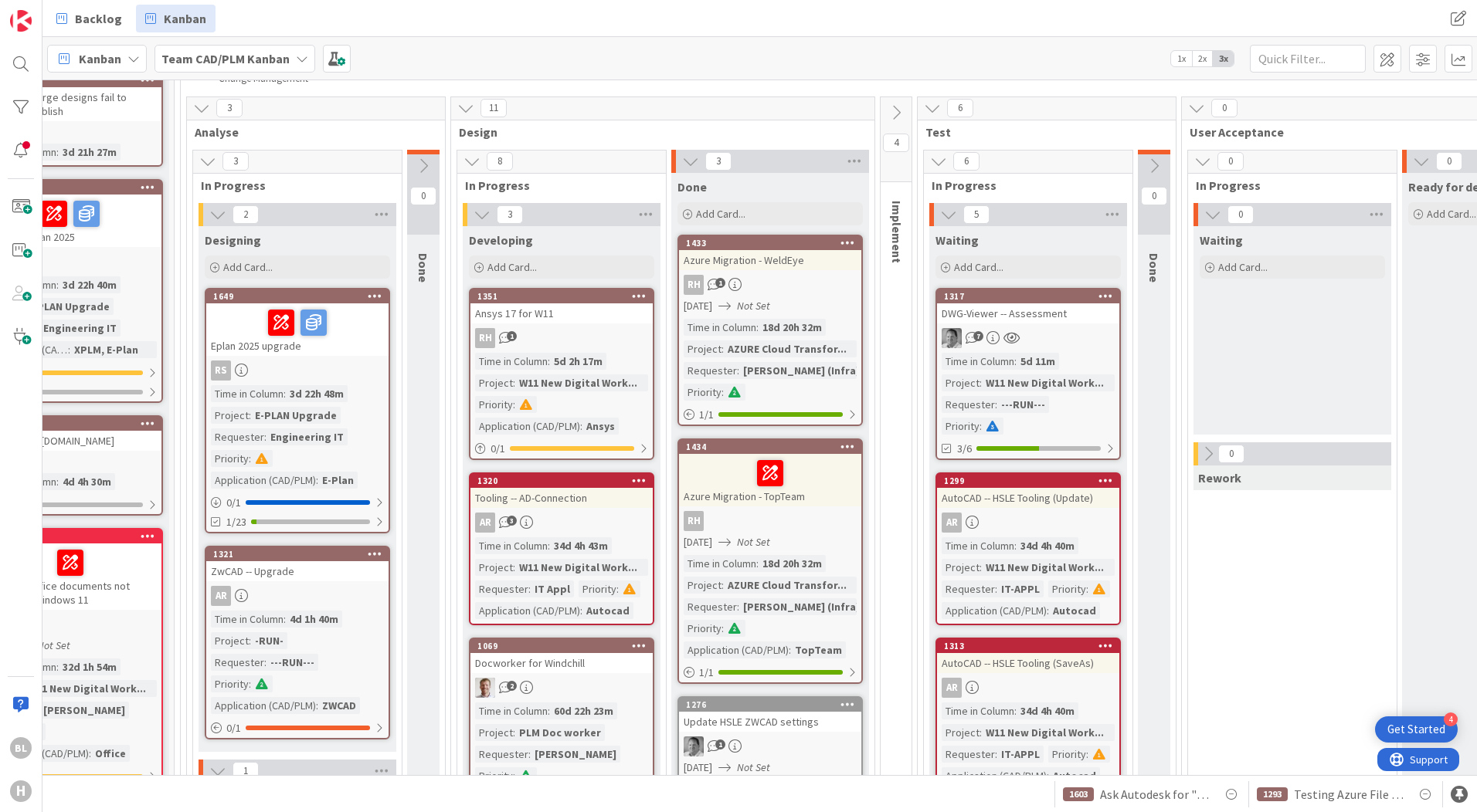
click at [568, 523] on div "AR 3" at bounding box center [561, 522] width 183 height 20
click at [565, 512] on div "AR 3" at bounding box center [561, 522] width 183 height 20
click at [564, 490] on div "Tooling -- AD-Connection" at bounding box center [561, 498] width 183 height 20
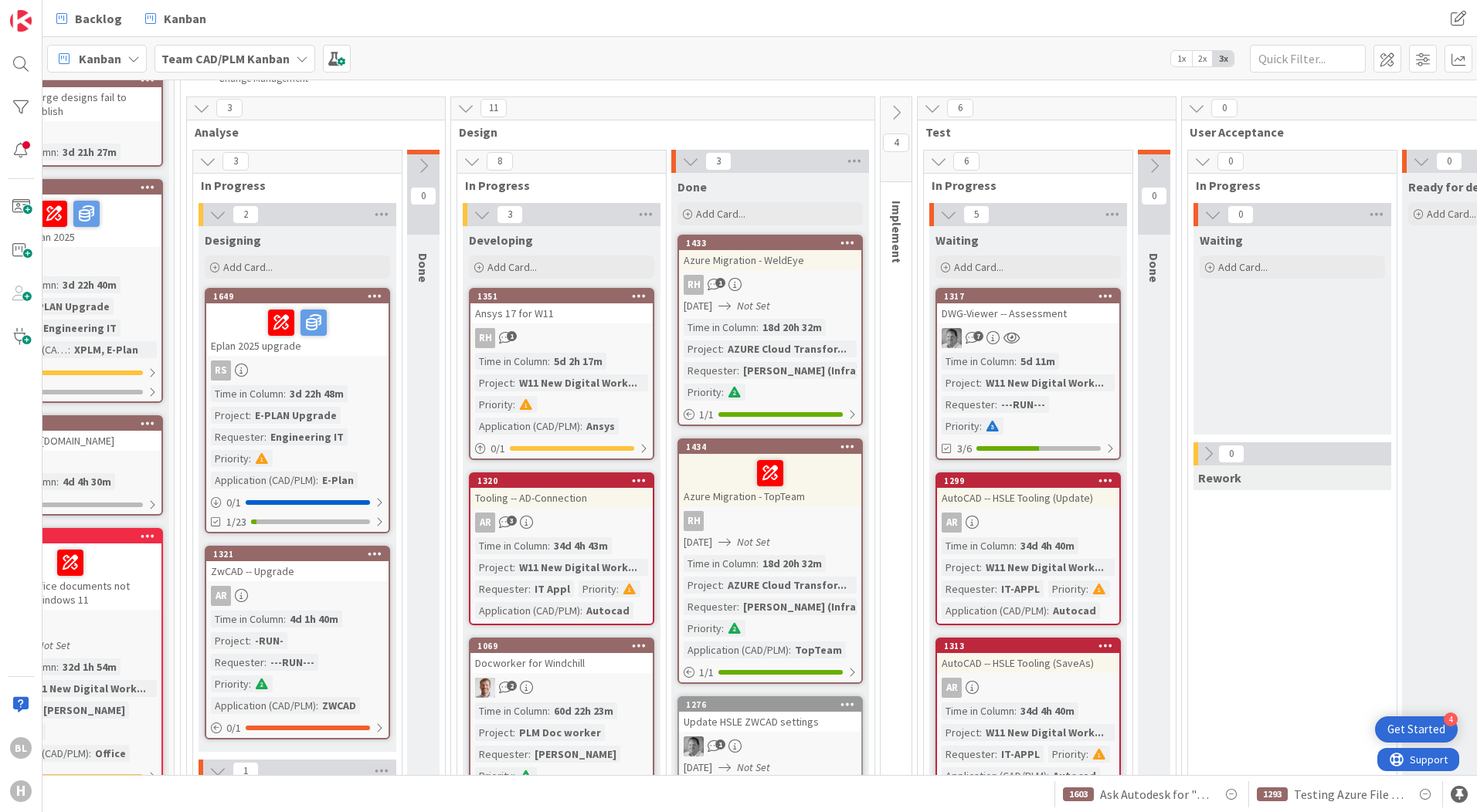
click at [564, 490] on div "Tooling -- AD-Connection" at bounding box center [561, 498] width 183 height 20
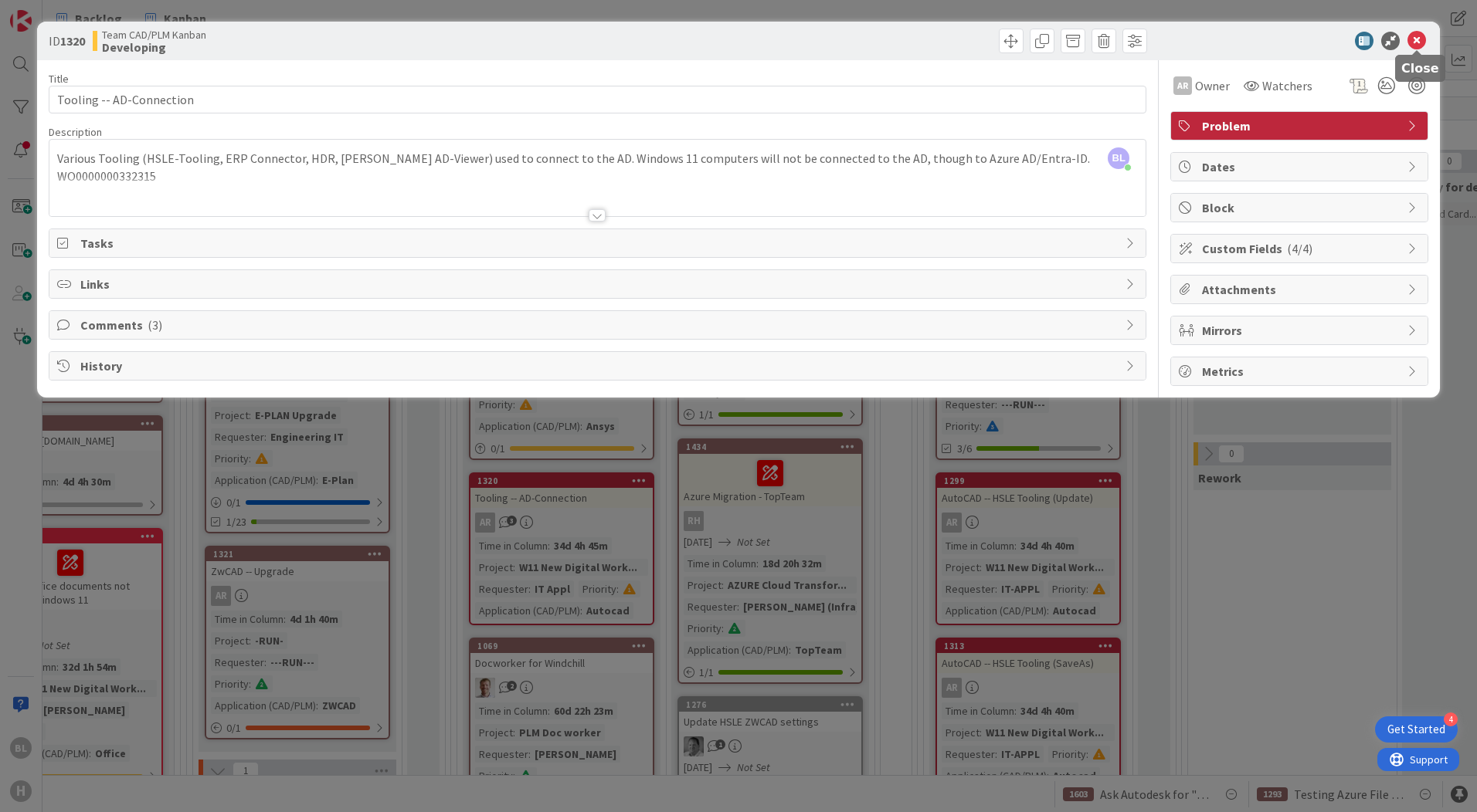
click at [1415, 39] on icon at bounding box center [1416, 40] width 19 height 19
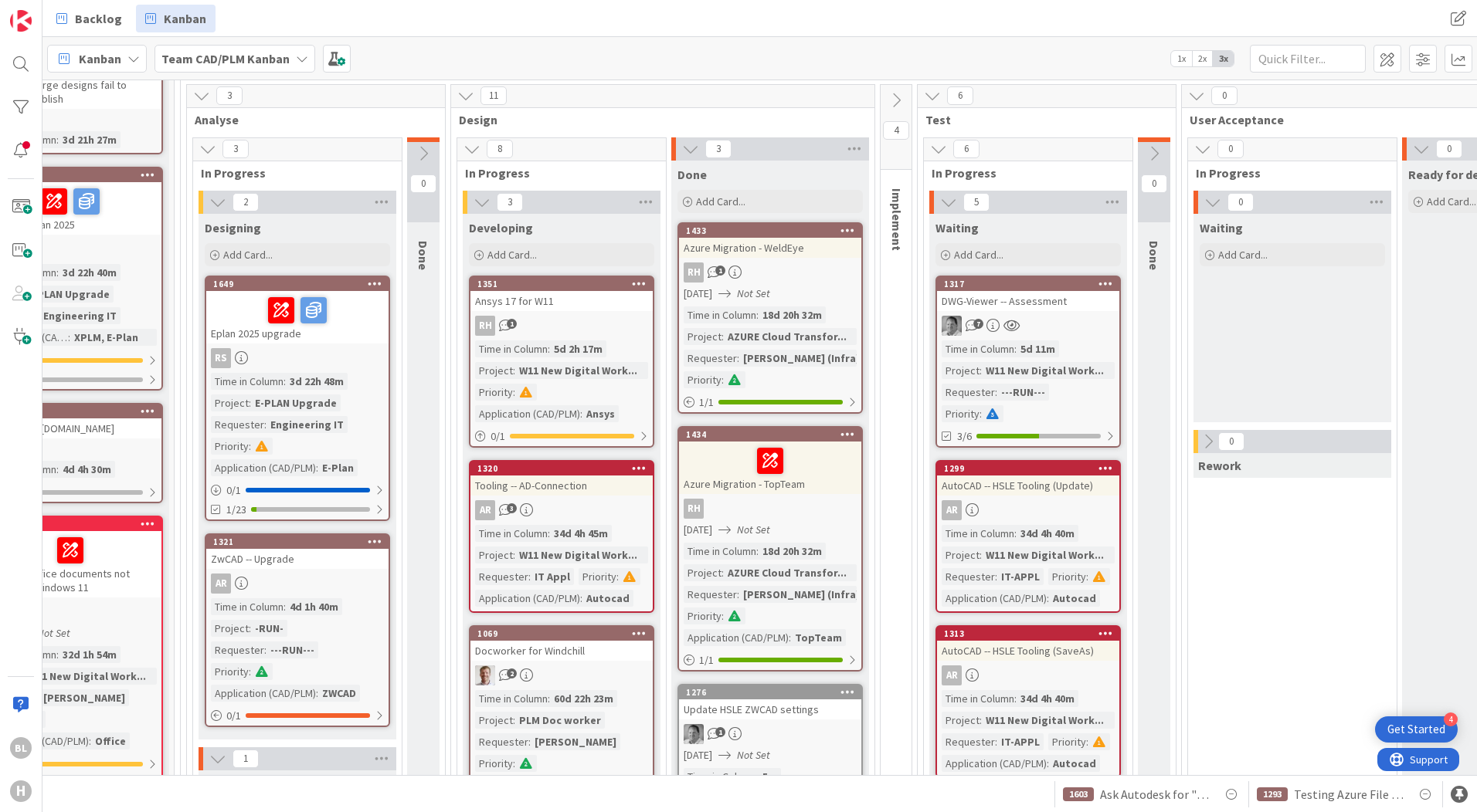
scroll to position [695, 279]
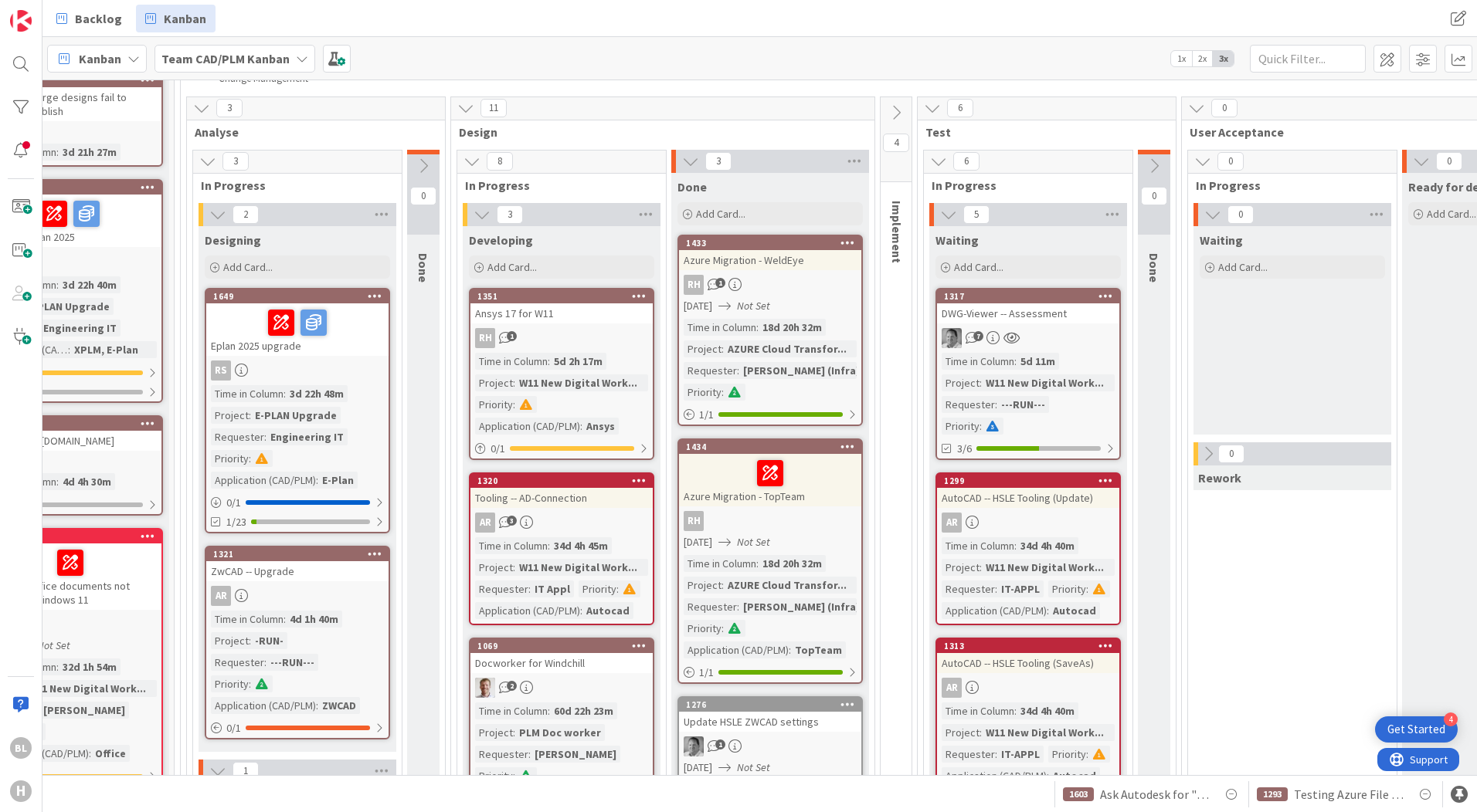
click at [298, 403] on div "Time in Column : 3d 22h 48m Project : E-PLAN Upgrade Requester : Engineering IT…" at bounding box center [297, 437] width 173 height 103
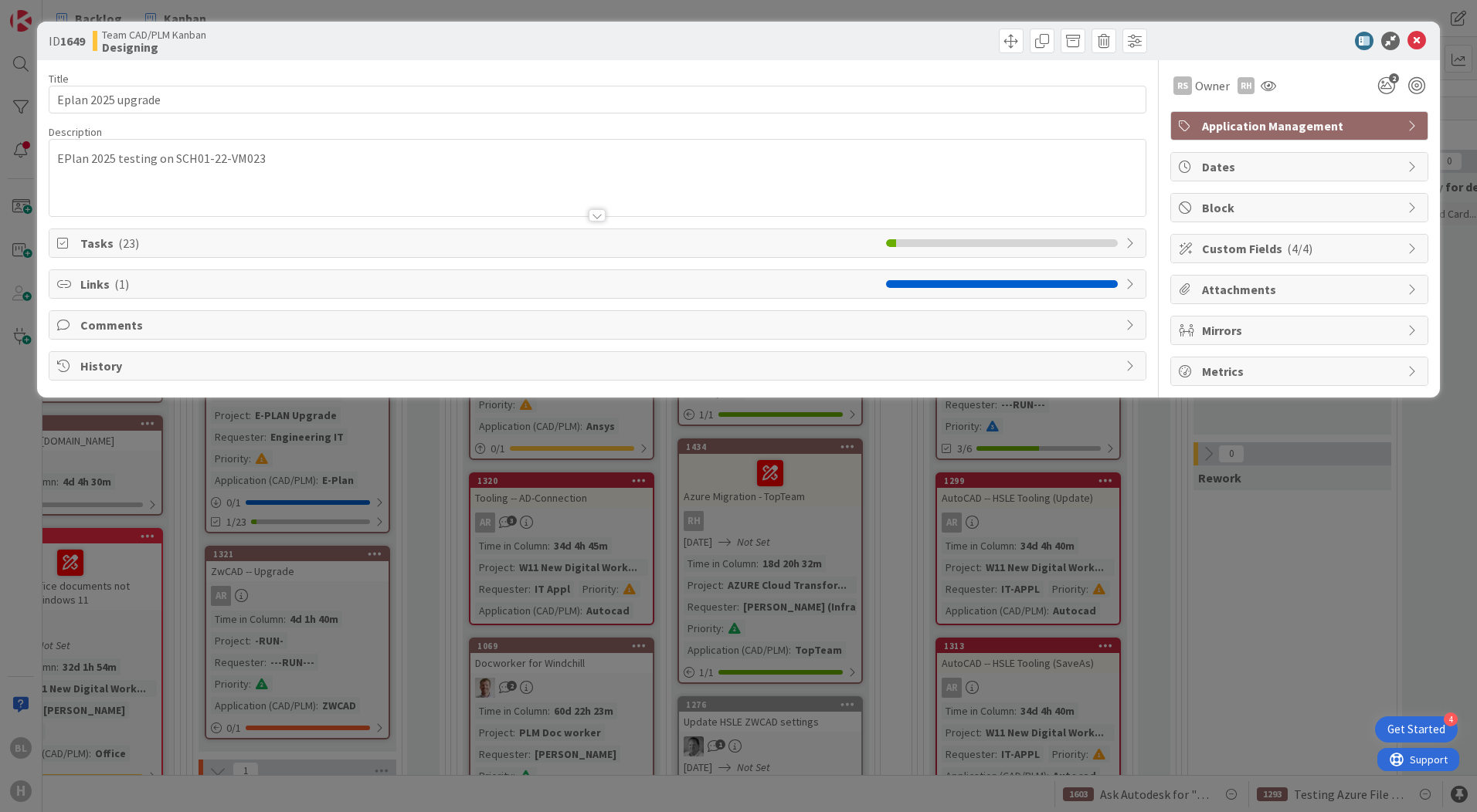
click at [217, 246] on span "Tasks ( 23 )" at bounding box center [478, 243] width 798 height 19
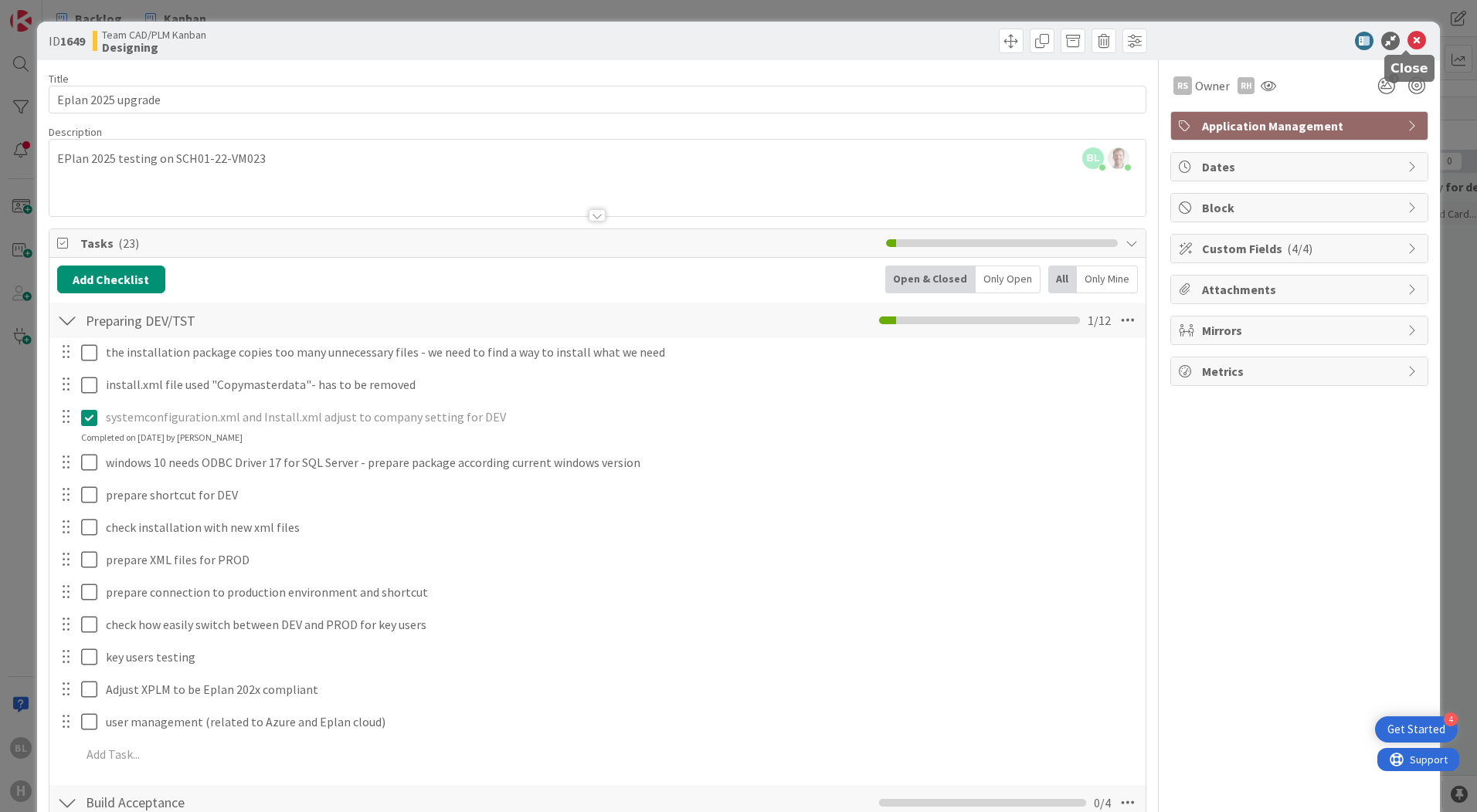
click at [1408, 37] on icon at bounding box center [1416, 40] width 19 height 19
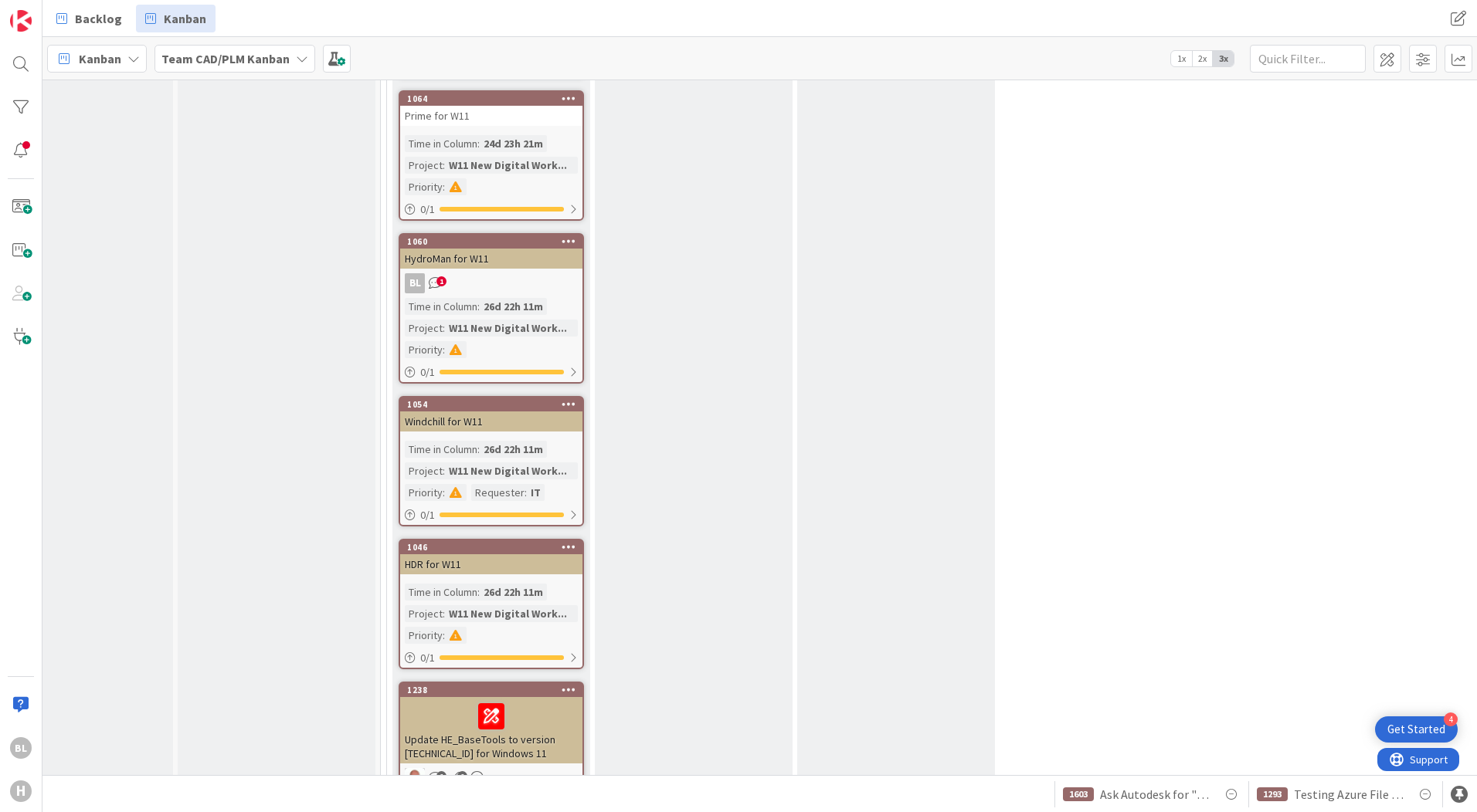
scroll to position [3784, 72]
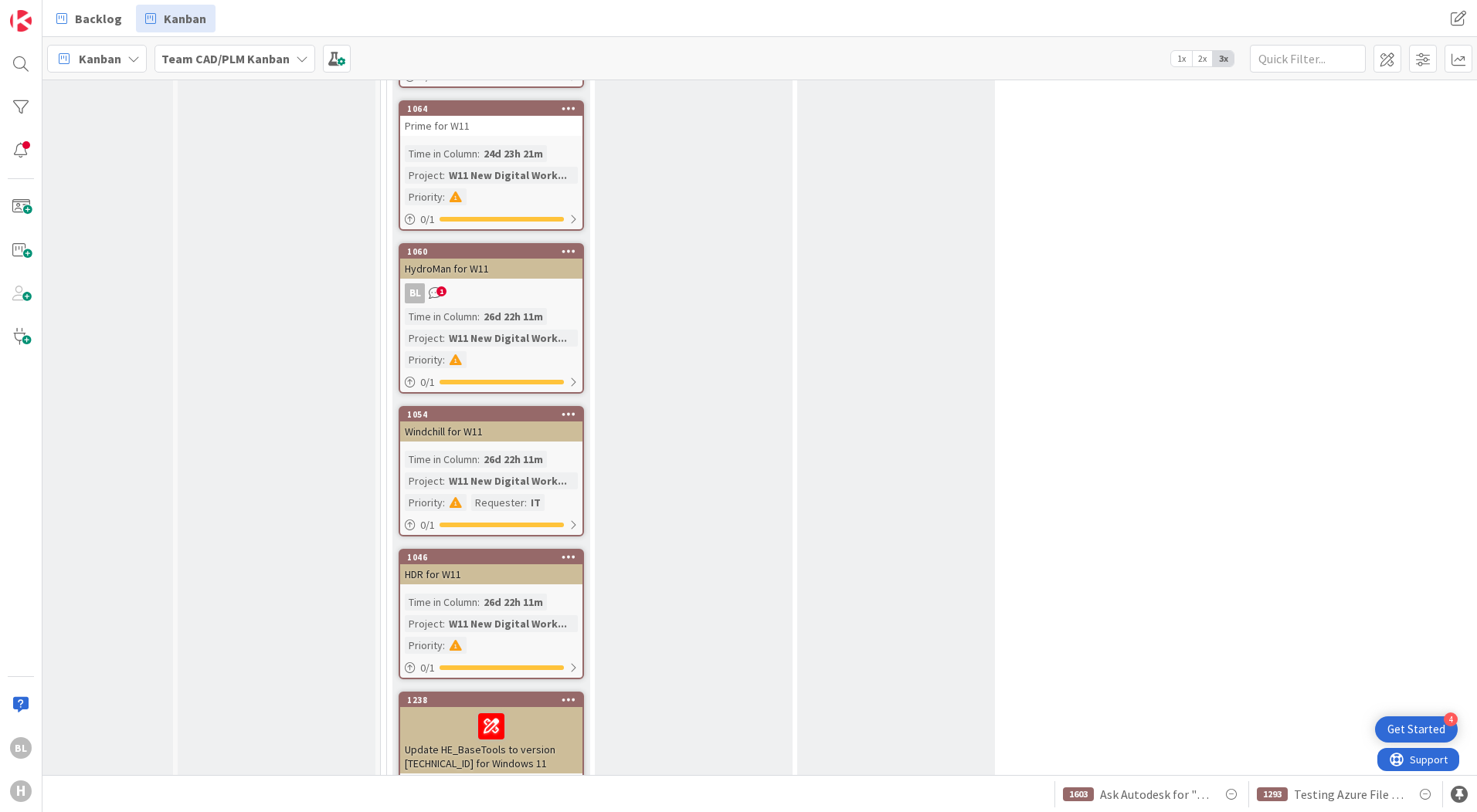
click at [509, 308] on div "26d 22h 11m" at bounding box center [513, 316] width 67 height 17
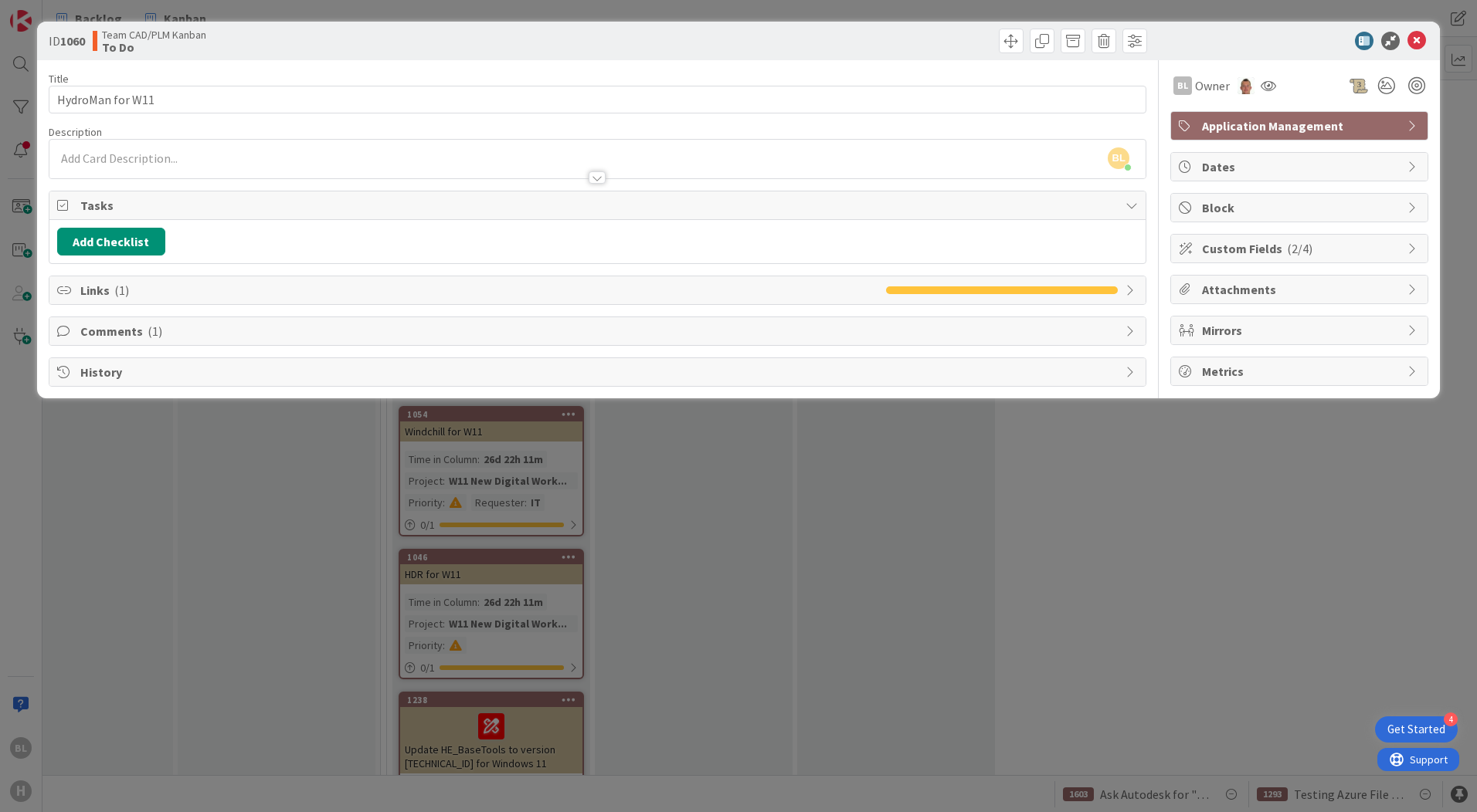
click at [62, 203] on icon at bounding box center [65, 205] width 16 height 13
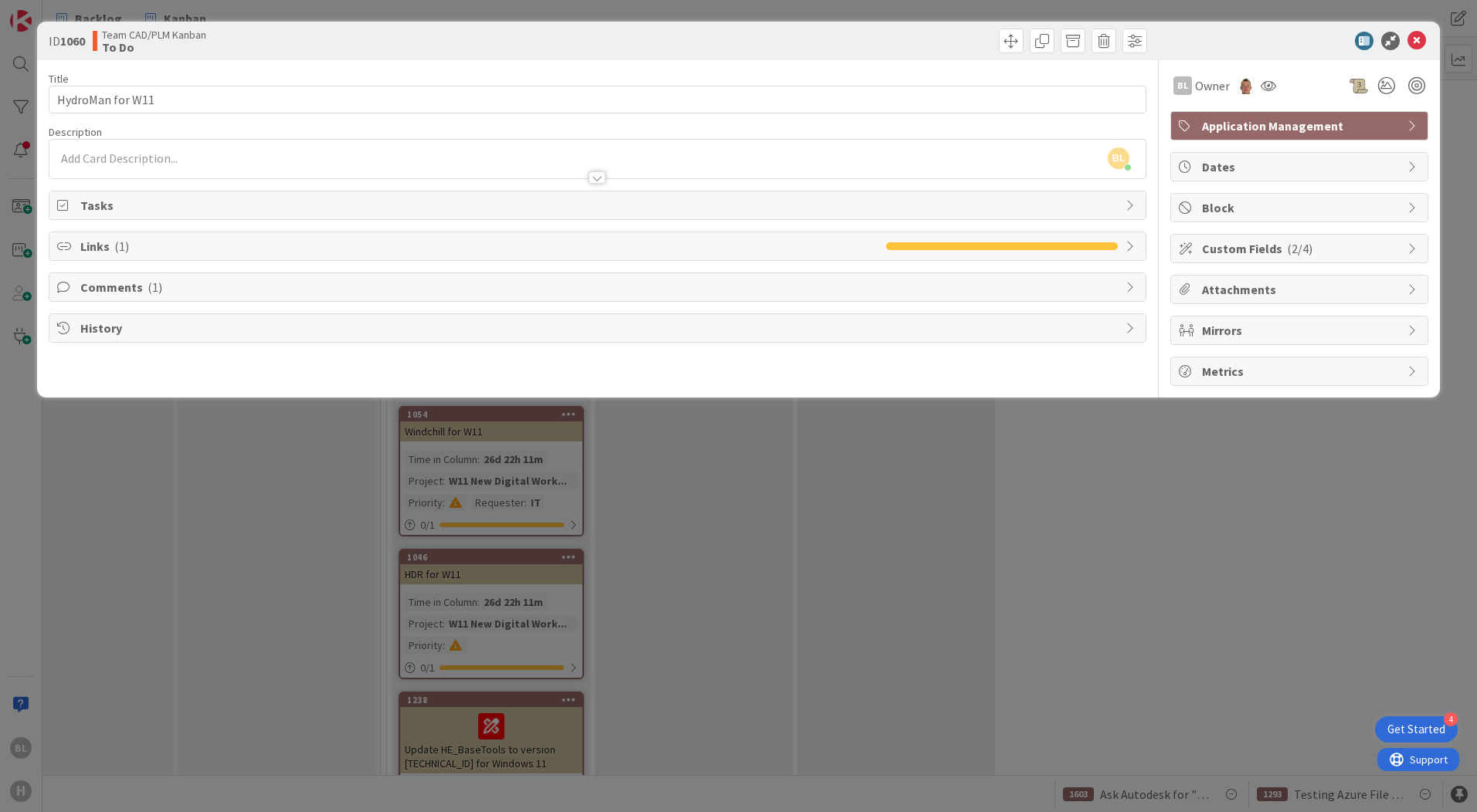
click at [62, 203] on icon at bounding box center [65, 205] width 16 height 13
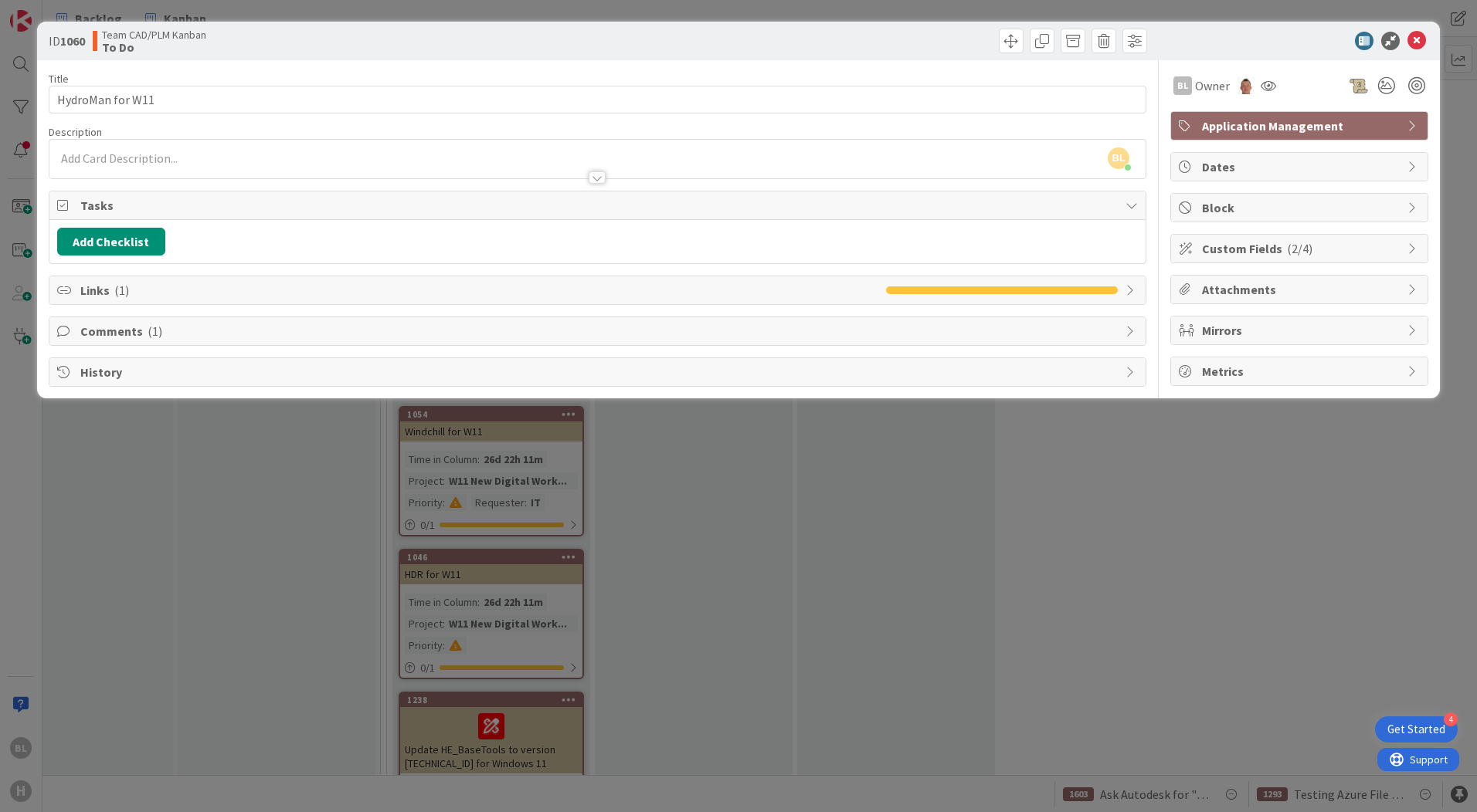
click at [1121, 207] on div "Tasks" at bounding box center [597, 205] width 1096 height 28
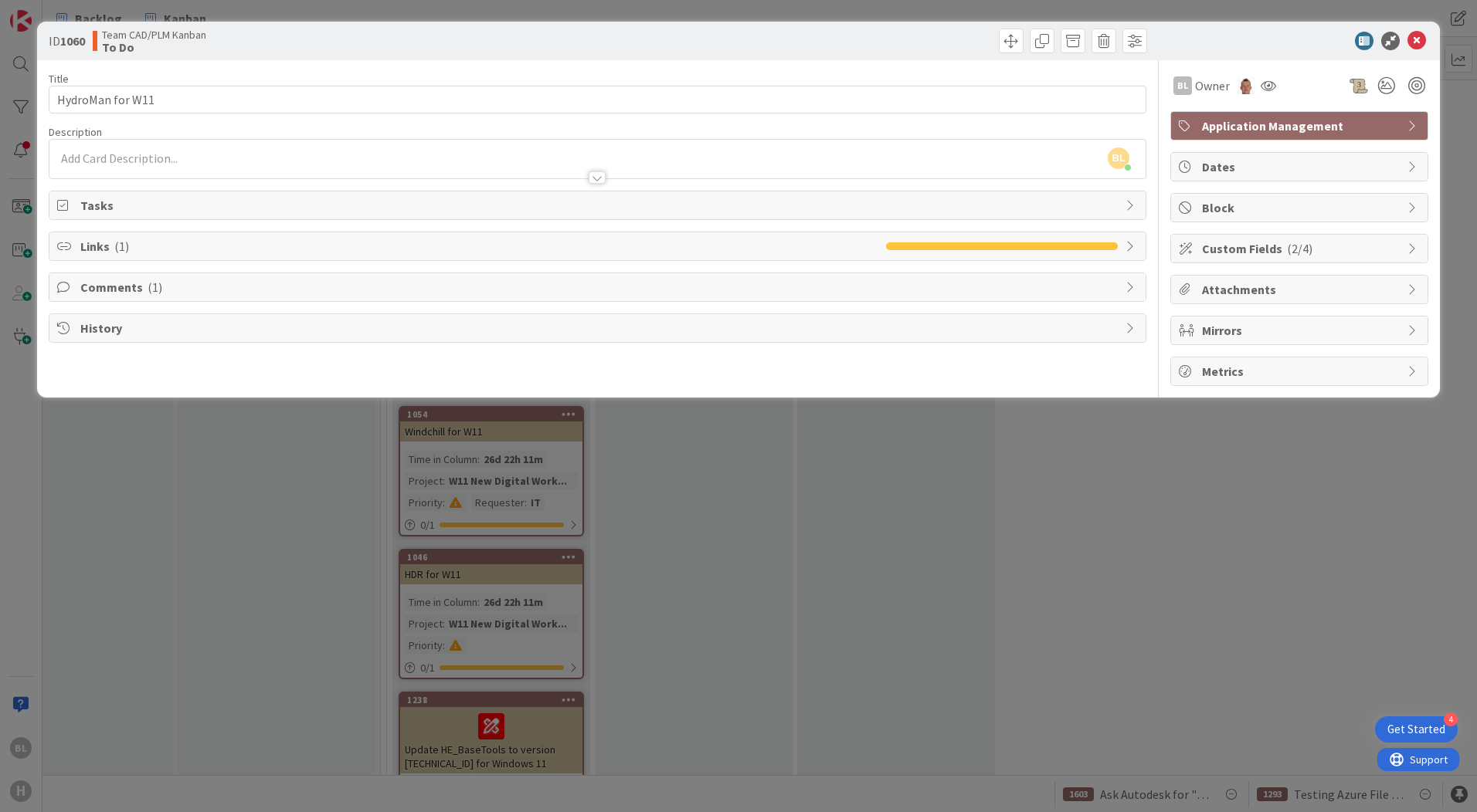
click at [1123, 206] on div "Tasks" at bounding box center [597, 205] width 1096 height 27
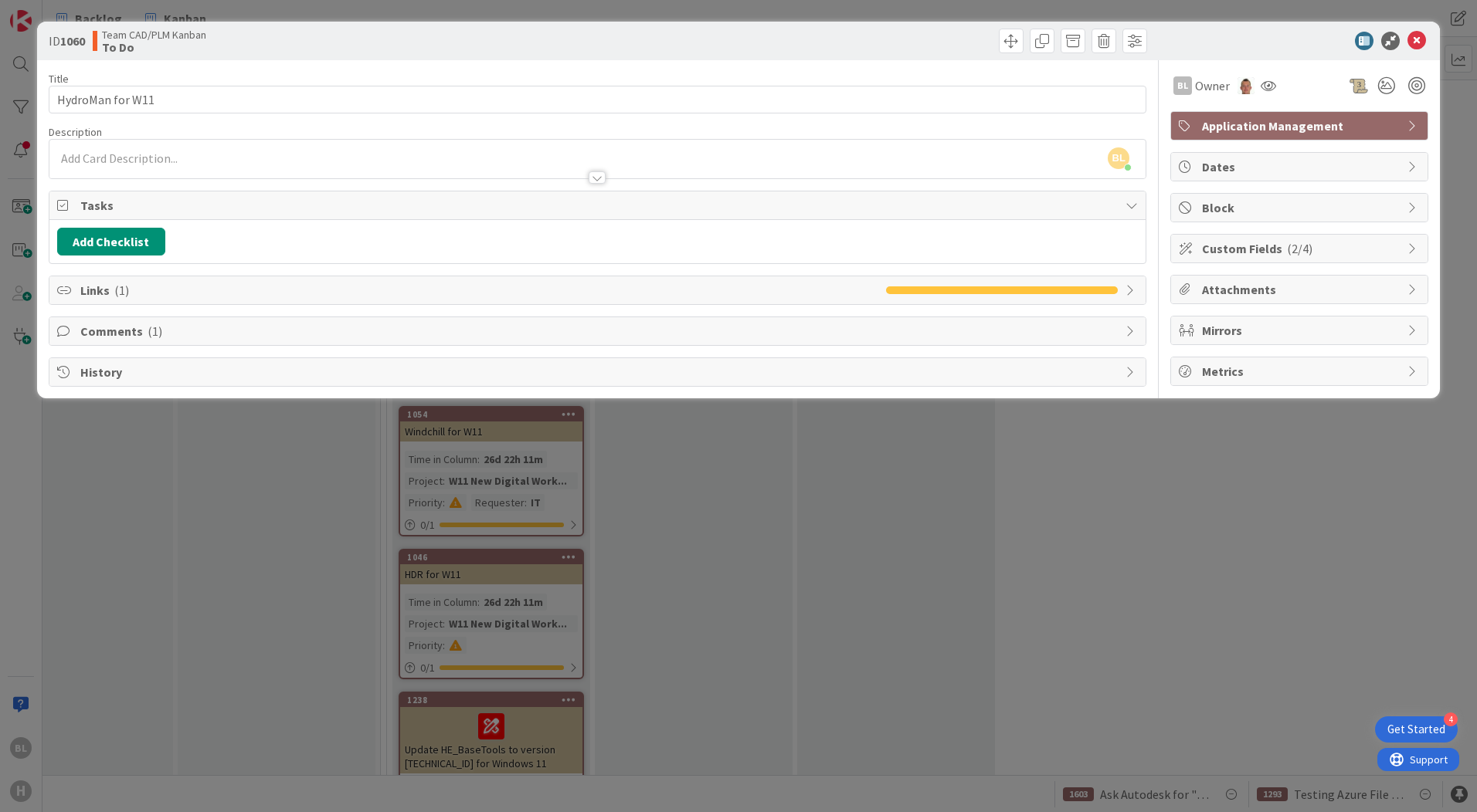
click at [1130, 286] on icon at bounding box center [1131, 290] width 13 height 13
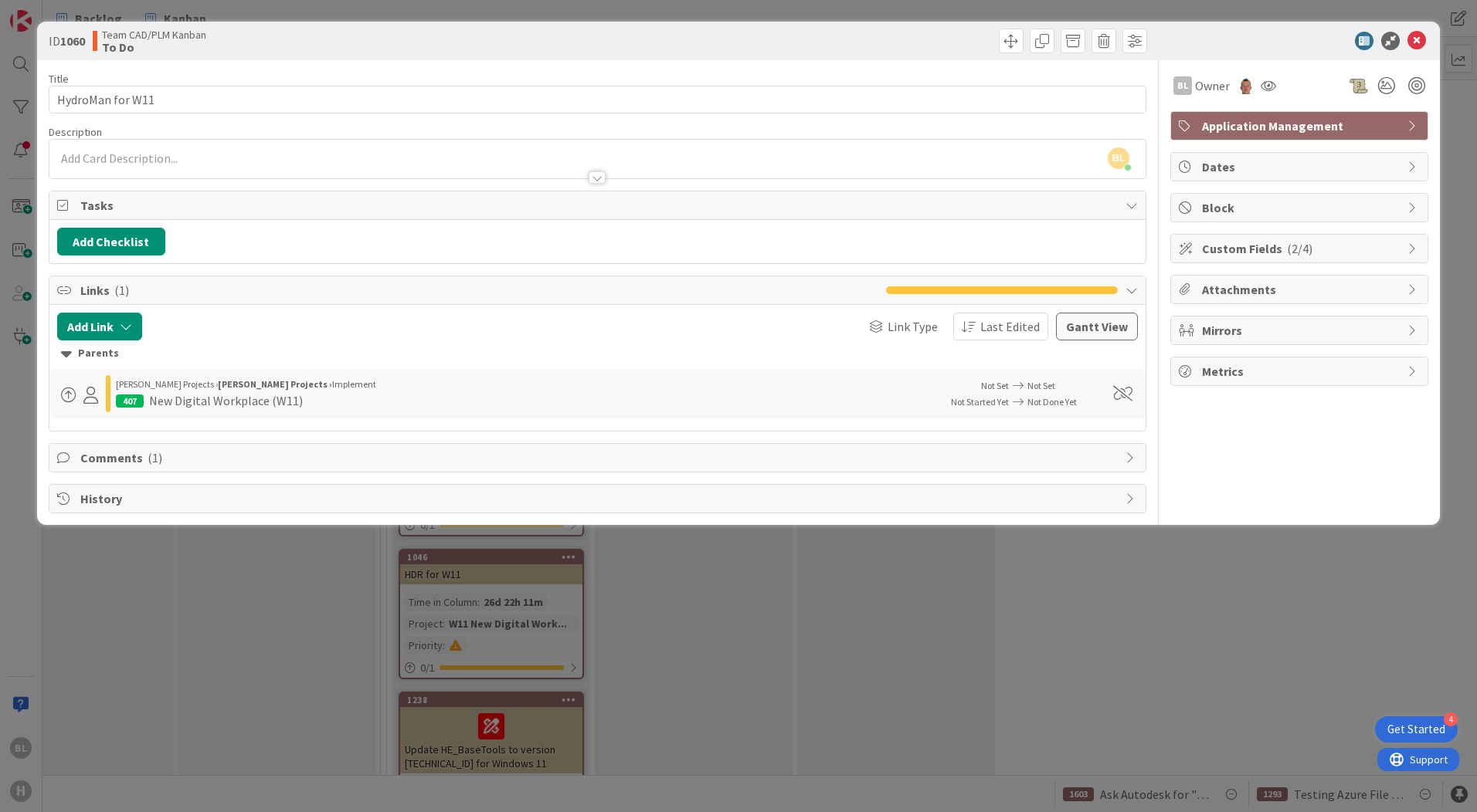
click at [1130, 286] on icon at bounding box center [1131, 290] width 13 height 13
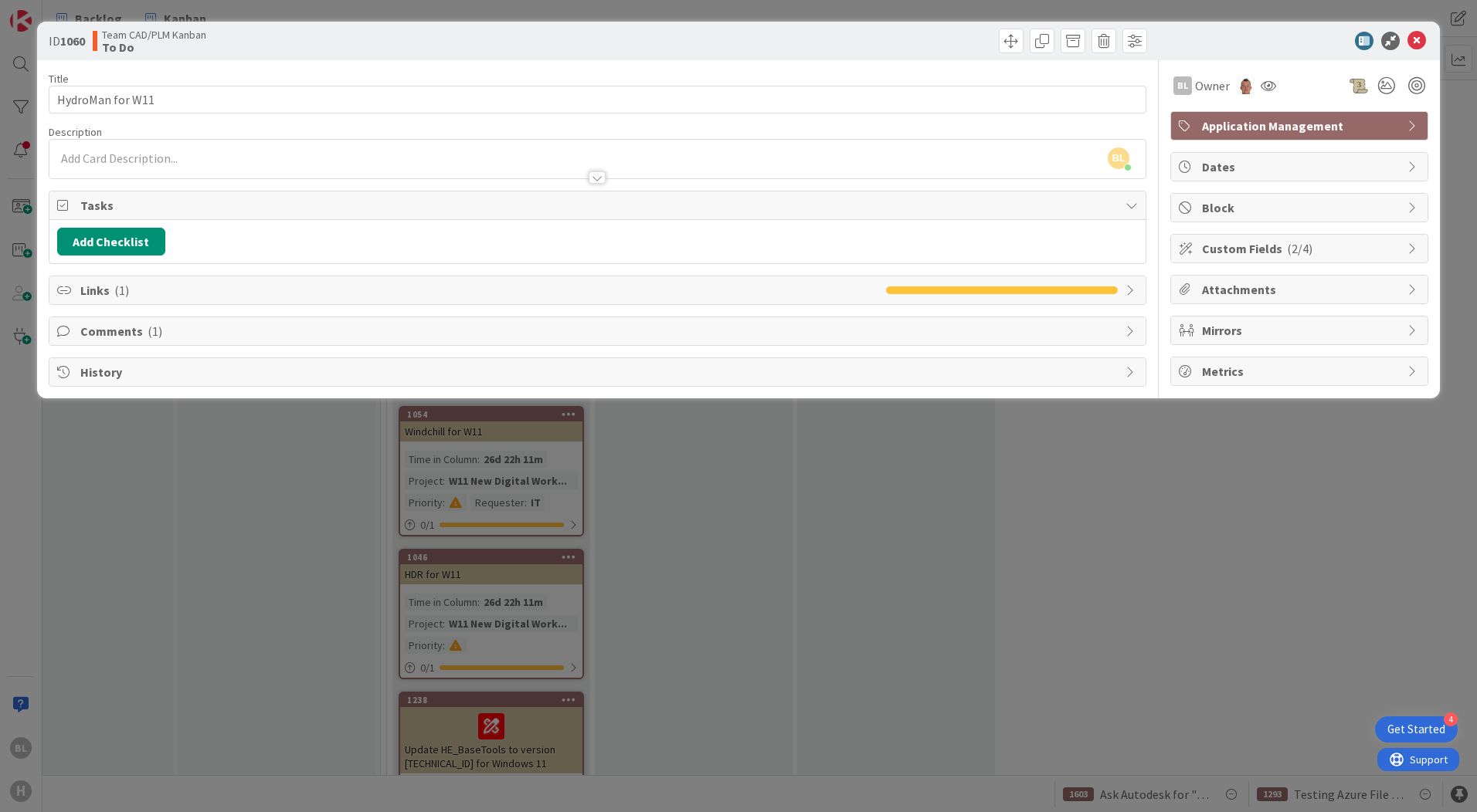
click at [1132, 330] on icon at bounding box center [1131, 331] width 13 height 13
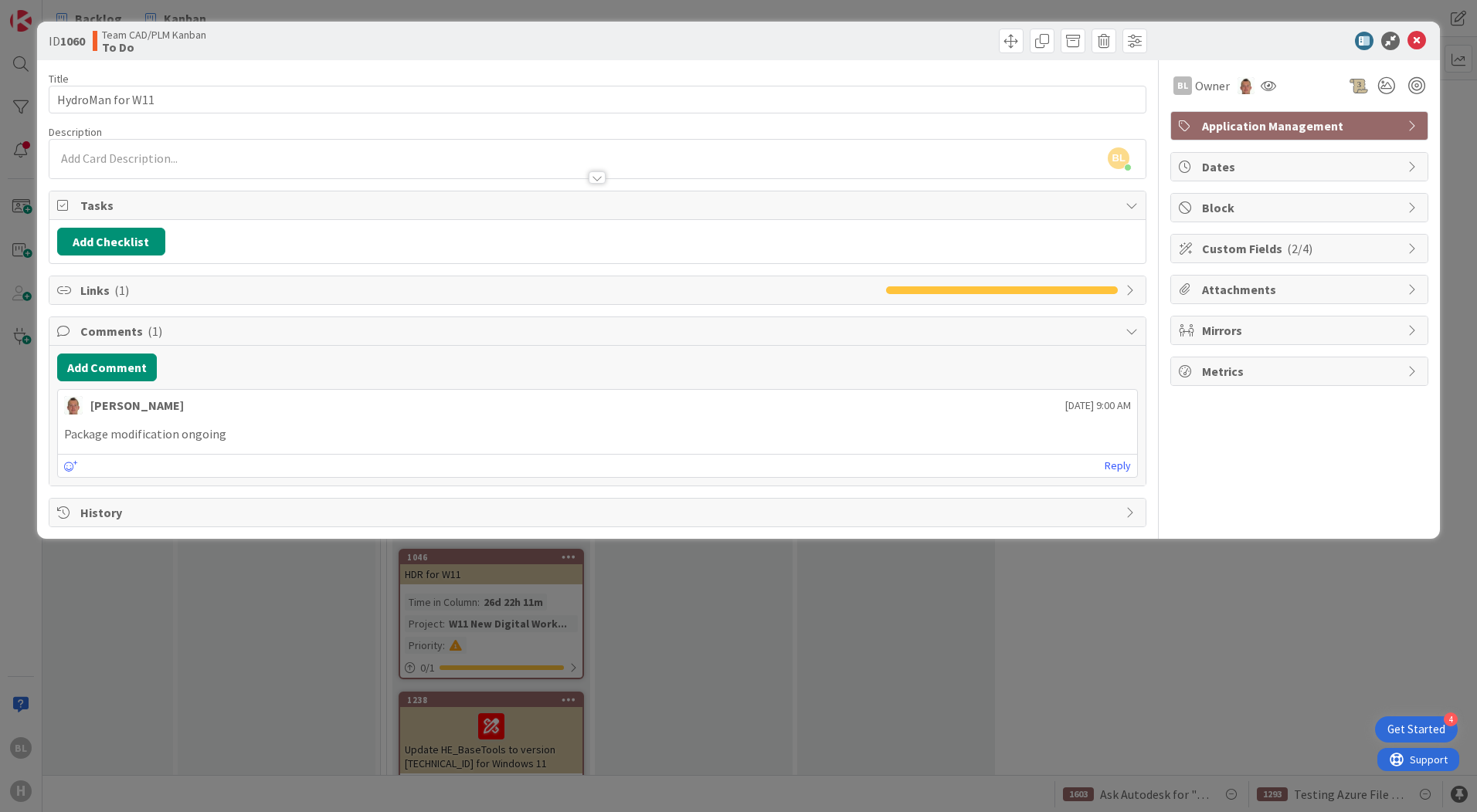
click at [1132, 330] on icon at bounding box center [1131, 331] width 13 height 13
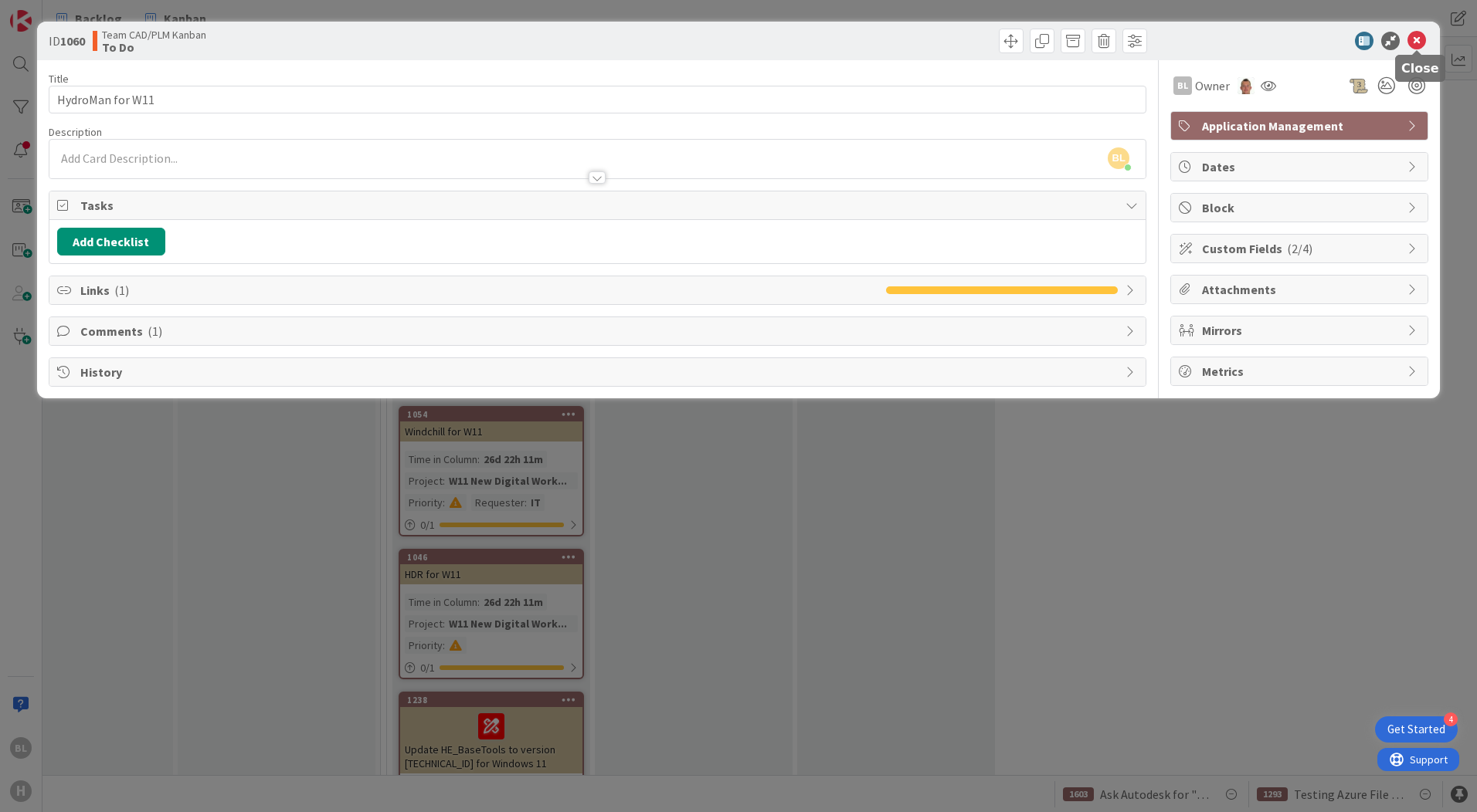
click at [1414, 35] on icon at bounding box center [1416, 40] width 19 height 19
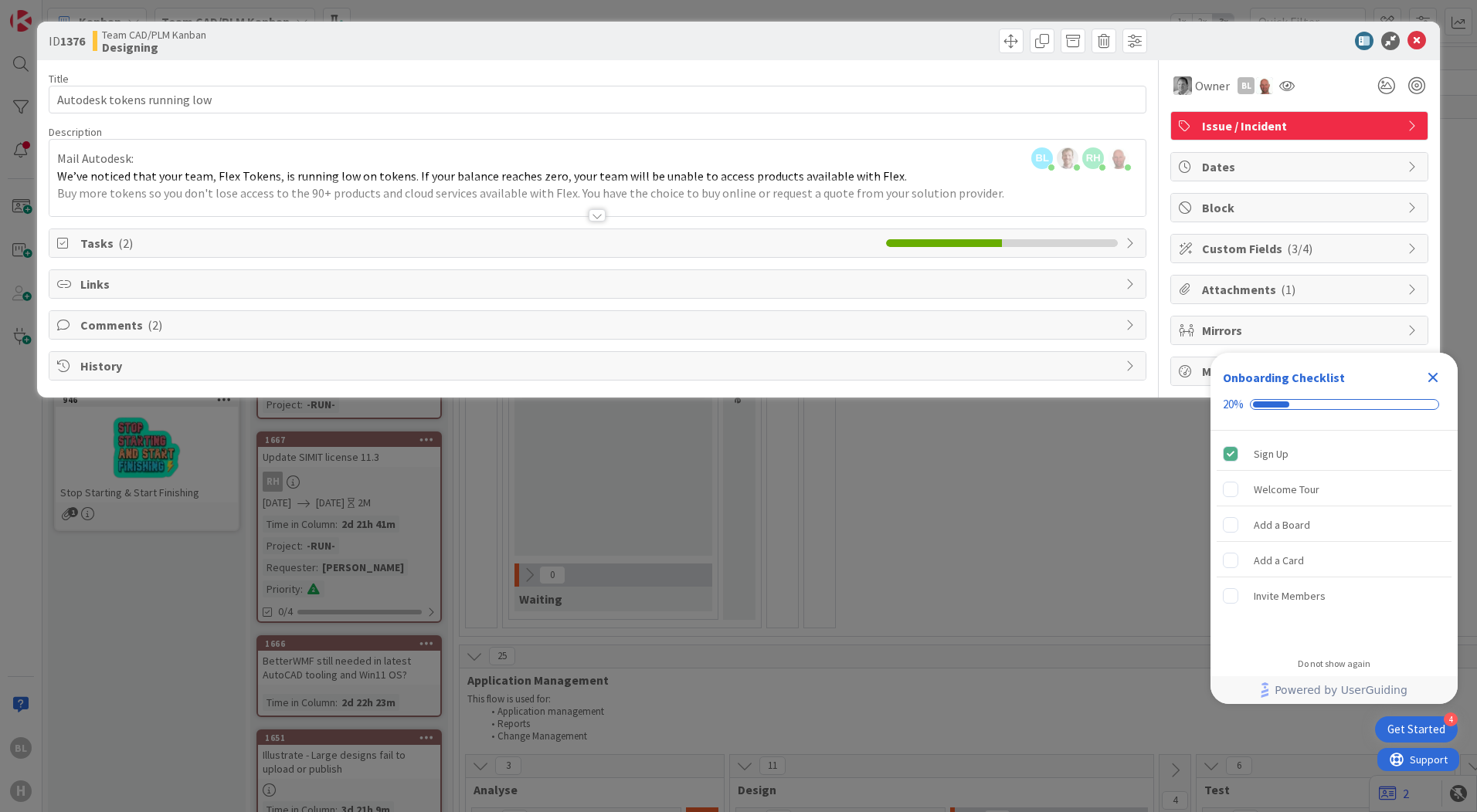
click at [603, 216] on div at bounding box center [596, 215] width 17 height 13
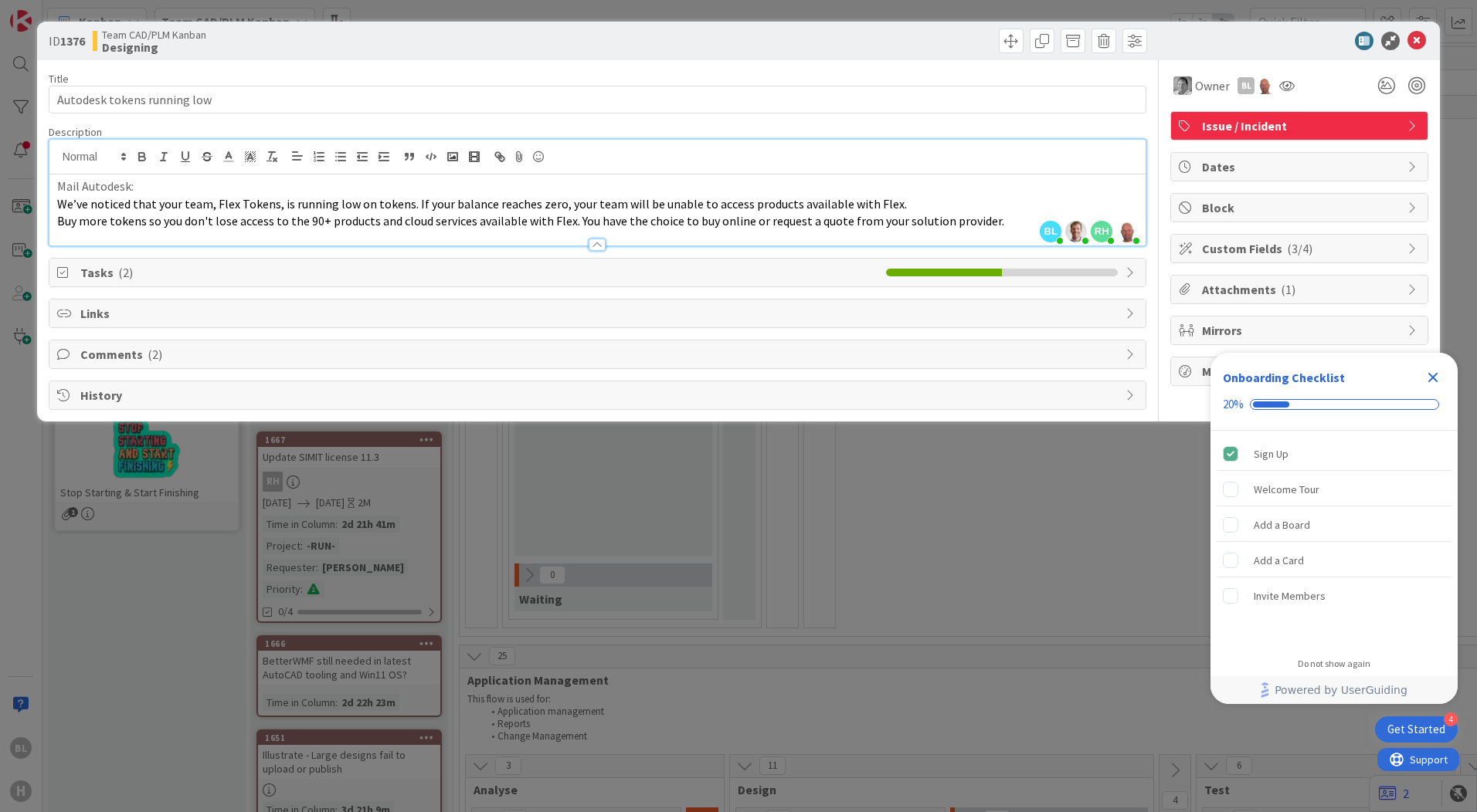
click at [109, 271] on span "Tasks ( 2 )" at bounding box center [478, 272] width 798 height 19
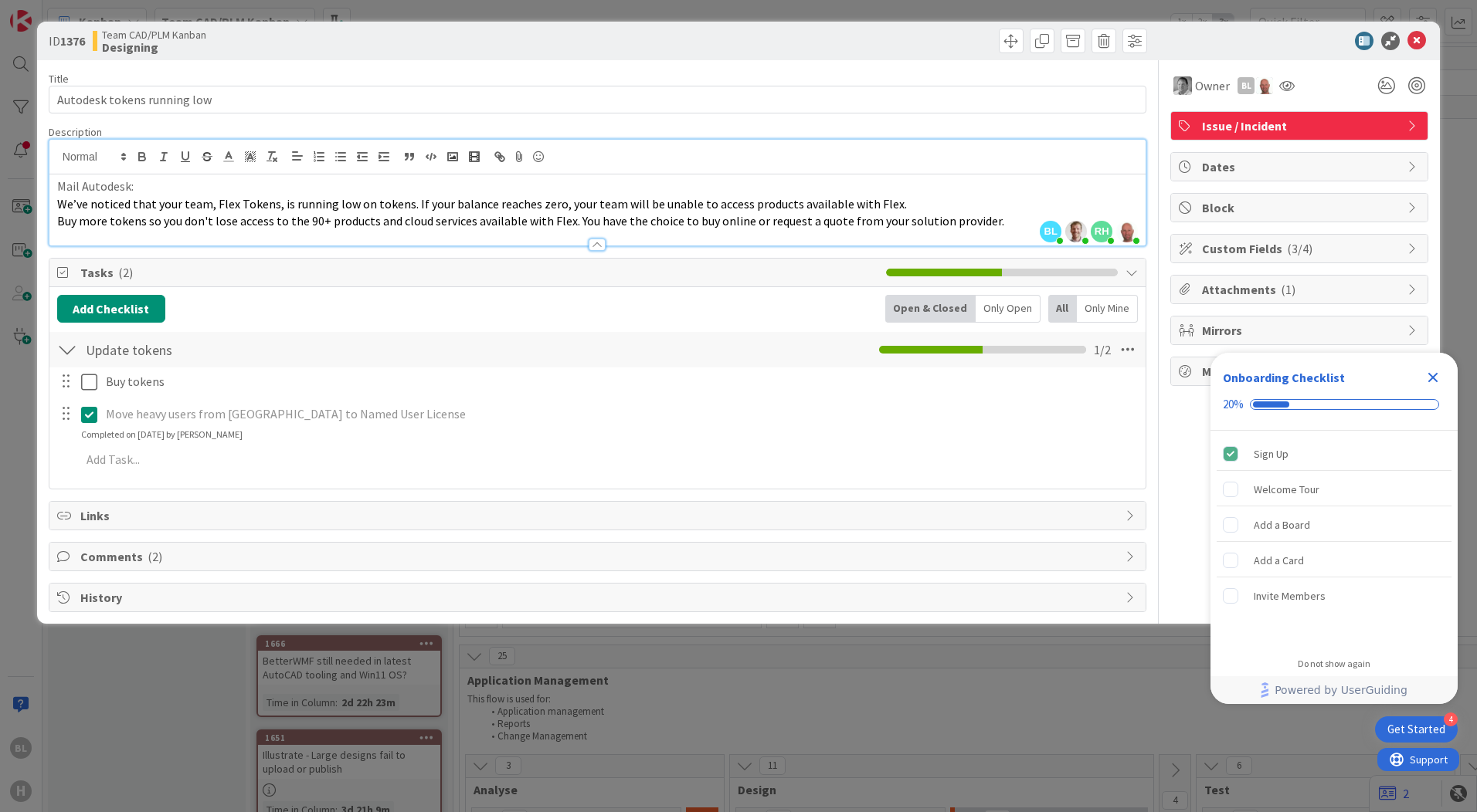
click at [68, 357] on div at bounding box center [67, 349] width 21 height 27
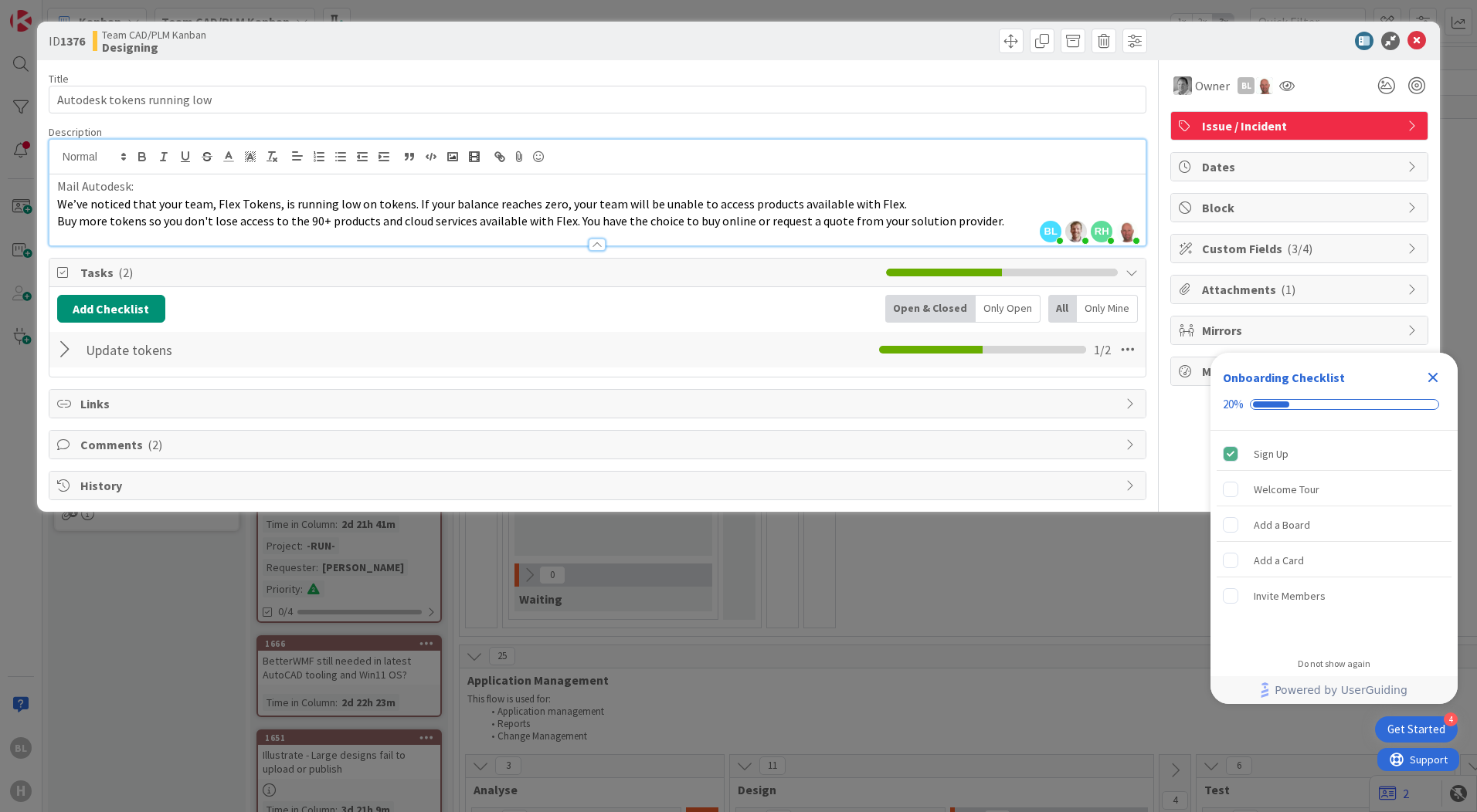
click at [68, 357] on div at bounding box center [67, 349] width 21 height 27
